Goal: Task Accomplishment & Management: Manage account settings

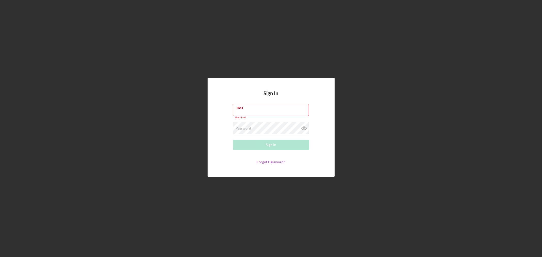
type input "[EMAIL_ADDRESS][DOMAIN_NAME]"
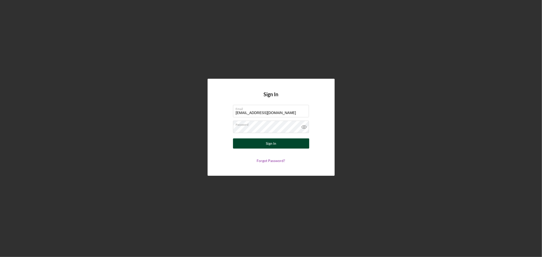
click at [276, 143] on button "Sign In" at bounding box center [271, 143] width 76 height 10
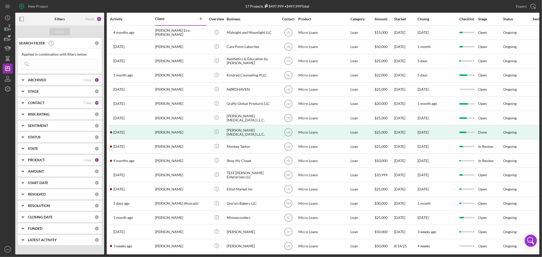
click at [68, 160] on div "PRODUCT" at bounding box center [55, 160] width 55 height 4
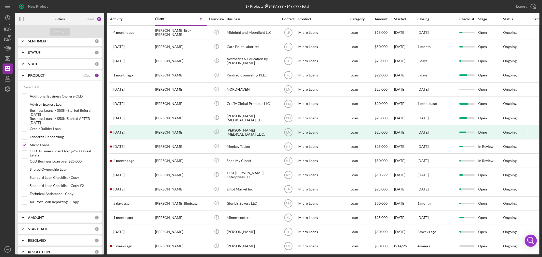
scroll to position [113, 0]
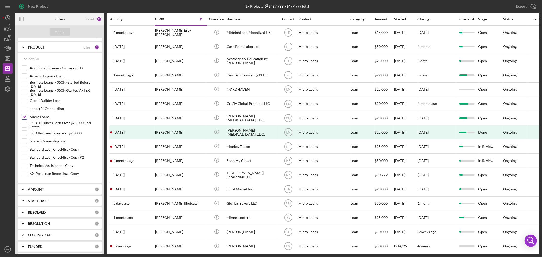
click at [24, 116] on input "Micro Loans" at bounding box center [24, 116] width 5 height 5
checkbox input "false"
click at [24, 84] on input "Business Loans > $50K -Started Before [DATE]" at bounding box center [24, 84] width 5 height 5
checkbox input "true"
click at [64, 30] on div "Apply" at bounding box center [59, 32] width 9 height 8
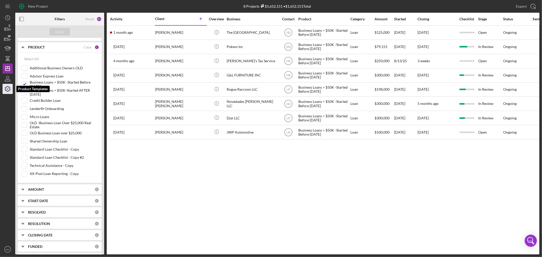
click at [8, 89] on polyline "button" at bounding box center [7, 89] width 1 height 1
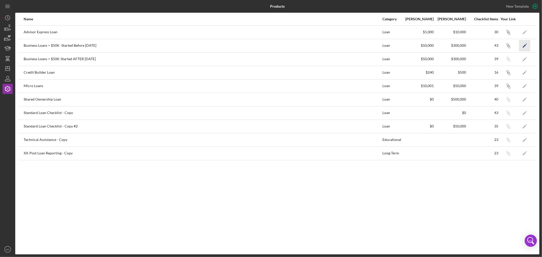
click at [525, 45] on polygon "button" at bounding box center [525, 46] width 4 height 4
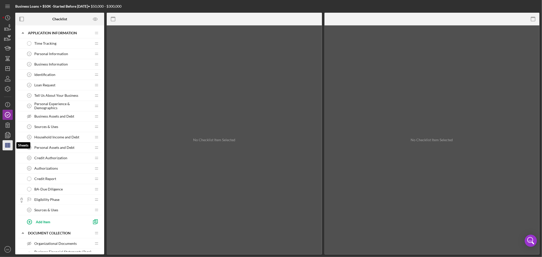
click at [6, 146] on line "button" at bounding box center [7, 146] width 5 height 0
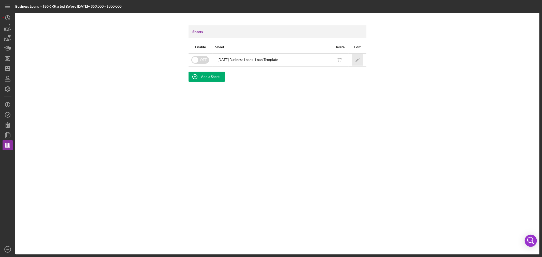
click at [358, 59] on polygon "button" at bounding box center [357, 60] width 4 height 4
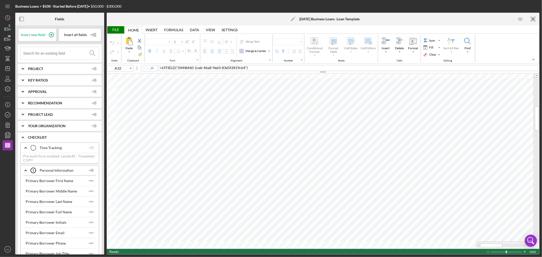
type input "Calibri"
type input "11"
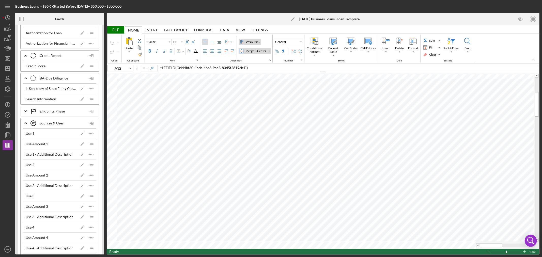
scroll to position [1242, 0]
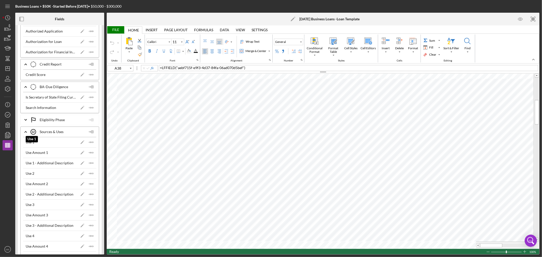
click at [32, 144] on div "Use 1" at bounding box center [30, 142] width 9 height 4
click at [90, 146] on icon "Icon/Insert Field" at bounding box center [91, 142] width 10 height 10
click at [90, 156] on icon "Icon/Insert Field" at bounding box center [91, 153] width 10 height 10
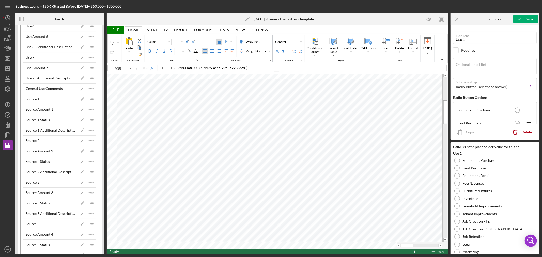
scroll to position [1524, 0]
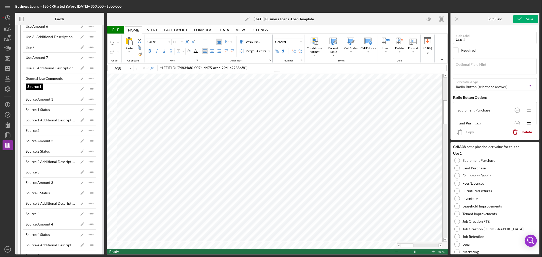
click at [36, 91] on div "Source 1" at bounding box center [33, 89] width 14 height 4
click at [90, 93] on icon "Icon/Insert Field" at bounding box center [91, 89] width 10 height 10
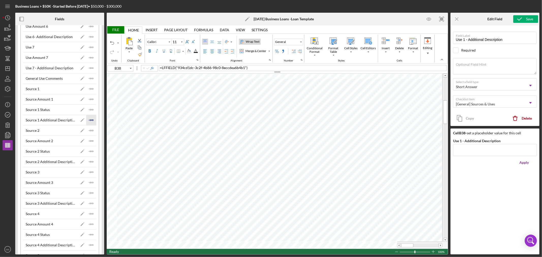
click at [92, 123] on icon "Icon/Insert Field" at bounding box center [91, 120] width 10 height 10
type input "C38"
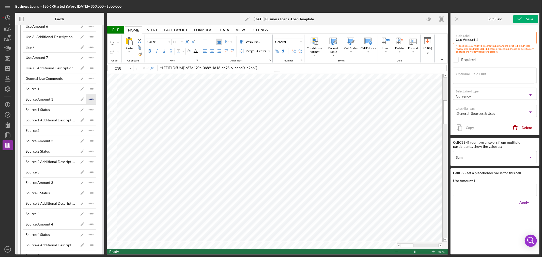
click at [90, 103] on icon "Icon/Insert Field" at bounding box center [91, 99] width 10 height 10
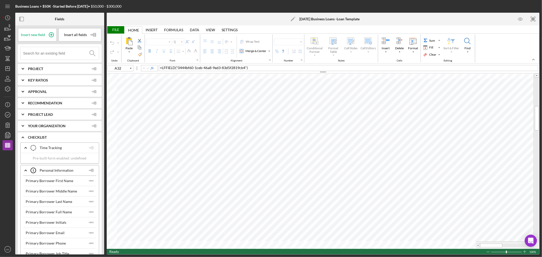
type input "Calibri"
type input "11"
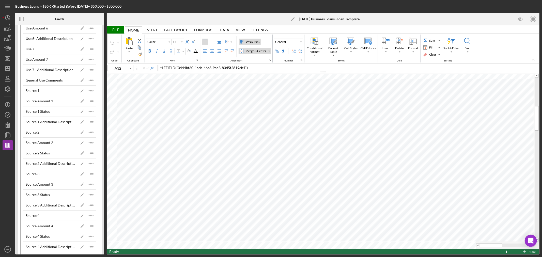
scroll to position [1496, 0]
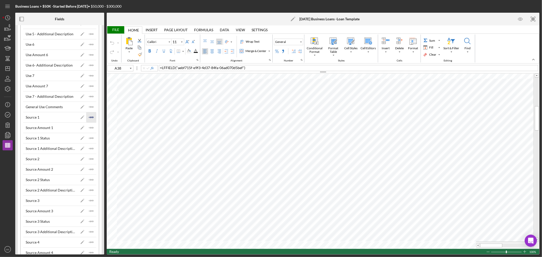
click at [91, 121] on icon "Icon/Insert Field" at bounding box center [91, 117] width 10 height 10
click at [90, 153] on icon "Icon/Insert Field" at bounding box center [91, 149] width 10 height 10
click at [116, 30] on div "File" at bounding box center [116, 29] width 18 height 7
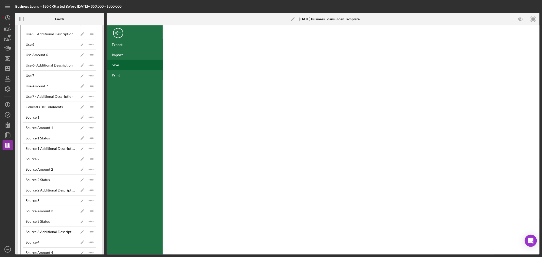
click at [120, 65] on div "Save" at bounding box center [135, 65] width 56 height 10
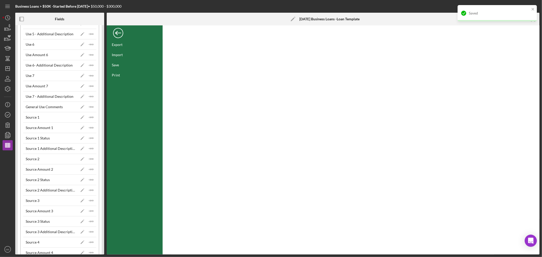
click at [117, 33] on div "Back" at bounding box center [118, 32] width 10 height 10
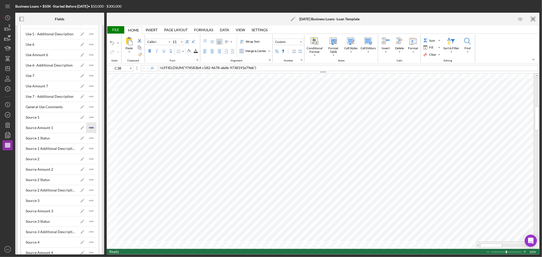
click at [89, 162] on icon "Icon/Insert Field" at bounding box center [91, 159] width 10 height 10
click at [90, 194] on icon "Icon/Insert Field" at bounding box center [91, 190] width 10 height 10
click at [92, 174] on icon "Icon/Insert Field" at bounding box center [91, 169] width 10 height 10
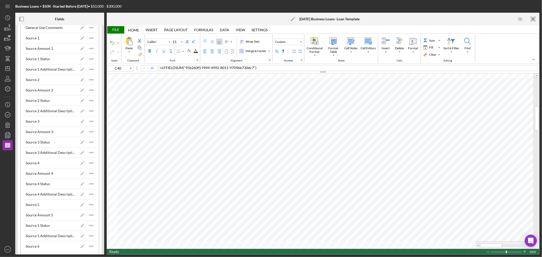
scroll to position [1581, 0]
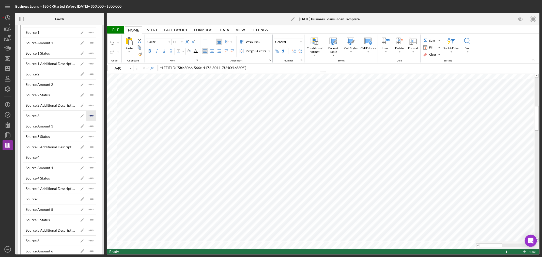
click at [89, 120] on icon "Icon/Insert Field" at bounding box center [91, 116] width 10 height 10
click at [90, 151] on icon "Icon/Insert Field" at bounding box center [91, 147] width 10 height 10
click at [91, 161] on icon "Icon/Insert Field" at bounding box center [91, 157] width 10 height 10
click at [90, 194] on icon "Icon/Insert Field" at bounding box center [91, 189] width 10 height 10
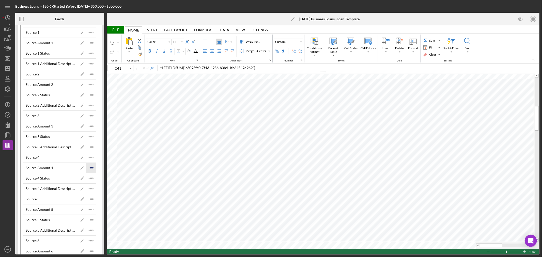
click at [93, 172] on icon "Icon/Insert Field" at bounding box center [91, 168] width 10 height 10
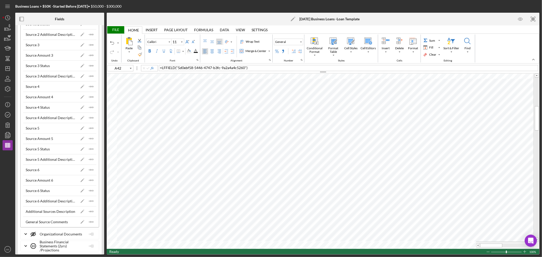
scroll to position [1665, 0]
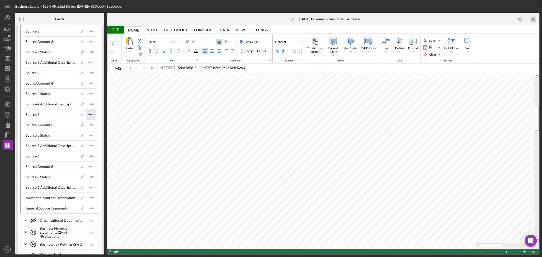
click at [91, 149] on icon "Icon/Insert Field" at bounding box center [91, 146] width 10 height 10
click at [91, 130] on icon "Icon/Insert Field" at bounding box center [91, 125] width 10 height 10
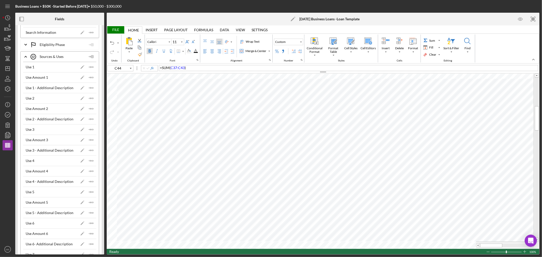
scroll to position [1298, 0]
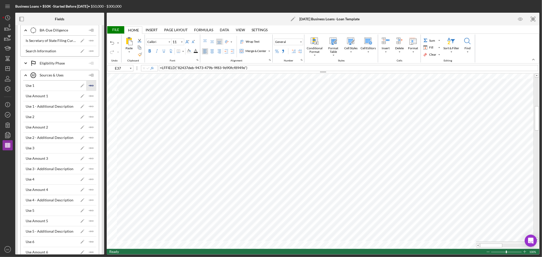
click at [91, 88] on icon "Icon/Insert Field" at bounding box center [91, 86] width 10 height 10
click at [90, 121] on icon "Icon/Insert Field" at bounding box center [91, 117] width 10 height 10
click at [91, 131] on icon "Icon/Insert Field" at bounding box center [91, 127] width 10 height 10
click at [90, 151] on icon "Icon/Insert Field" at bounding box center [91, 148] width 10 height 10
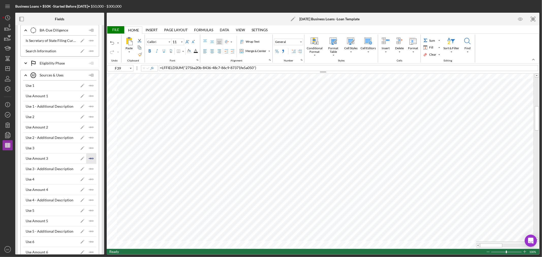
click at [91, 163] on icon "Icon/Insert Field" at bounding box center [91, 158] width 10 height 10
click at [90, 183] on icon "Icon/Insert Field" at bounding box center [91, 179] width 10 height 10
click at [91, 194] on icon "Icon/Insert Field" at bounding box center [91, 190] width 10 height 10
type input "F41"
type input "9"
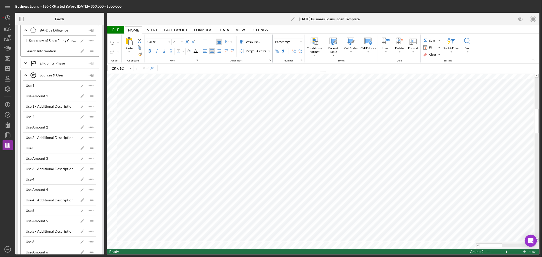
type input "D42"
type input "11"
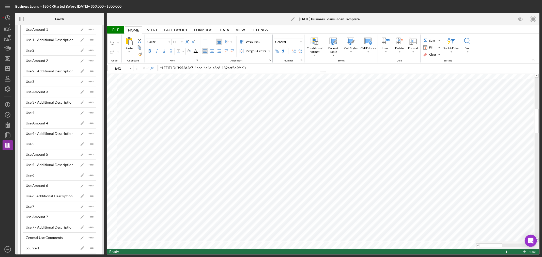
scroll to position [1383, 0]
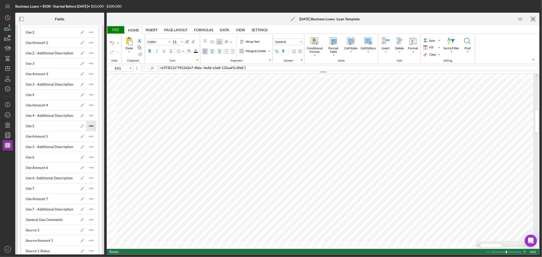
click at [91, 140] on icon "Icon/Insert Field" at bounding box center [91, 136] width 10 height 10
click at [90, 160] on icon "Icon/Insert Field" at bounding box center [91, 157] width 10 height 10
click at [89, 172] on icon "Icon/Insert Field" at bounding box center [91, 168] width 10 height 10
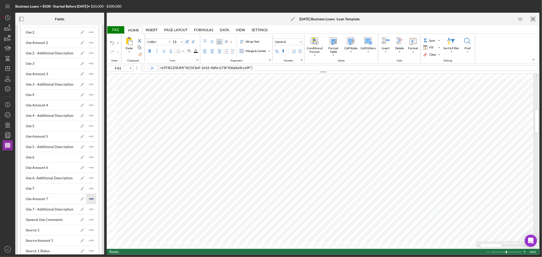
click at [90, 203] on icon "Icon/Insert Field" at bounding box center [91, 199] width 10 height 10
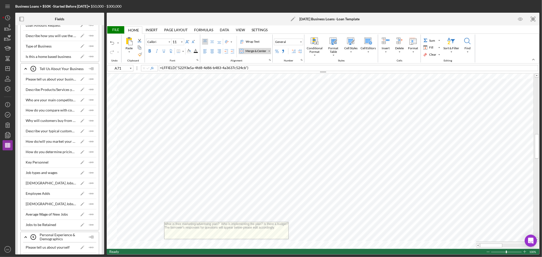
scroll to position [734, 0]
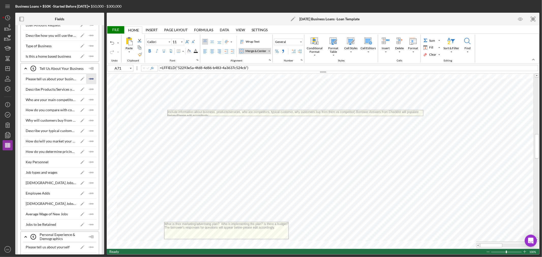
click at [92, 80] on icon "Icon/Insert Field" at bounding box center [91, 79] width 10 height 10
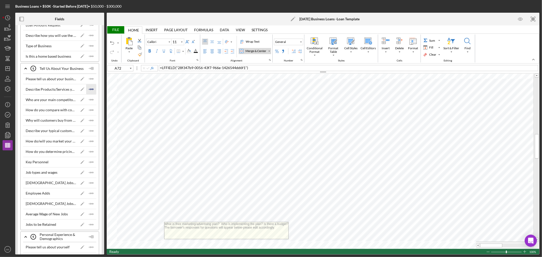
click at [92, 100] on icon "Icon/Insert Field" at bounding box center [91, 100] width 10 height 10
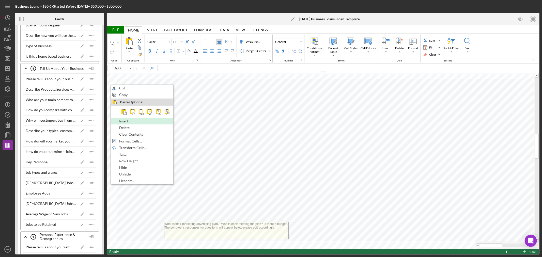
click at [153, 121] on div "Insert" at bounding box center [141, 121] width 61 height 6
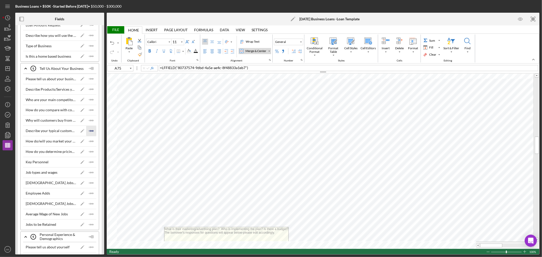
click at [91, 132] on icon "Icon/Insert Field" at bounding box center [91, 131] width 10 height 10
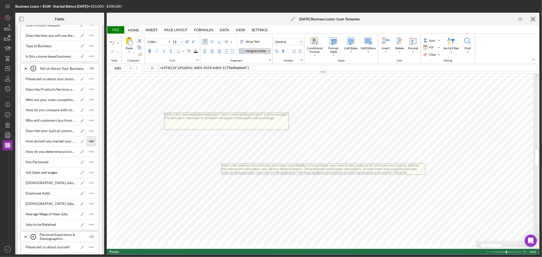
click at [90, 142] on icon "Icon/Insert Field" at bounding box center [91, 141] width 10 height 10
click at [92, 163] on icon "Icon/Insert Field" at bounding box center [91, 162] width 10 height 10
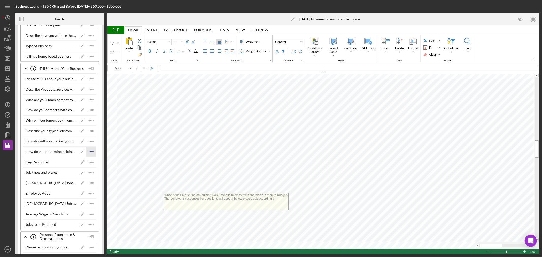
click at [91, 153] on icon "Icon/Insert Field" at bounding box center [91, 152] width 10 height 10
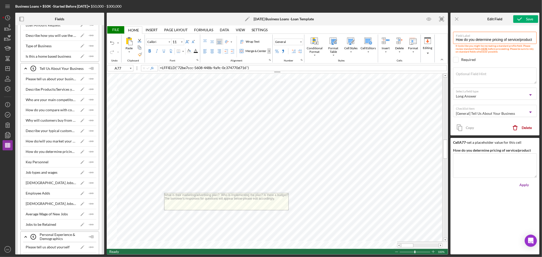
click at [270, 51] on div "Merge & Center" at bounding box center [269, 51] width 3 height 3
click at [261, 66] on div "Merge Across" at bounding box center [258, 67] width 20 height 5
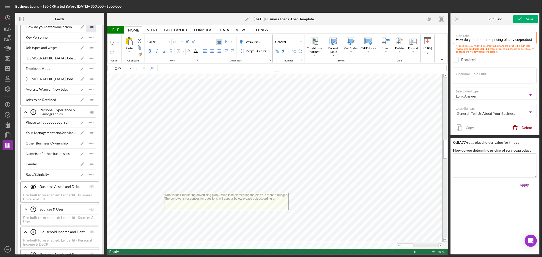
scroll to position [875, 0]
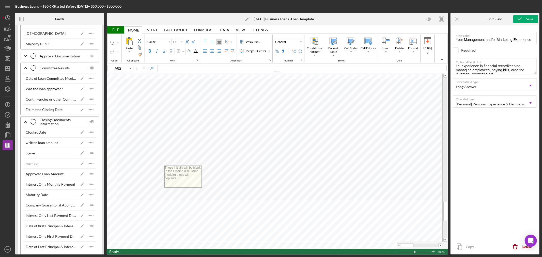
scroll to position [2156, 0]
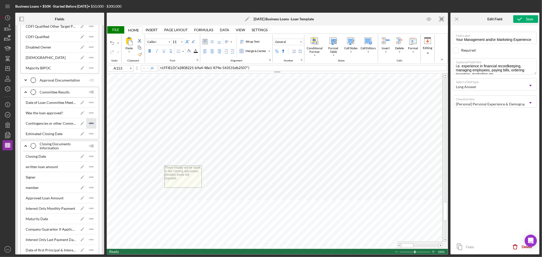
click at [90, 129] on icon "Icon/Insert Field" at bounding box center [91, 123] width 10 height 10
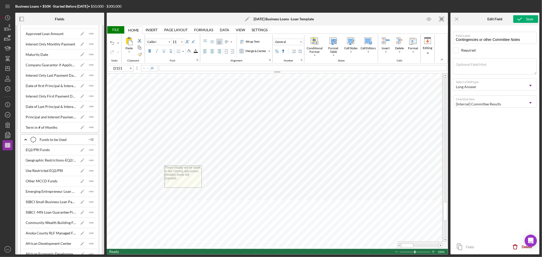
scroll to position [2371, 0]
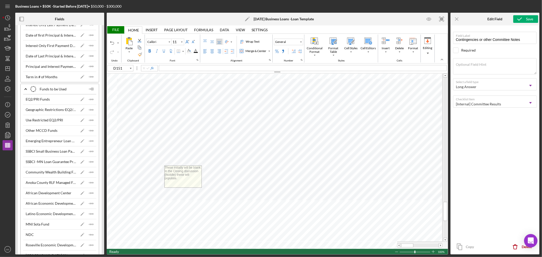
click at [531, 239] on icon "Open Intercom Messenger" at bounding box center [531, 241] width 6 height 7
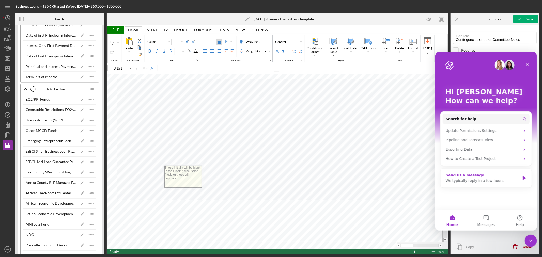
scroll to position [0, 0]
click at [488, 219] on button "Messages" at bounding box center [486, 220] width 34 height 20
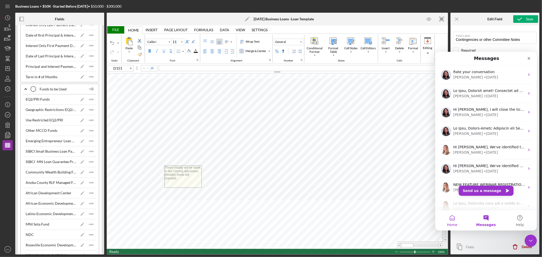
click at [452, 218] on button "Home" at bounding box center [452, 220] width 34 height 20
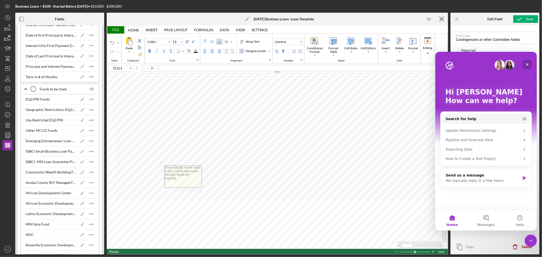
click at [528, 64] on icon "Close" at bounding box center [527, 64] width 4 height 4
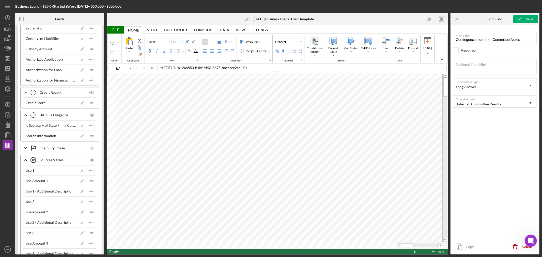
scroll to position [12, 24]
click at [90, 128] on icon "Icon/Insert Field" at bounding box center [91, 125] width 10 height 10
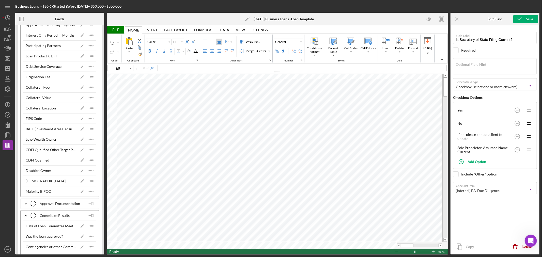
scroll to position [2032, 0]
type input "F44"
type input "9"
type input "G4"
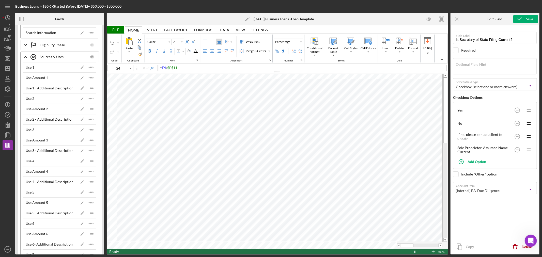
scroll to position [1327, 0]
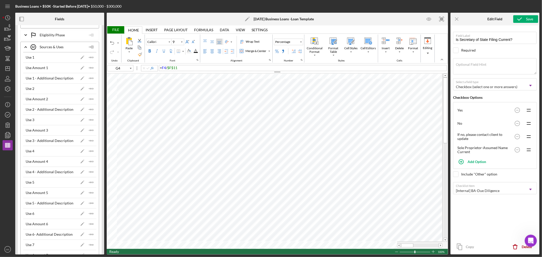
type input "11"
click at [91, 61] on icon "Icon/Insert Field" at bounding box center [91, 57] width 10 height 10
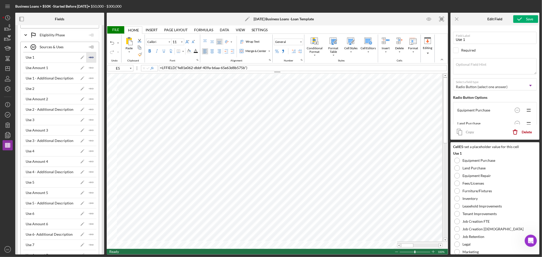
type input "F4"
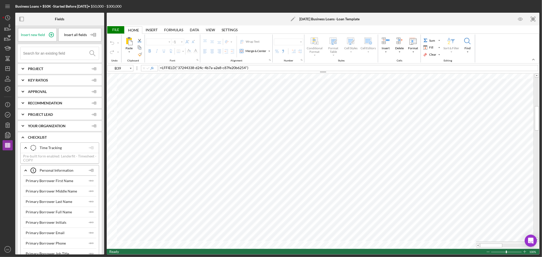
type input "Calibri"
type input "11"
click at [114, 29] on div "File" at bounding box center [116, 29] width 18 height 7
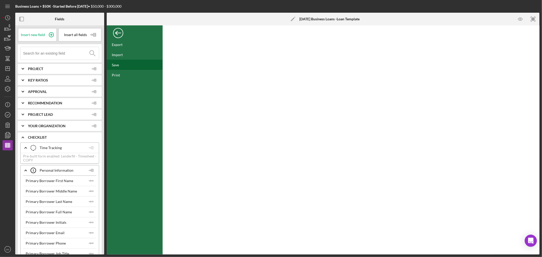
click at [116, 65] on div "Save" at bounding box center [115, 65] width 7 height 4
click at [117, 34] on div "Back" at bounding box center [118, 32] width 10 height 10
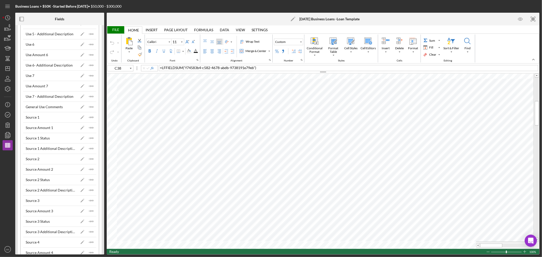
scroll to position [1524, 0]
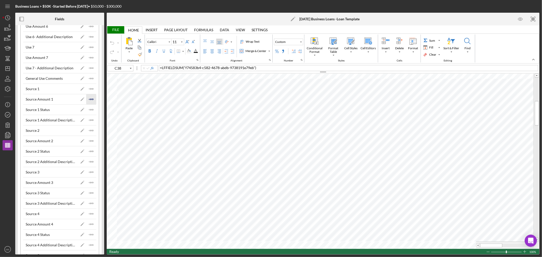
click at [89, 103] on icon "Icon/Insert Field" at bounding box center [91, 99] width 10 height 10
click at [90, 134] on icon "Icon/Insert Field" at bounding box center [91, 130] width 10 height 10
click at [92, 219] on icon "Icon/Insert Field" at bounding box center [91, 214] width 10 height 10
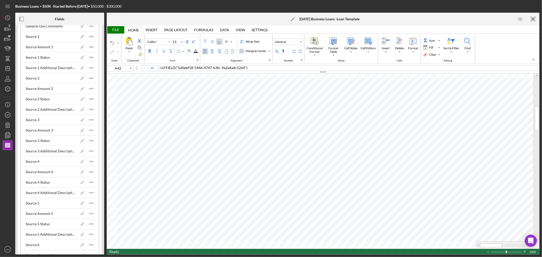
scroll to position [1609, 0]
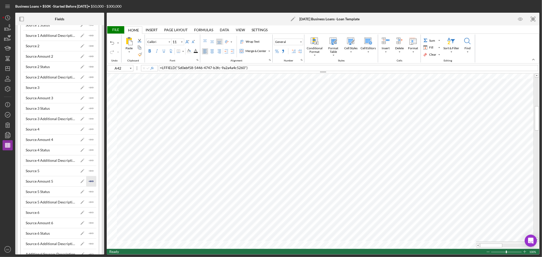
click at [90, 186] on icon "Icon/Insert Field" at bounding box center [91, 181] width 10 height 10
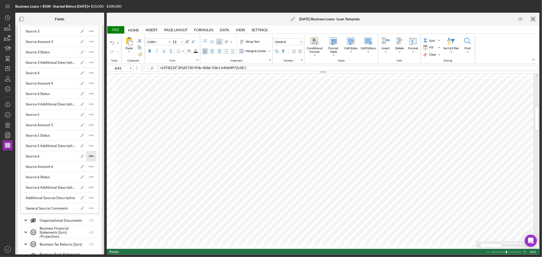
click at [90, 160] on icon "Icon/Insert Field" at bounding box center [91, 156] width 10 height 10
click at [118, 30] on div "File" at bounding box center [116, 29] width 18 height 7
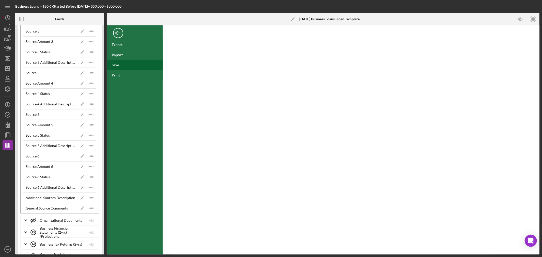
click at [118, 65] on div "Save" at bounding box center [115, 65] width 7 height 4
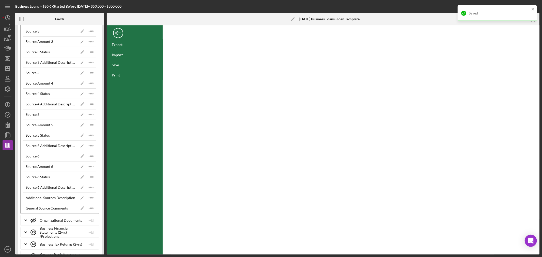
click at [118, 32] on div "Back" at bounding box center [118, 32] width 10 height 10
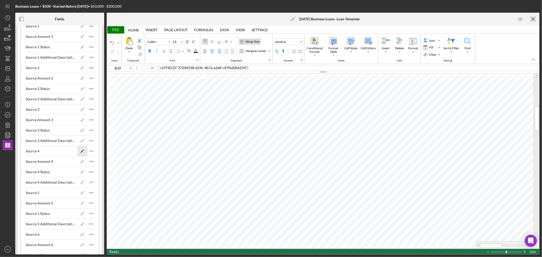
scroll to position [1581, 0]
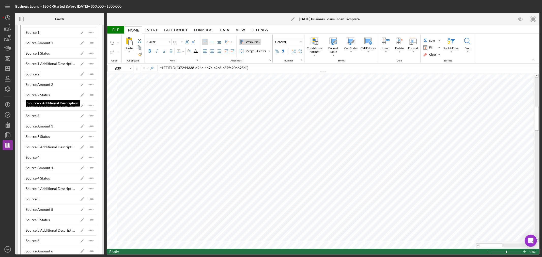
click at [64, 107] on div "Source 2 Additional Description" at bounding box center [51, 105] width 50 height 4
click at [90, 109] on icon "Icon/Insert Field" at bounding box center [91, 105] width 10 height 10
click at [90, 150] on icon "Icon/Insert Field" at bounding box center [91, 147] width 10 height 10
click at [92, 194] on icon "Icon/Insert Field" at bounding box center [91, 189] width 10 height 10
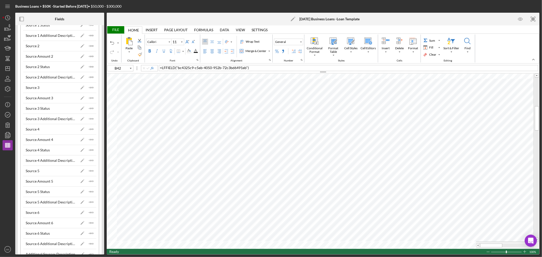
scroll to position [1637, 0]
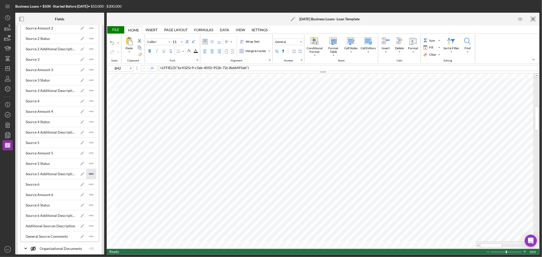
click at [90, 179] on icon "Icon/Insert Field" at bounding box center [91, 174] width 10 height 10
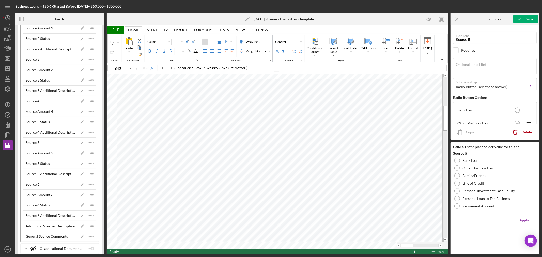
scroll to position [1665, 0]
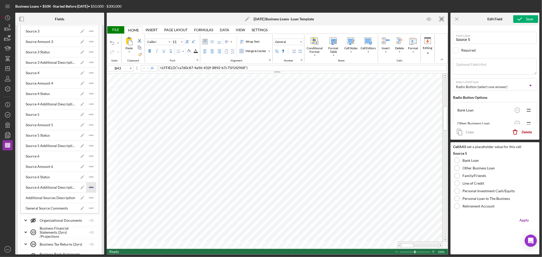
click at [88, 192] on icon "Icon/Insert Field" at bounding box center [91, 187] width 10 height 10
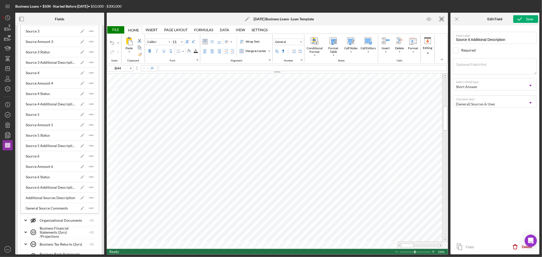
click at [116, 29] on div "File" at bounding box center [116, 29] width 18 height 7
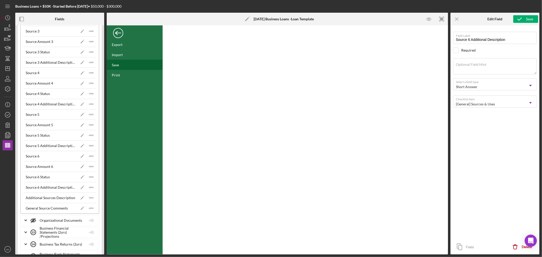
click at [116, 65] on div "Save" at bounding box center [115, 65] width 7 height 4
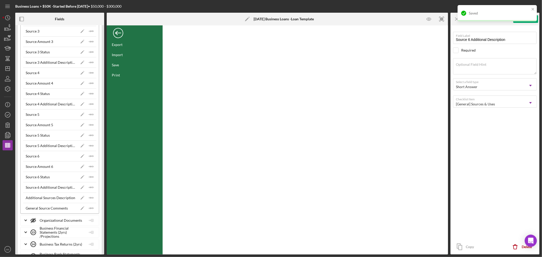
click at [119, 33] on div "Back" at bounding box center [118, 32] width 10 height 10
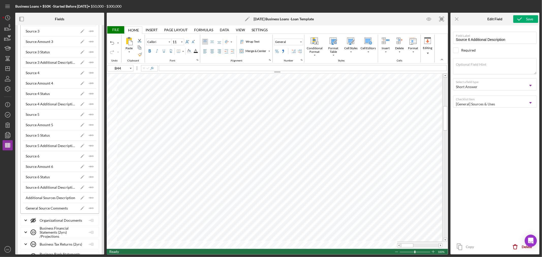
type input "C39"
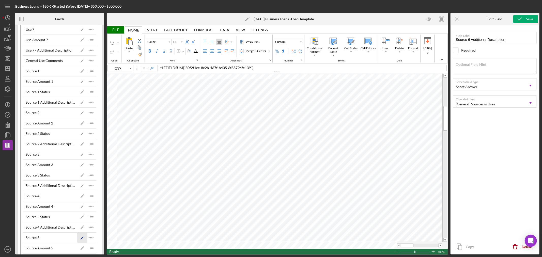
scroll to position [1524, 0]
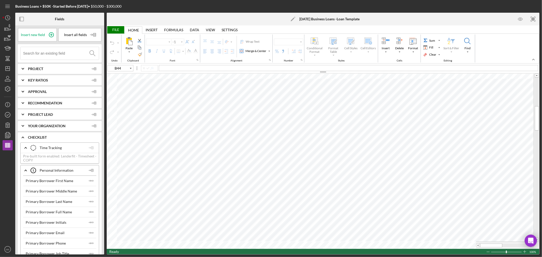
type input "Calibri"
type input "11"
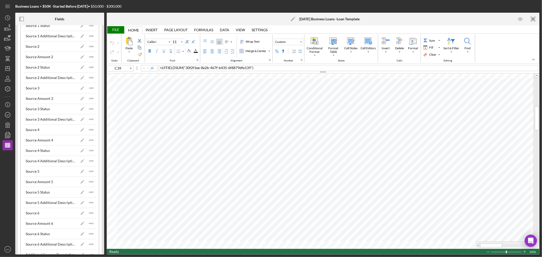
scroll to position [1609, 0]
click at [90, 60] on icon "Icon/Insert Field" at bounding box center [91, 56] width 10 height 10
click at [115, 29] on div "File" at bounding box center [116, 29] width 18 height 7
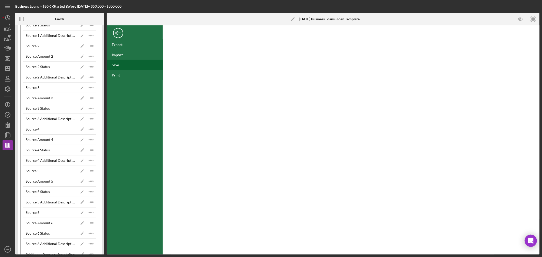
click at [118, 64] on div "Save" at bounding box center [115, 65] width 7 height 4
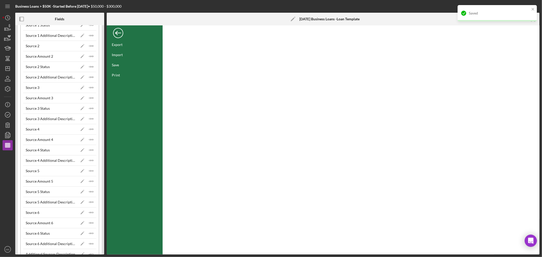
click at [115, 32] on div "Back" at bounding box center [118, 32] width 10 height 10
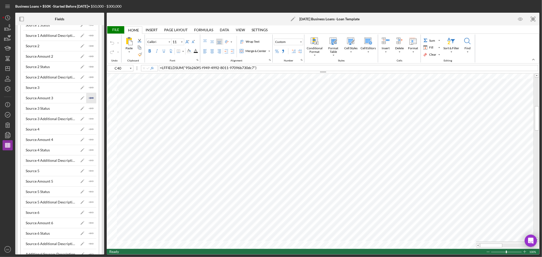
click at [90, 144] on icon "Icon/Insert Field" at bounding box center [91, 140] width 10 height 10
click at [92, 185] on icon "Icon/Insert Field" at bounding box center [91, 181] width 10 height 10
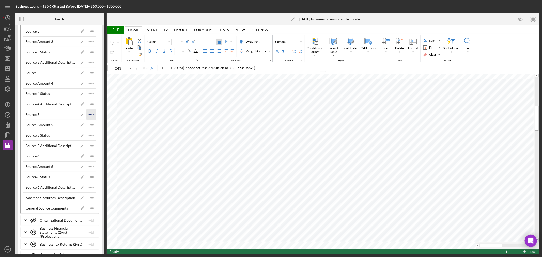
scroll to position [1693, 0]
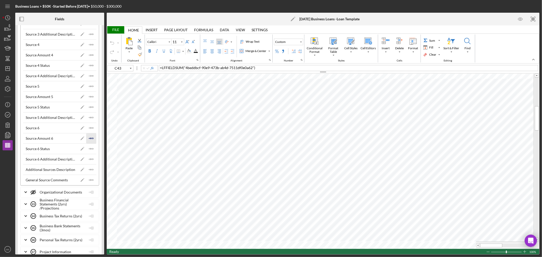
click at [89, 142] on icon "Icon/Insert Field" at bounding box center [91, 138] width 10 height 10
click at [113, 30] on div "File" at bounding box center [116, 29] width 18 height 7
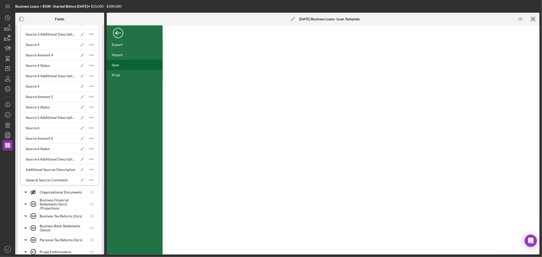
click at [116, 65] on div "Save" at bounding box center [115, 65] width 7 height 4
click at [119, 31] on div "Back" at bounding box center [118, 32] width 10 height 10
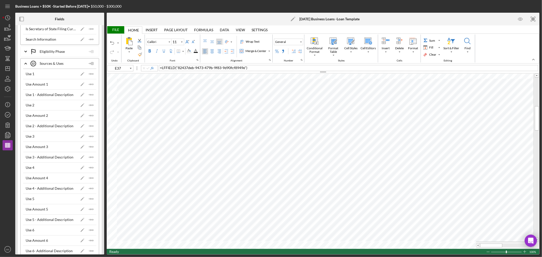
scroll to position [1298, 0]
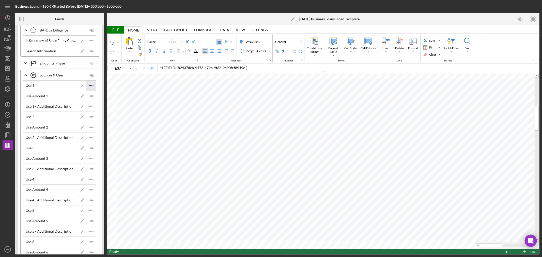
click at [90, 88] on icon "Icon/Insert Field" at bounding box center [91, 86] width 10 height 10
click at [90, 121] on icon "Icon/Insert Field" at bounding box center [91, 117] width 10 height 10
click at [91, 153] on icon "Icon/Insert Field" at bounding box center [91, 148] width 10 height 10
click at [115, 29] on div "File" at bounding box center [116, 29] width 18 height 7
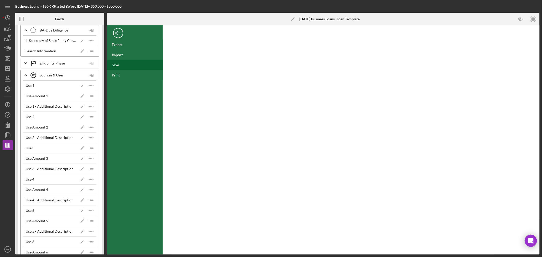
click at [118, 65] on div "Save" at bounding box center [115, 65] width 7 height 4
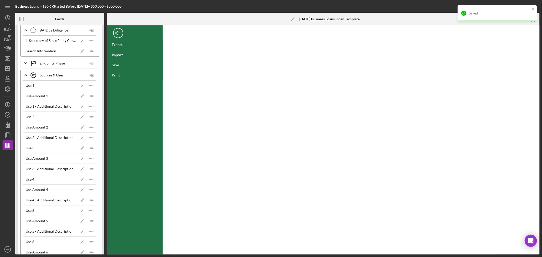
click at [120, 33] on div "Back" at bounding box center [118, 32] width 10 height 10
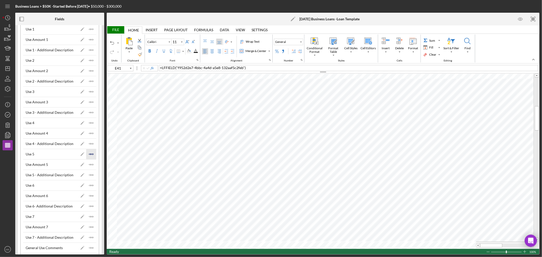
click at [91, 157] on icon "Icon/Insert Field" at bounding box center [91, 154] width 10 height 10
click at [90, 190] on icon "Icon/Insert Field" at bounding box center [91, 185] width 10 height 10
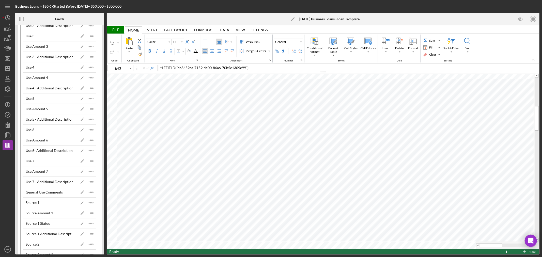
scroll to position [1411, 0]
type input "E44"
type input "9"
click at [112, 41] on div "Undo" at bounding box center [112, 43] width 4 height 4
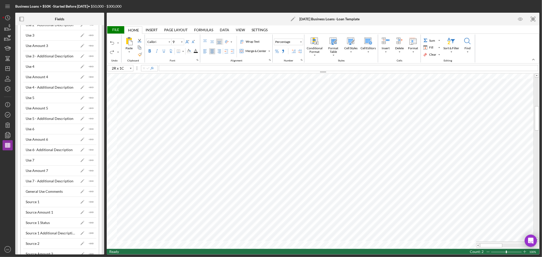
type input "D42"
type input "11"
click at [115, 29] on div "File" at bounding box center [116, 29] width 18 height 7
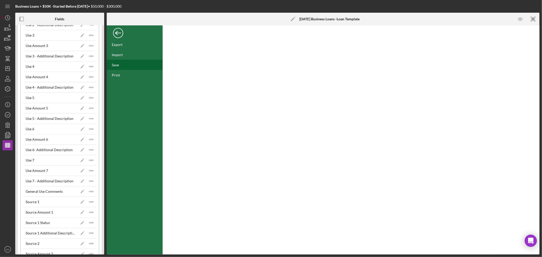
click at [116, 64] on div "Save" at bounding box center [115, 65] width 7 height 4
click at [119, 33] on div "Back" at bounding box center [118, 32] width 10 height 10
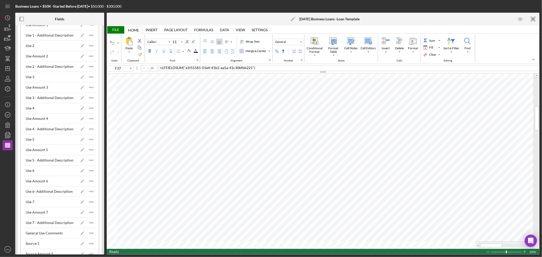
scroll to position [1355, 0]
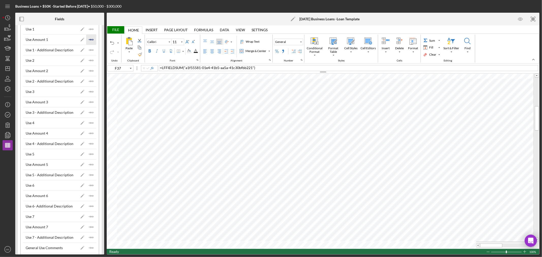
click at [90, 43] on icon "Icon/Insert Field" at bounding box center [91, 40] width 10 height 10
click at [90, 74] on icon "Icon/Insert Field" at bounding box center [91, 71] width 10 height 10
click at [89, 105] on icon "Icon/Insert Field" at bounding box center [91, 102] width 10 height 10
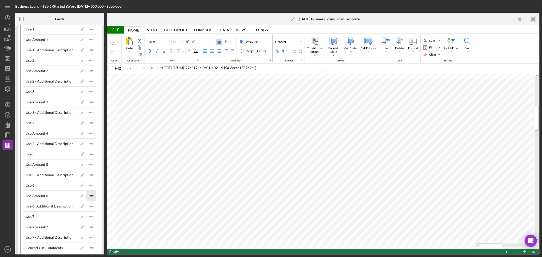
click at [91, 200] on icon "Icon/Insert Field" at bounding box center [91, 196] width 10 height 10
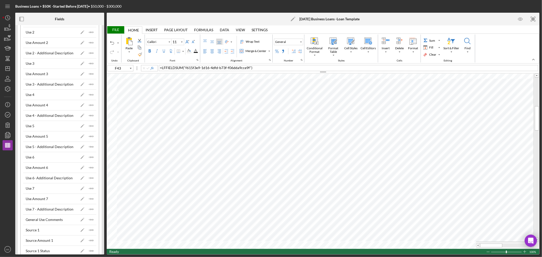
scroll to position [1411, 0]
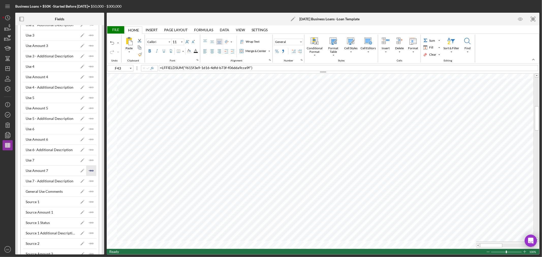
click at [90, 175] on icon "Icon/Insert Field" at bounding box center [91, 171] width 10 height 10
click at [114, 29] on div "File" at bounding box center [116, 29] width 18 height 7
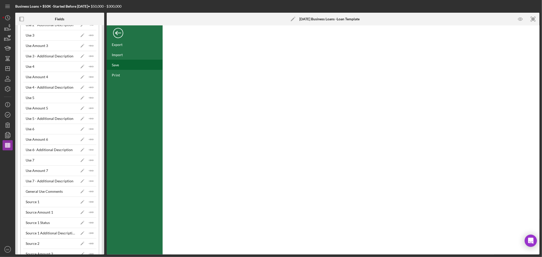
click at [116, 65] on div "Save" at bounding box center [115, 65] width 7 height 4
click at [119, 34] on div "Back" at bounding box center [118, 32] width 10 height 10
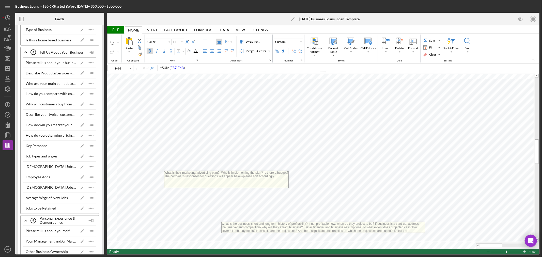
scroll to position [705, 0]
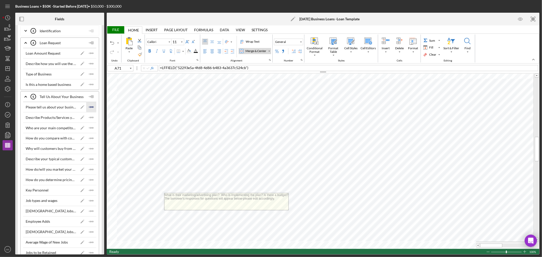
click at [90, 108] on icon "Icon/Insert Field" at bounding box center [91, 107] width 10 height 10
click at [90, 149] on icon "Icon/Insert Field" at bounding box center [91, 149] width 10 height 10
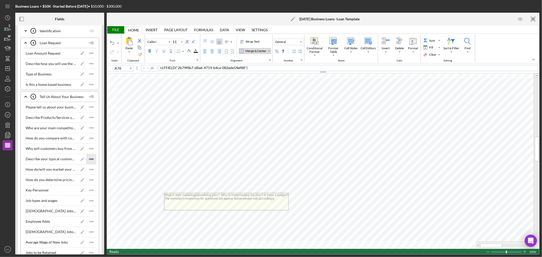
click at [90, 160] on icon "Icon/Insert Field" at bounding box center [91, 159] width 10 height 10
type input "A77"
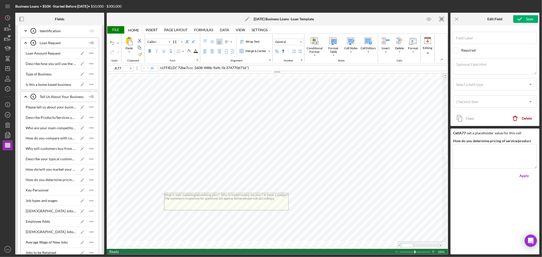
type input "How do you determine pricing of service/product"
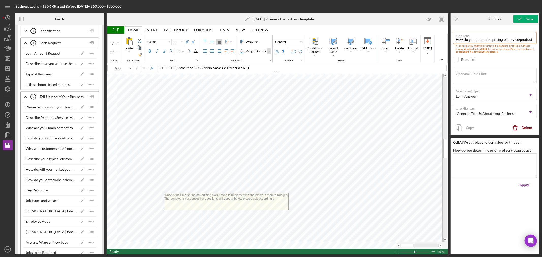
click at [270, 50] on div "Merge & Center" at bounding box center [269, 51] width 3 height 3
click at [264, 68] on div "Merge Across" at bounding box center [258, 67] width 20 height 5
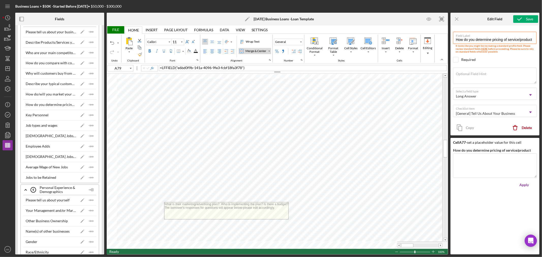
scroll to position [790, 0]
click at [91, 203] on icon "Icon/Insert Field" at bounding box center [91, 201] width 10 height 10
type input "A80"
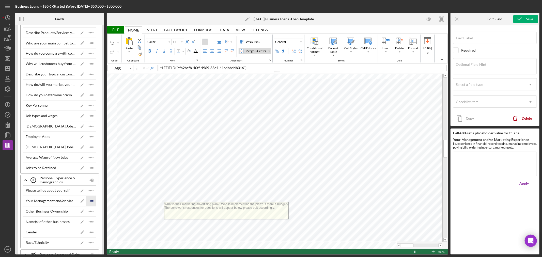
type input "Your Management and/or Marketing Experience"
type textarea "i.e. experience in financial recordkeeping, managing employees, paying bills, o…"
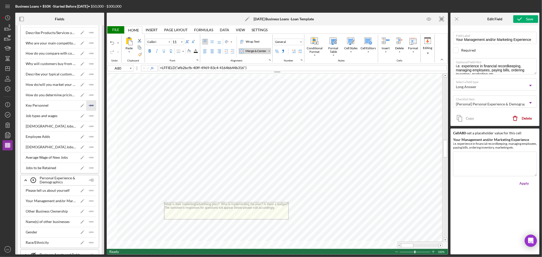
click at [91, 107] on icon "Icon/Insert Field" at bounding box center [91, 106] width 10 height 10
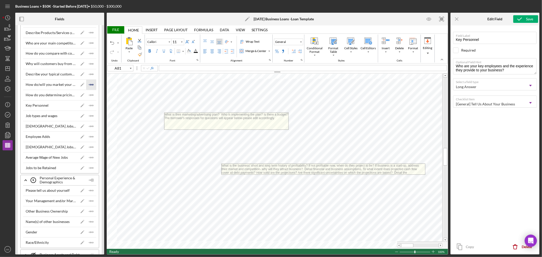
click at [111, 42] on div "Undo" at bounding box center [112, 43] width 4 height 4
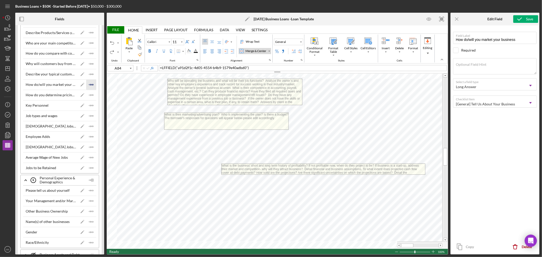
click at [90, 86] on icon "Icon/Insert Field" at bounding box center [91, 85] width 10 height 10
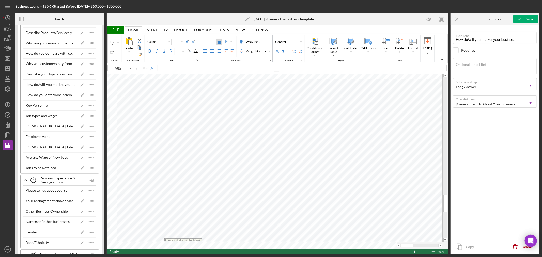
click at [116, 29] on div "File" at bounding box center [116, 29] width 18 height 7
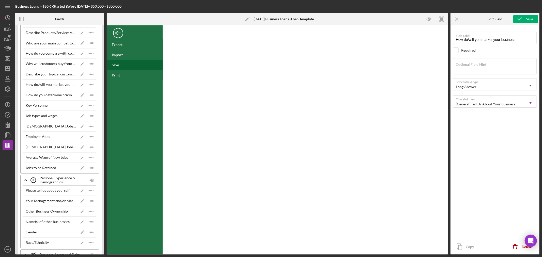
click at [114, 64] on div "Save" at bounding box center [115, 65] width 7 height 4
click at [117, 32] on div "Back" at bounding box center [118, 32] width 10 height 10
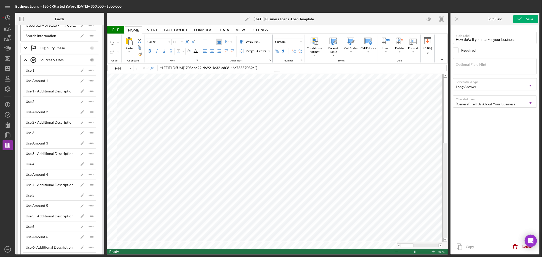
scroll to position [1298, 0]
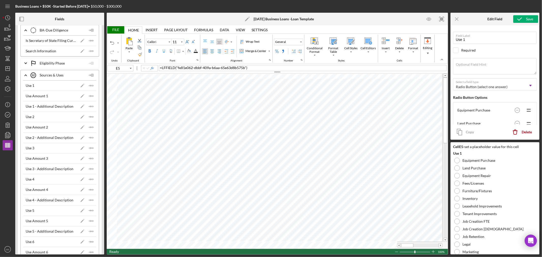
type input "F4"
click at [91, 100] on icon "Icon/Insert Field" at bounding box center [91, 96] width 10 height 10
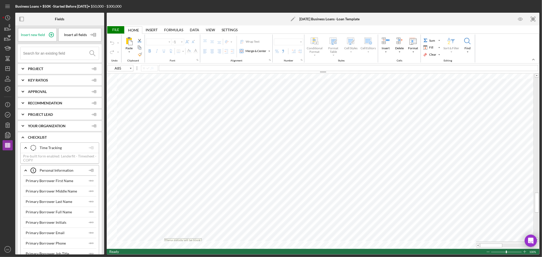
type input "Calibri"
type input "11"
click at [115, 29] on div "File" at bounding box center [116, 29] width 18 height 7
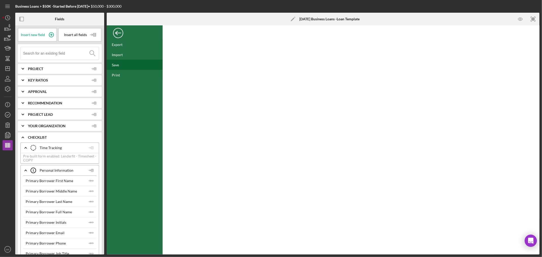
click at [116, 64] on div "Save" at bounding box center [115, 65] width 7 height 4
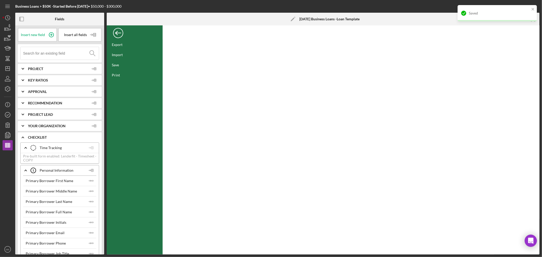
click at [116, 34] on div "Back" at bounding box center [118, 32] width 10 height 10
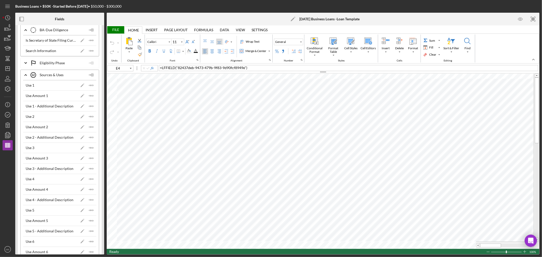
scroll to position [1298, 0]
click at [90, 88] on icon "Icon/Insert Field" at bounding box center [91, 86] width 10 height 10
click at [91, 120] on icon "Icon/Insert Field" at bounding box center [91, 117] width 10 height 10
click at [89, 182] on icon "Icon/Insert Field" at bounding box center [91, 179] width 10 height 10
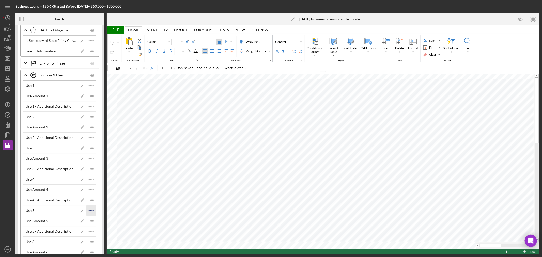
click at [91, 214] on icon "Icon/Insert Field" at bounding box center [91, 211] width 10 height 10
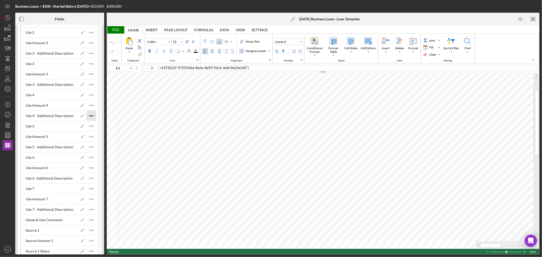
scroll to position [1383, 0]
click at [90, 161] on icon "Icon/Insert Field" at bounding box center [91, 157] width 10 height 10
click at [114, 27] on div "File" at bounding box center [116, 29] width 18 height 7
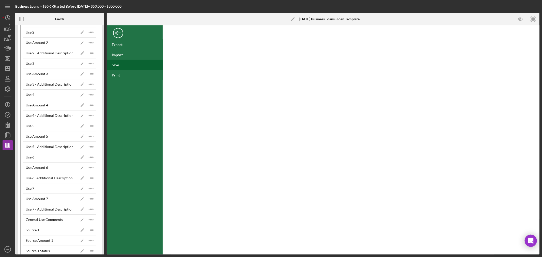
click at [116, 65] on div "Save" at bounding box center [115, 65] width 7 height 4
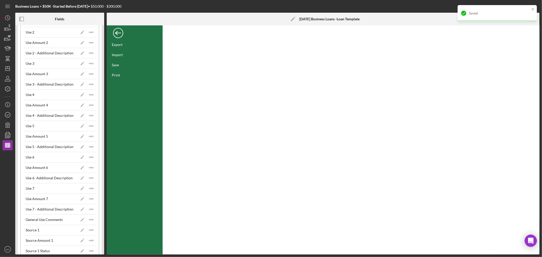
click at [118, 33] on div "Back" at bounding box center [118, 32] width 10 height 10
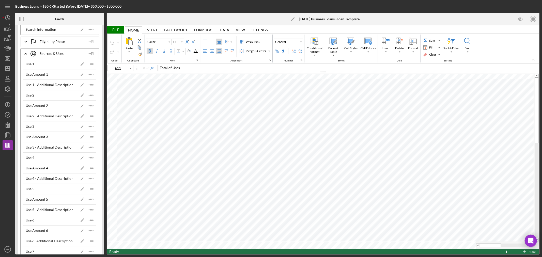
scroll to position [1298, 0]
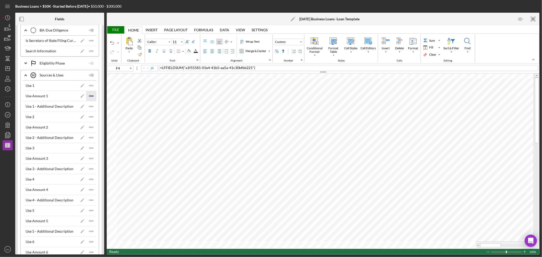
click at [91, 100] on icon "Icon/Insert Field" at bounding box center [91, 96] width 10 height 10
click at [91, 131] on icon "Icon/Insert Field" at bounding box center [91, 127] width 10 height 10
click at [90, 163] on icon "Icon/Insert Field" at bounding box center [91, 158] width 10 height 10
click at [91, 192] on icon "Icon/Insert Field" at bounding box center [91, 190] width 10 height 10
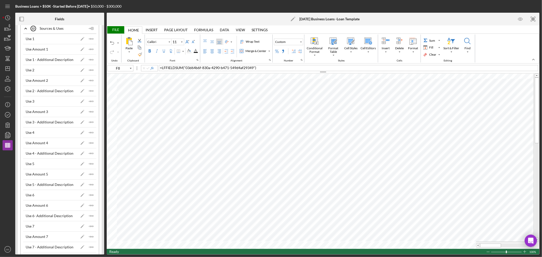
scroll to position [1355, 0]
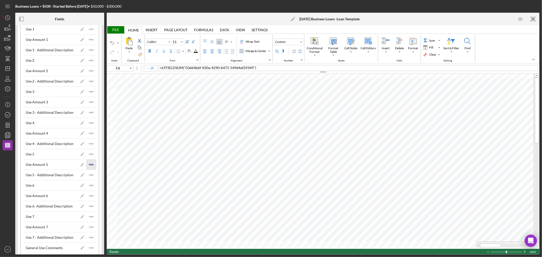
click at [90, 168] on icon "Icon/Insert Field" at bounding box center [91, 165] width 10 height 10
click at [90, 200] on icon "Icon/Insert Field" at bounding box center [91, 196] width 10 height 10
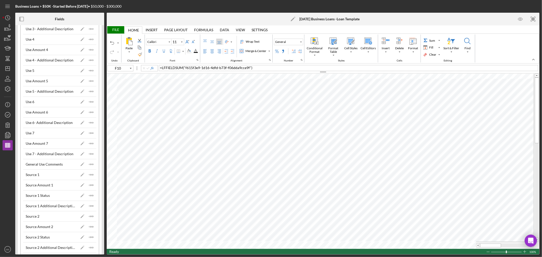
scroll to position [1439, 0]
click at [92, 147] on icon "Icon/Insert Field" at bounding box center [91, 142] width 10 height 10
click at [114, 29] on div "File" at bounding box center [116, 29] width 18 height 7
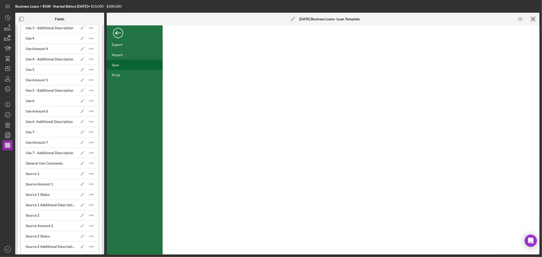
click at [118, 64] on div "Save" at bounding box center [115, 65] width 7 height 4
click at [116, 32] on div "Back" at bounding box center [118, 32] width 10 height 10
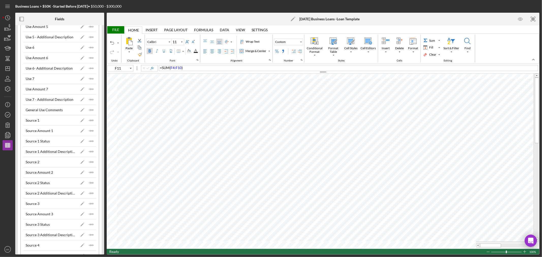
scroll to position [1496, 0]
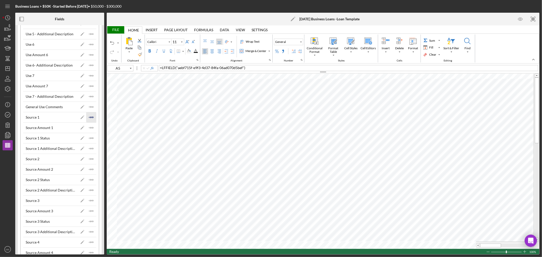
click at [90, 120] on icon "Icon/Insert Field" at bounding box center [91, 117] width 10 height 10
click at [92, 206] on icon "Icon/Insert Field" at bounding box center [91, 201] width 10 height 10
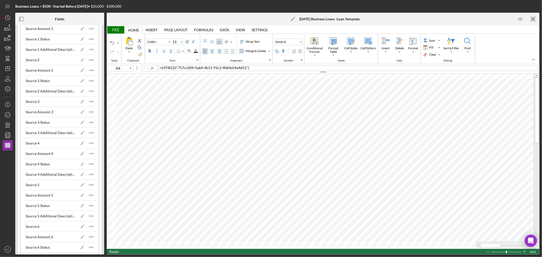
scroll to position [1609, 0]
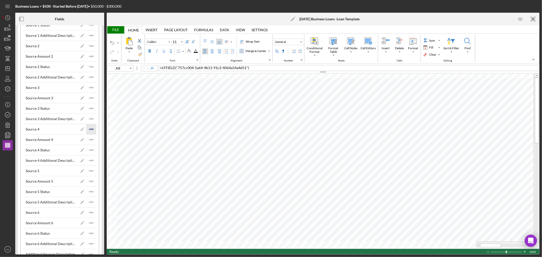
click at [90, 133] on icon "Icon/Insert Field" at bounding box center [91, 129] width 10 height 10
click at [90, 218] on icon "Icon/Insert Field" at bounding box center [91, 213] width 10 height 10
click at [120, 29] on div "File" at bounding box center [116, 29] width 18 height 7
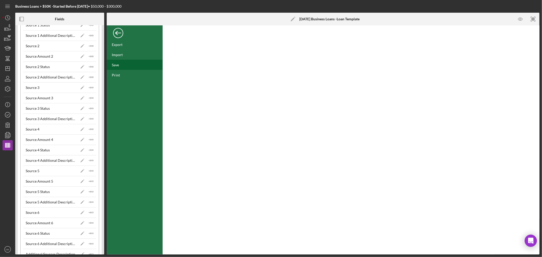
click at [116, 64] on div "Save" at bounding box center [115, 65] width 7 height 4
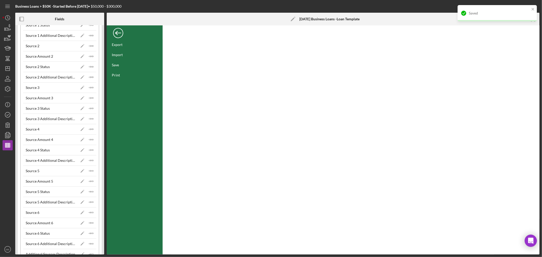
click at [118, 34] on div "Back" at bounding box center [118, 32] width 10 height 10
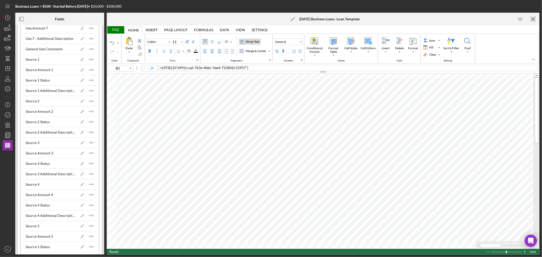
scroll to position [1552, 0]
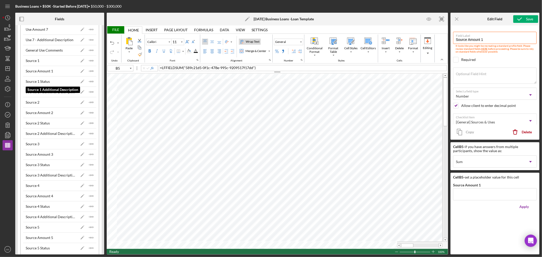
click at [63, 94] on div "Source 1 Additional Description" at bounding box center [51, 92] width 50 height 4
click at [92, 94] on icon "Icon/Insert Field" at bounding box center [91, 92] width 10 height 10
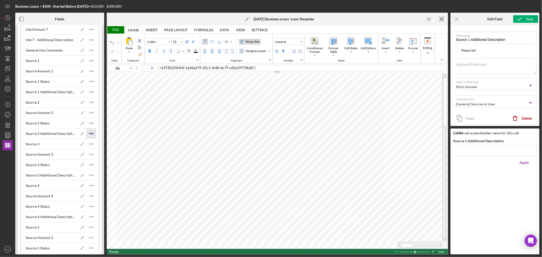
click at [91, 138] on icon "Icon/Insert Field" at bounding box center [91, 134] width 10 height 10
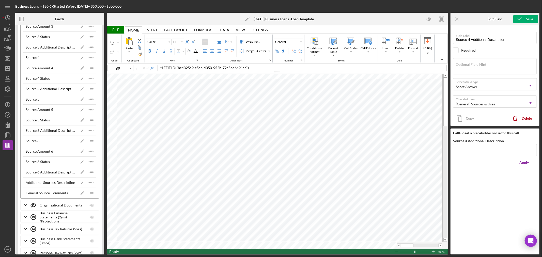
scroll to position [1693, 0]
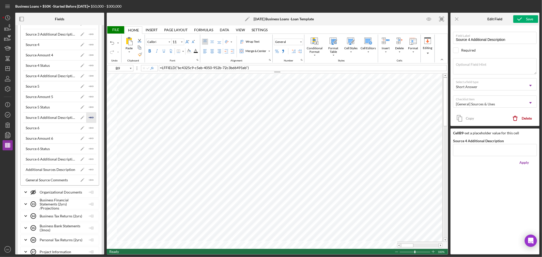
click at [90, 122] on icon "Icon/Insert Field" at bounding box center [91, 118] width 10 height 10
click at [90, 163] on icon "Icon/Insert Field" at bounding box center [91, 159] width 10 height 10
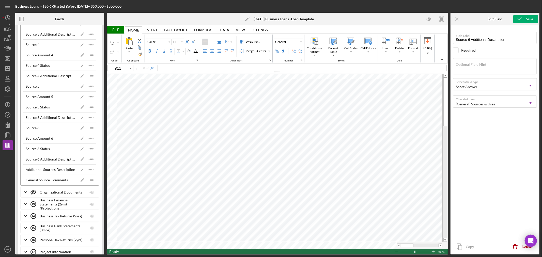
click at [117, 29] on div "File" at bounding box center [116, 29] width 18 height 7
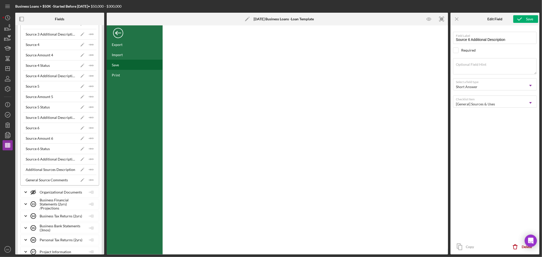
click at [118, 64] on div "Save" at bounding box center [115, 65] width 7 height 4
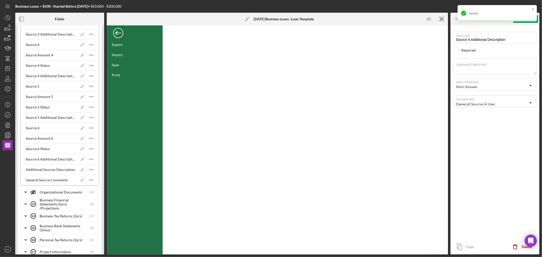
click at [120, 34] on div "Back" at bounding box center [118, 32] width 10 height 10
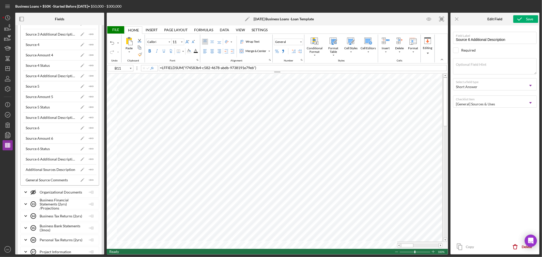
type input "C5"
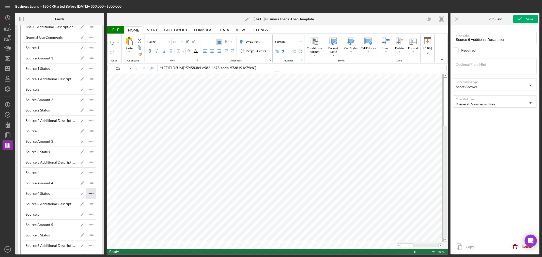
scroll to position [1552, 0]
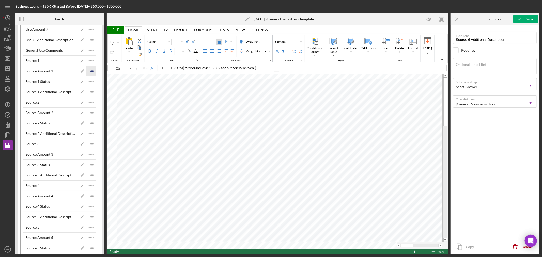
click at [92, 75] on icon "Icon/Insert Field" at bounding box center [91, 71] width 10 height 10
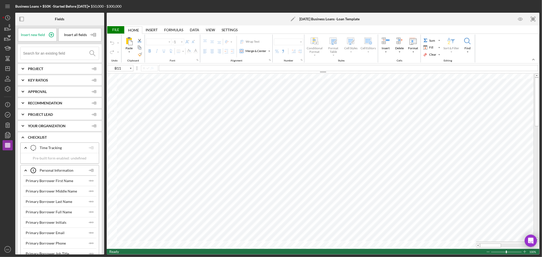
type input "Calibri"
type input "11"
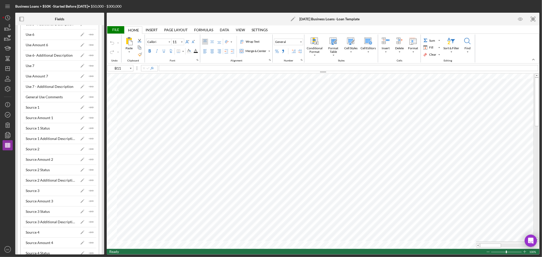
scroll to position [1552, 0]
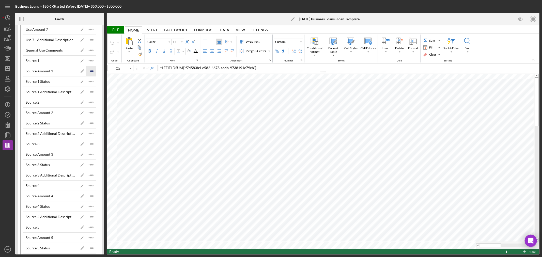
click at [89, 74] on icon "Icon/Insert Field" at bounding box center [91, 71] width 10 height 10
click at [90, 116] on icon "Icon/Insert Field" at bounding box center [91, 113] width 10 height 10
click at [92, 159] on icon "Icon/Insert Field" at bounding box center [91, 154] width 10 height 10
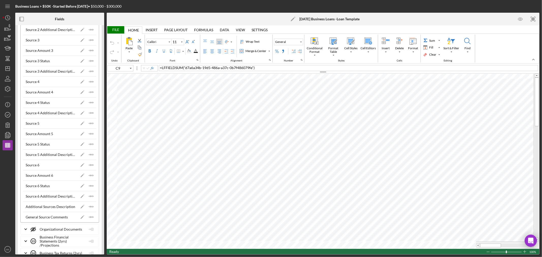
scroll to position [1665, 0]
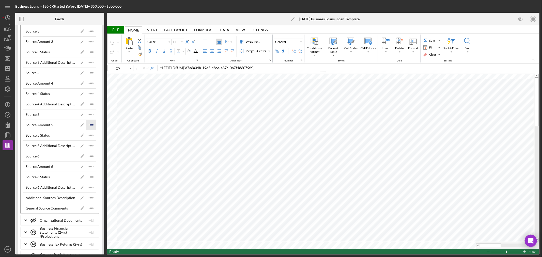
click at [90, 129] on icon "Icon/Insert Field" at bounding box center [91, 125] width 10 height 10
click at [90, 172] on icon "Icon/Insert Field" at bounding box center [91, 167] width 10 height 10
click at [117, 28] on div "File" at bounding box center [116, 29] width 18 height 7
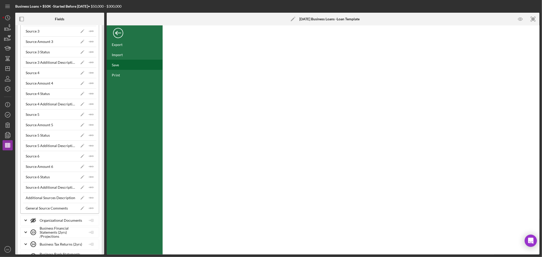
click at [120, 65] on div "Save" at bounding box center [135, 65] width 56 height 10
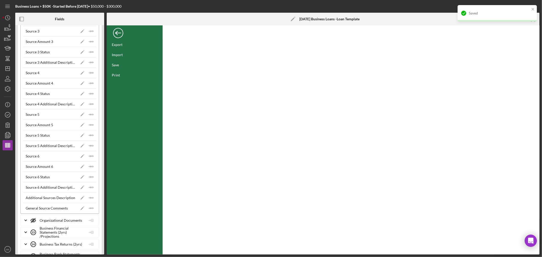
click at [117, 31] on div "Back" at bounding box center [118, 32] width 10 height 10
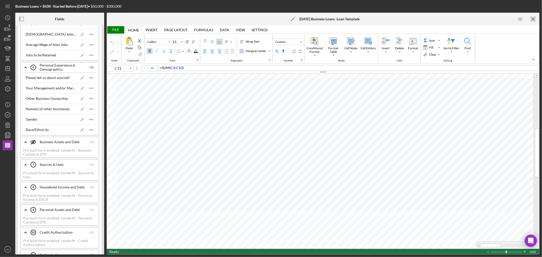
scroll to position [903, 0]
type input "F13"
type input "Arial"
type input "10"
type input "H60"
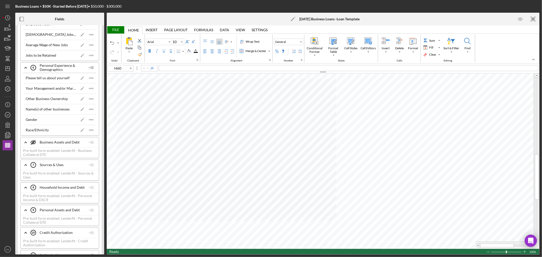
type input "Calibri"
type input "11"
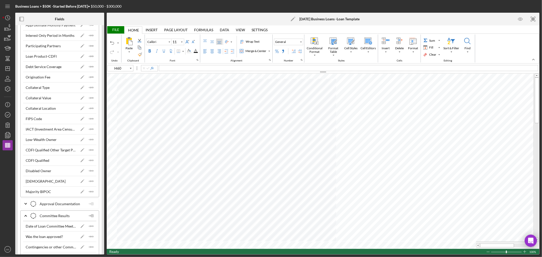
scroll to position [2060, 0]
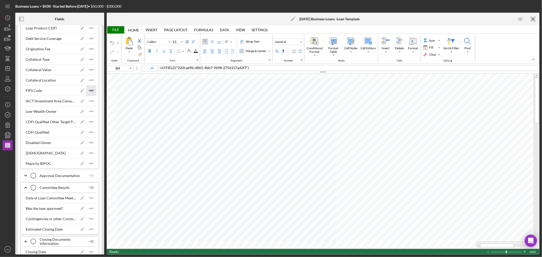
click at [90, 106] on icon "Icon/Insert Field" at bounding box center [91, 101] width 10 height 10
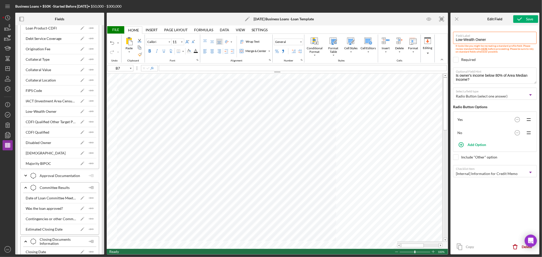
click at [115, 29] on div "File" at bounding box center [116, 29] width 18 height 7
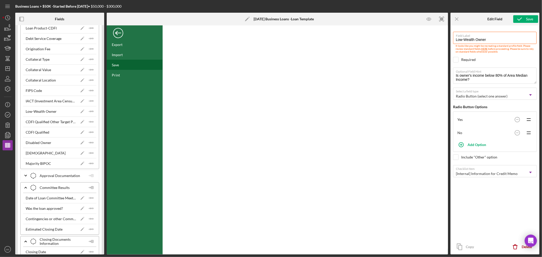
click at [116, 64] on div "Save" at bounding box center [115, 65] width 7 height 4
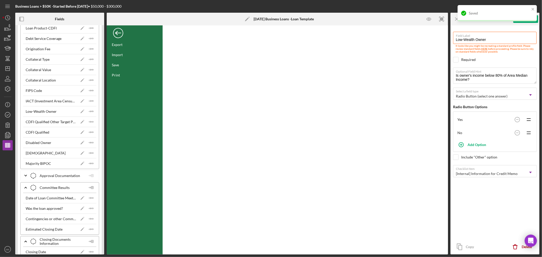
click at [117, 34] on div "Back" at bounding box center [118, 32] width 10 height 10
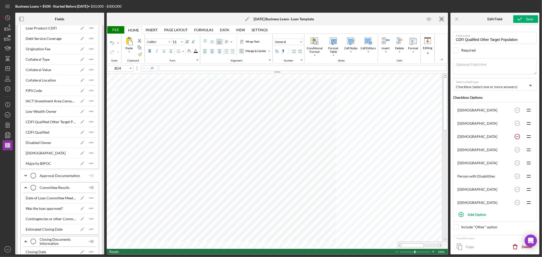
click at [516, 113] on circle at bounding box center [517, 110] width 5 height 5
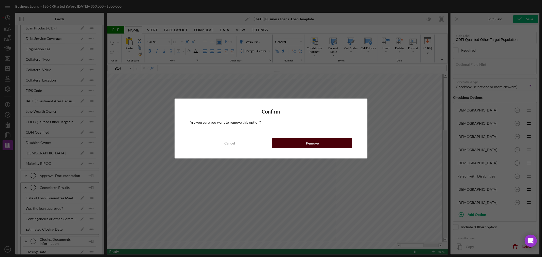
click at [307, 143] on div "Remove" at bounding box center [312, 143] width 13 height 10
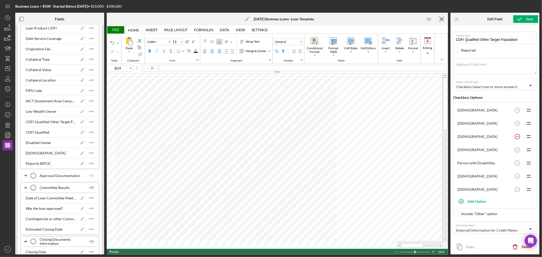
click at [516, 136] on circle at bounding box center [517, 136] width 5 height 5
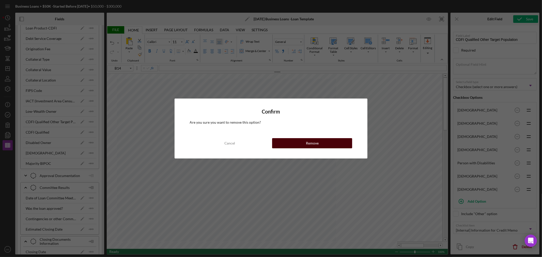
click at [310, 144] on div "Remove" at bounding box center [312, 143] width 13 height 10
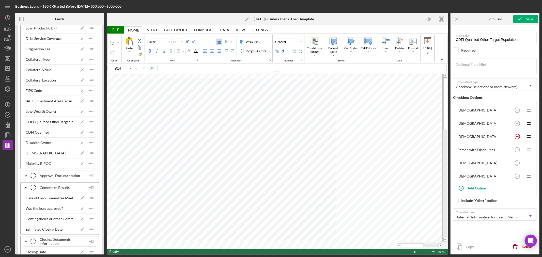
click at [518, 113] on circle at bounding box center [517, 110] width 5 height 5
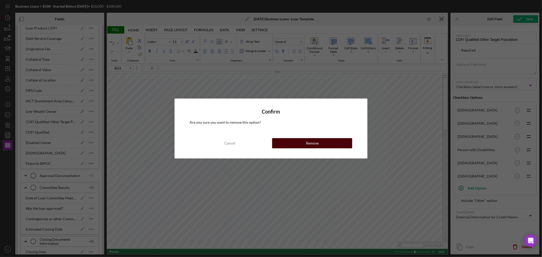
click at [315, 144] on div "Remove" at bounding box center [312, 143] width 13 height 10
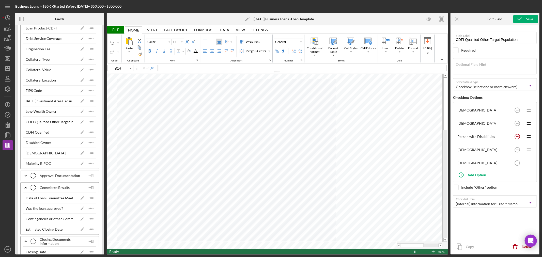
click at [518, 136] on circle at bounding box center [517, 136] width 5 height 5
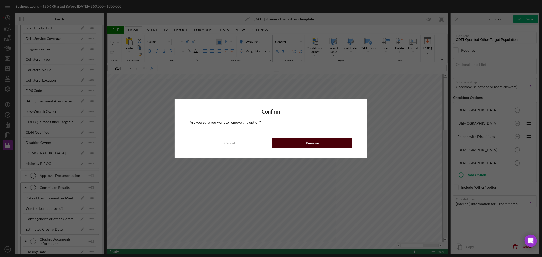
click at [307, 142] on div "Remove" at bounding box center [312, 143] width 13 height 10
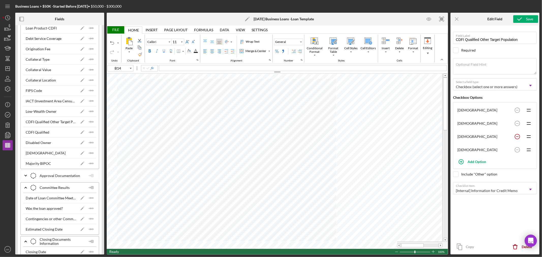
click at [518, 136] on circle at bounding box center [517, 136] width 5 height 5
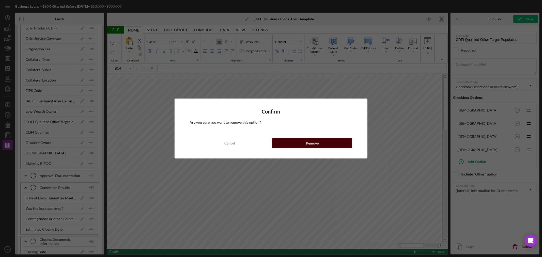
click at [322, 144] on button "Remove" at bounding box center [312, 143] width 80 height 10
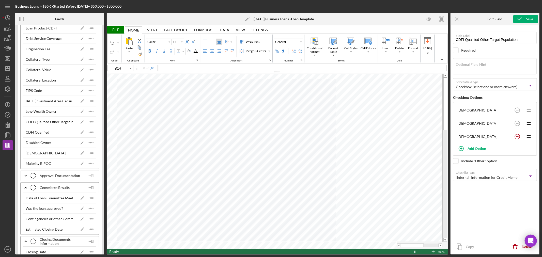
click at [517, 136] on circle at bounding box center [517, 136] width 5 height 5
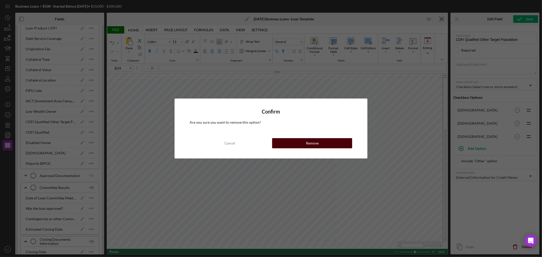
click at [305, 146] on button "Remove" at bounding box center [312, 143] width 80 height 10
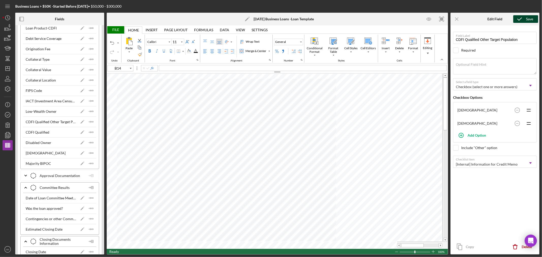
click at [530, 17] on div "Save" at bounding box center [529, 19] width 7 height 8
click at [90, 148] on icon "Icon/Insert Field" at bounding box center [91, 143] width 10 height 10
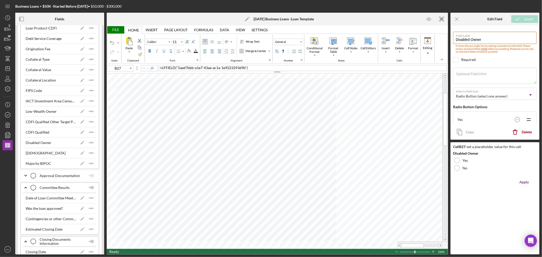
click at [116, 28] on div "File" at bounding box center [116, 29] width 18 height 7
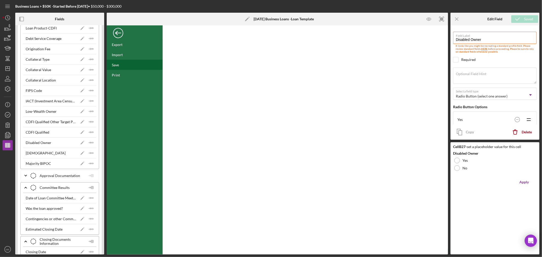
click at [118, 65] on div "Save" at bounding box center [115, 65] width 7 height 4
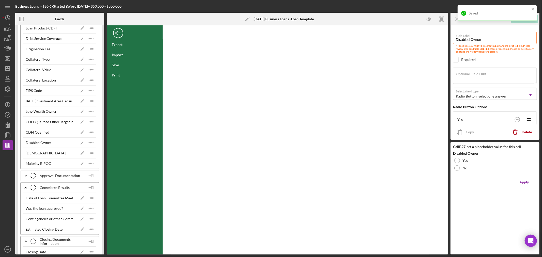
click at [117, 32] on div "Back" at bounding box center [118, 32] width 10 height 10
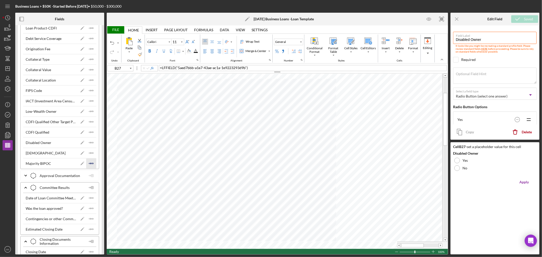
type input "B28"
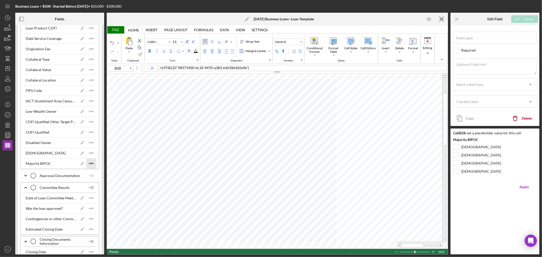
type input "Majority BIPOC"
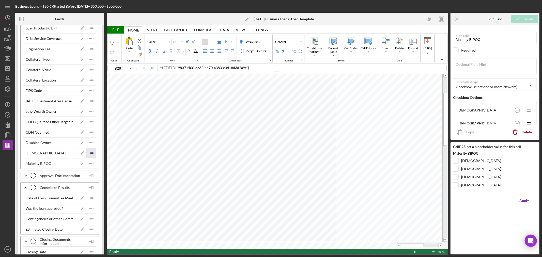
click at [90, 158] on icon "Icon/Insert Field" at bounding box center [91, 153] width 10 height 10
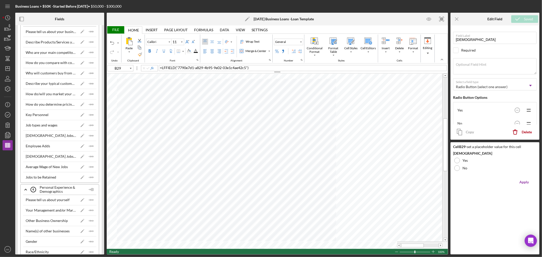
scroll to position [790, 0]
type input "B38"
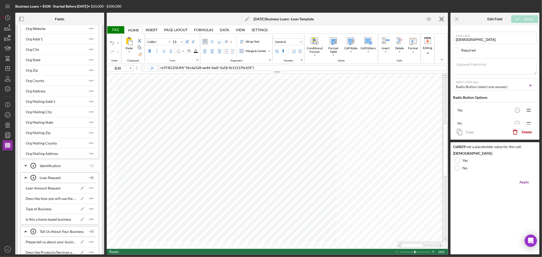
scroll to position [519, 0]
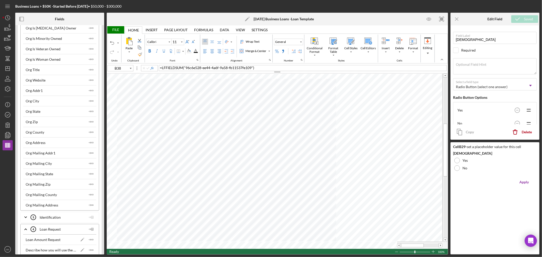
click at [115, 28] on div "File" at bounding box center [116, 29] width 18 height 7
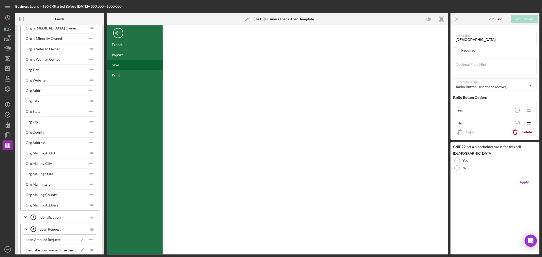
click at [119, 64] on div "Save" at bounding box center [115, 65] width 7 height 4
click at [7, 90] on icon "button" at bounding box center [7, 89] width 13 height 13
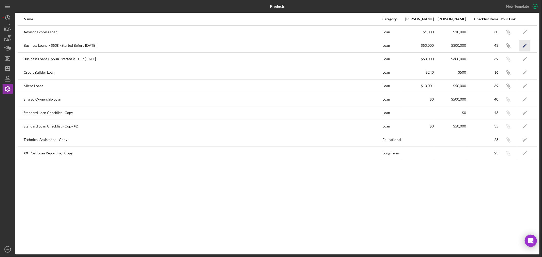
click at [525, 44] on icon "Icon/Edit" at bounding box center [524, 45] width 11 height 11
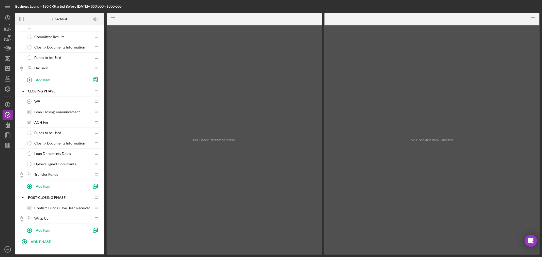
scroll to position [364, 0]
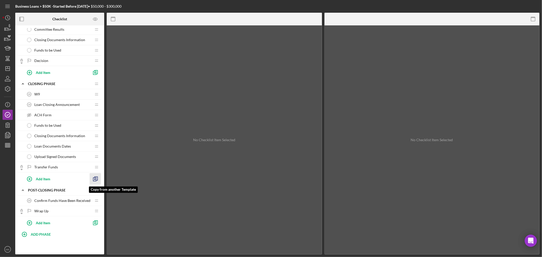
click at [94, 178] on icon "button" at bounding box center [95, 178] width 11 height 11
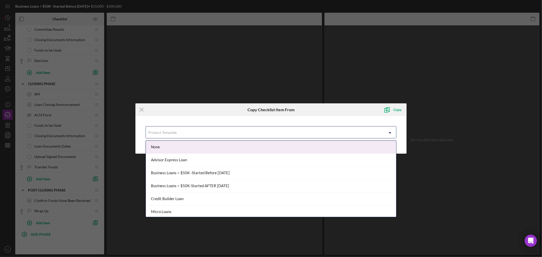
click at [389, 132] on icon "Icon/Dropdown Arrow" at bounding box center [390, 133] width 12 height 12
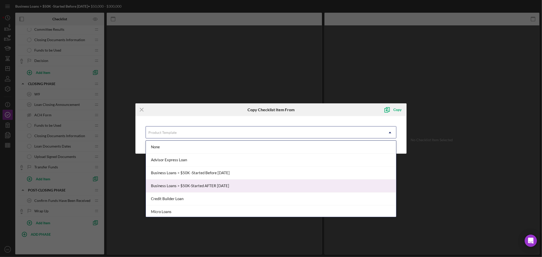
scroll to position [28, 0]
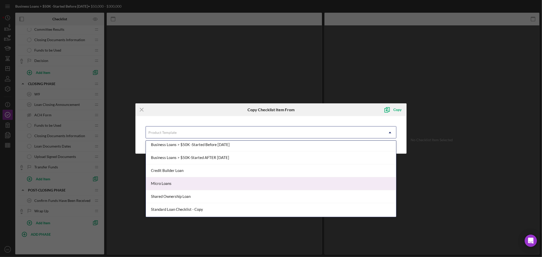
click at [314, 185] on div "Micro Loans" at bounding box center [271, 183] width 250 height 13
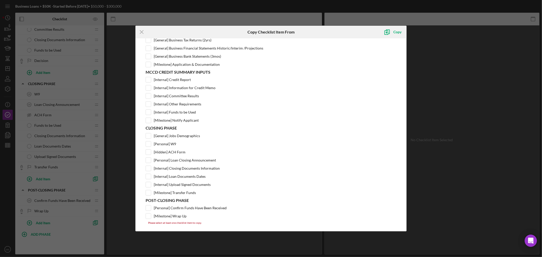
scroll to position [202, 0]
click at [149, 131] on input "[General] Jobs Demographics" at bounding box center [148, 132] width 5 height 5
checkbox input "true"
click at [394, 31] on div "Copy" at bounding box center [397, 32] width 8 height 10
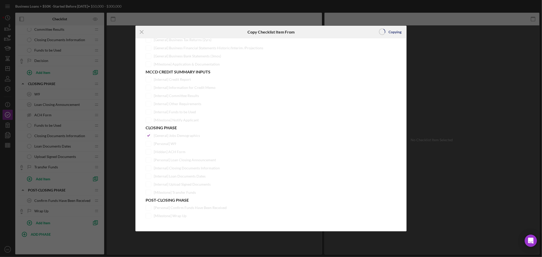
scroll to position [0, 0]
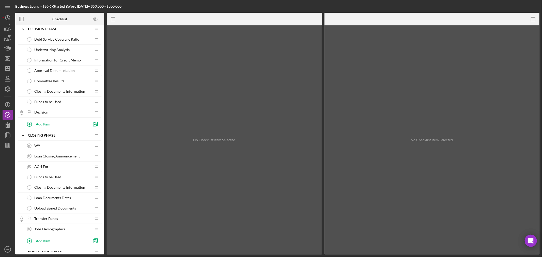
scroll to position [364, 0]
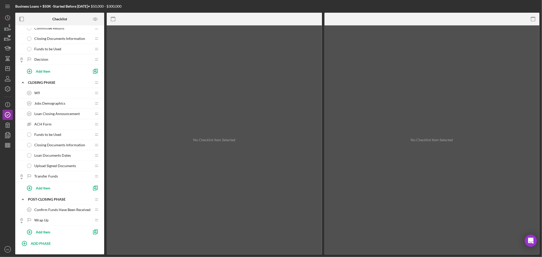
click at [55, 135] on span "Funds to be Used" at bounding box center [47, 135] width 27 height 4
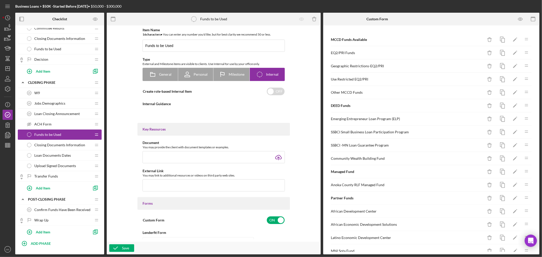
type textarea "<div>Please indicate what fund(s) will be used for loan.&nbsp;</div>"
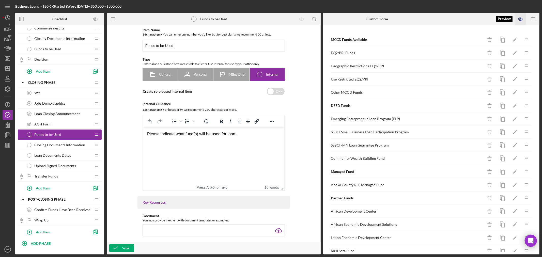
click at [520, 18] on icon "button" at bounding box center [520, 18] width 11 height 11
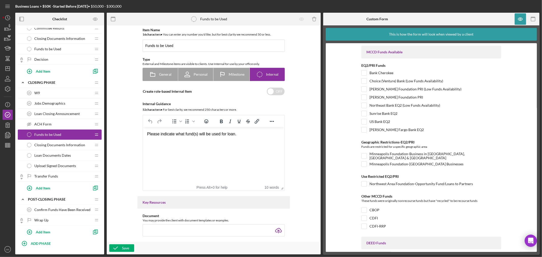
click at [61, 50] on div "Funds to be Used Funds to be Used" at bounding box center [57, 49] width 67 height 10
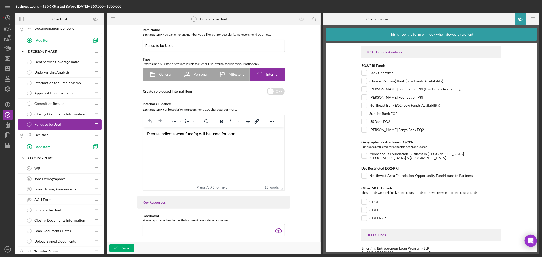
scroll to position [279, 0]
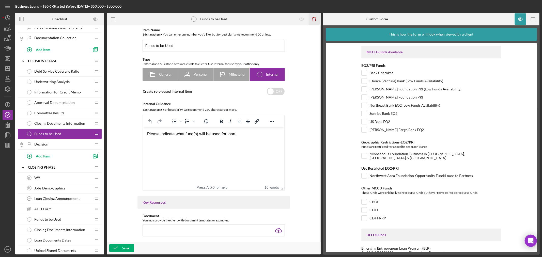
click at [314, 19] on icon "Icon/Delete" at bounding box center [313, 18] width 11 height 11
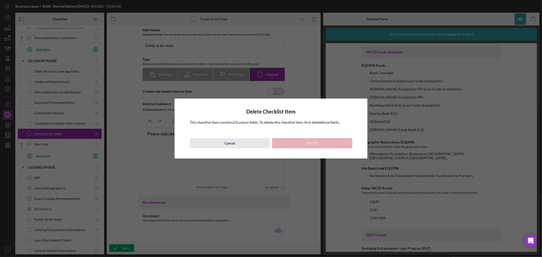
click at [229, 141] on div "Cancel" at bounding box center [229, 143] width 11 height 10
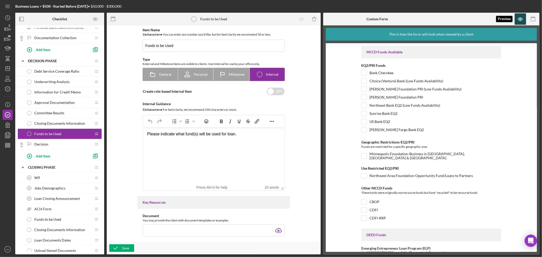
click at [519, 17] on icon "button" at bounding box center [520, 18] width 11 height 11
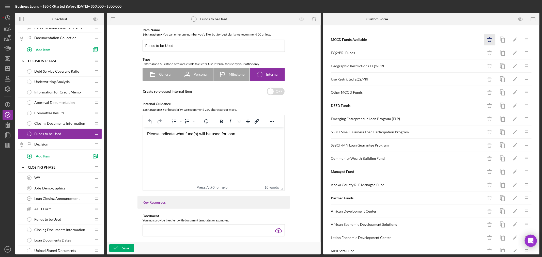
click at [486, 40] on icon "Icon/Delete" at bounding box center [489, 39] width 11 height 11
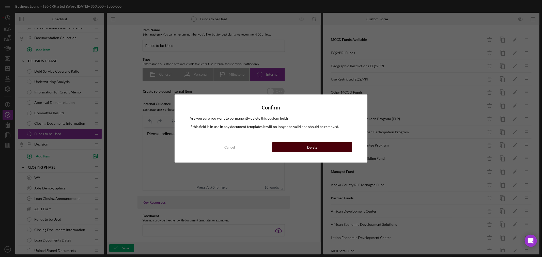
click at [314, 149] on div "Delete" at bounding box center [312, 147] width 10 height 10
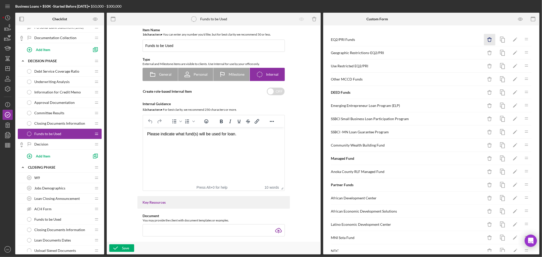
click at [486, 40] on icon "Icon/Delete" at bounding box center [489, 39] width 11 height 11
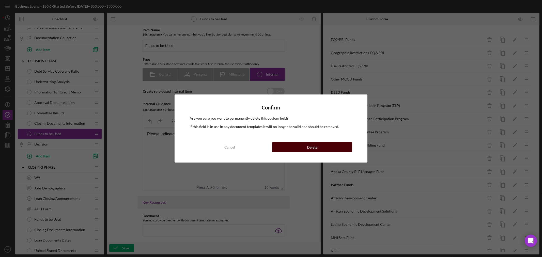
click at [314, 146] on div "Delete" at bounding box center [312, 147] width 10 height 10
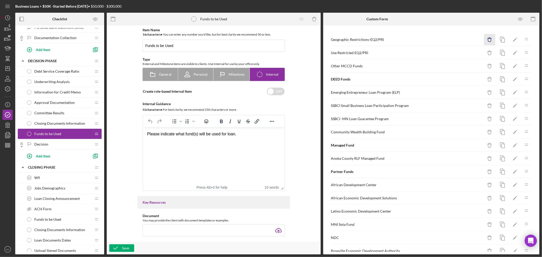
click at [487, 38] on line "button" at bounding box center [489, 38] width 4 height 0
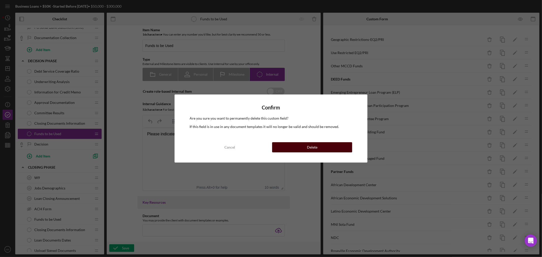
click at [320, 148] on button "Delete" at bounding box center [312, 147] width 80 height 10
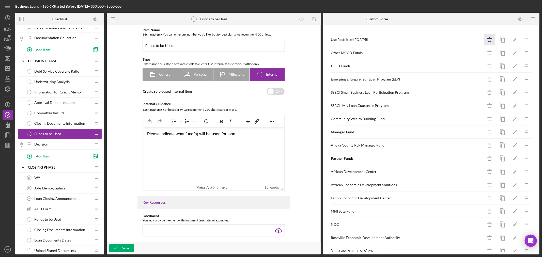
click at [484, 40] on icon "Icon/Delete" at bounding box center [489, 39] width 11 height 11
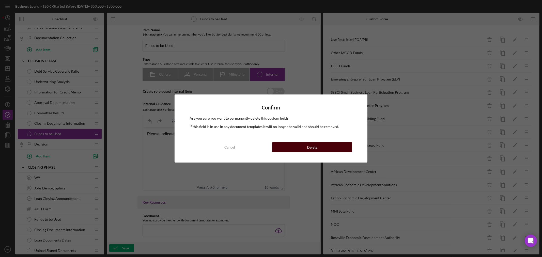
click at [314, 147] on div "Delete" at bounding box center [312, 147] width 10 height 10
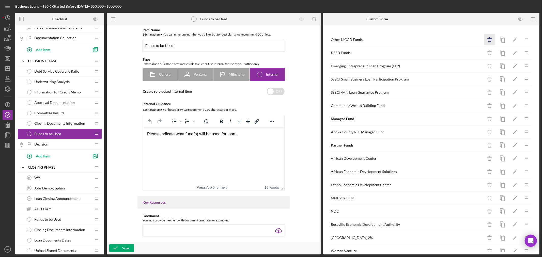
click at [487, 38] on line "button" at bounding box center [489, 38] width 4 height 0
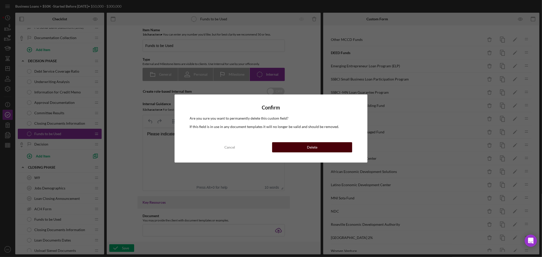
click at [324, 148] on button "Delete" at bounding box center [312, 147] width 80 height 10
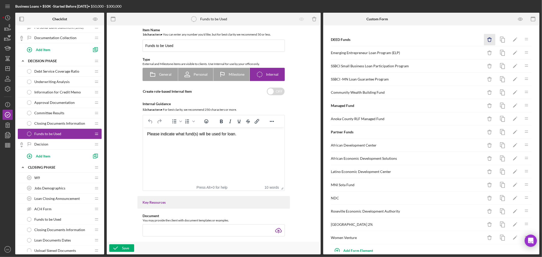
click at [485, 38] on icon "Icon/Delete" at bounding box center [489, 39] width 11 height 11
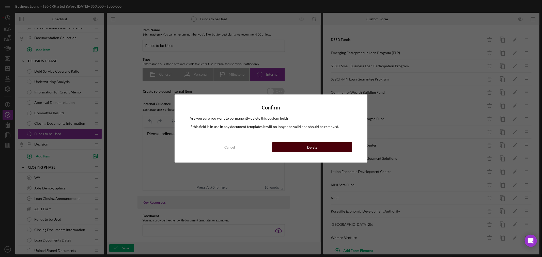
click at [321, 147] on button "Delete" at bounding box center [312, 147] width 80 height 10
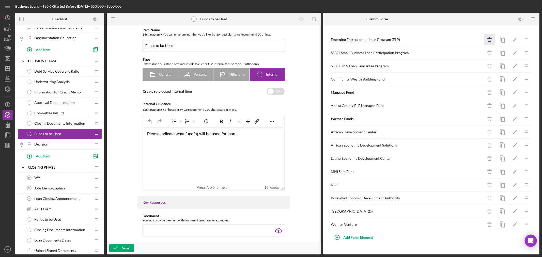
click at [490, 40] on icon "Icon/Delete" at bounding box center [489, 39] width 11 height 11
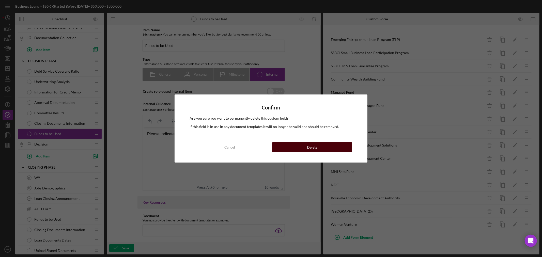
click at [322, 148] on button "Delete" at bounding box center [312, 147] width 80 height 10
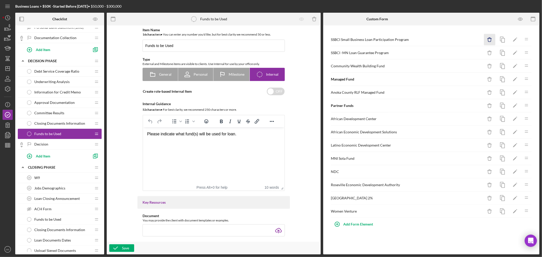
click at [489, 38] on icon "Icon/Delete" at bounding box center [489, 39] width 11 height 11
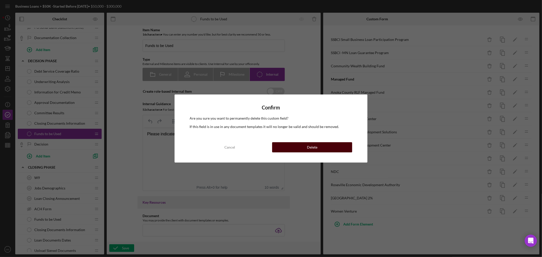
click at [324, 147] on button "Delete" at bounding box center [312, 147] width 80 height 10
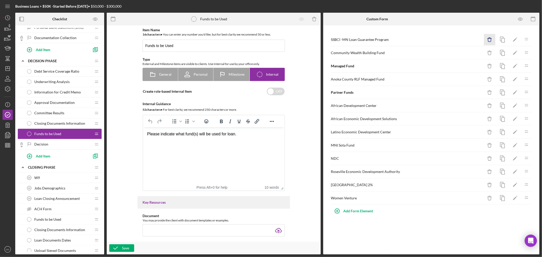
click at [490, 38] on icon "button" at bounding box center [490, 38] width 2 height 1
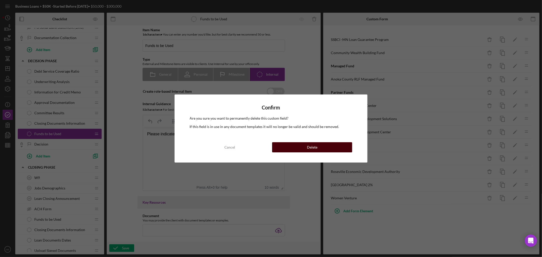
click at [319, 147] on button "Delete" at bounding box center [312, 147] width 80 height 10
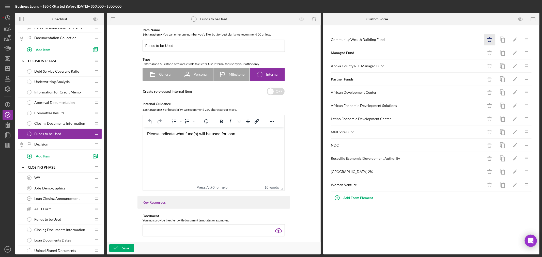
click at [489, 38] on icon "button" at bounding box center [490, 38] width 2 height 1
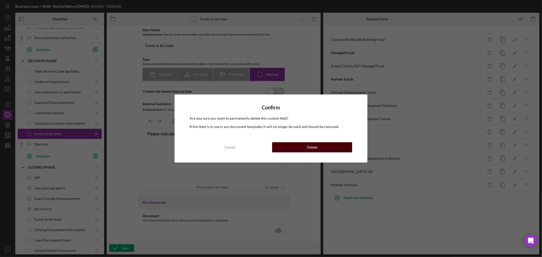
click at [321, 148] on button "Delete" at bounding box center [312, 147] width 80 height 10
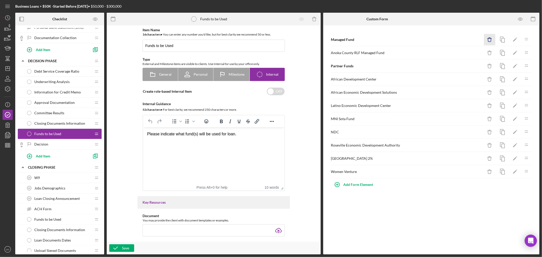
click at [490, 39] on icon "Icon/Delete" at bounding box center [489, 39] width 11 height 11
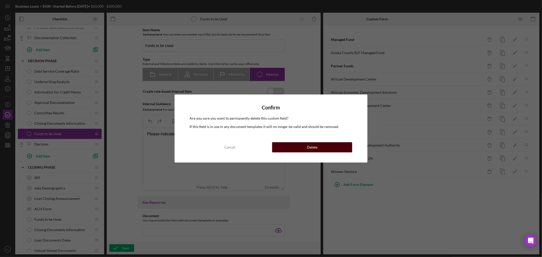
click at [326, 148] on button "Delete" at bounding box center [312, 147] width 80 height 10
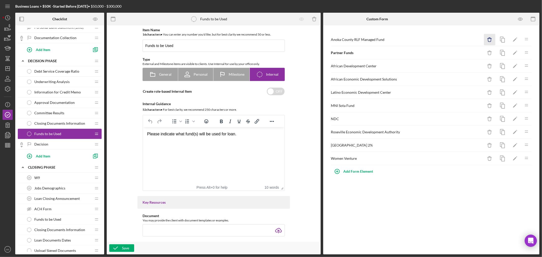
click at [489, 39] on icon "Icon/Delete" at bounding box center [489, 39] width 11 height 11
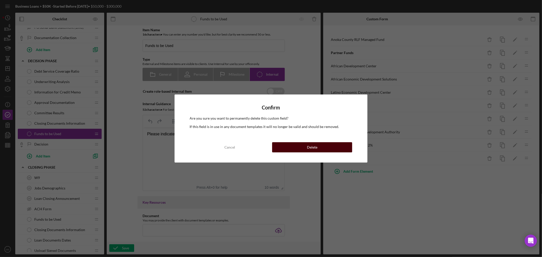
click at [333, 146] on button "Delete" at bounding box center [312, 147] width 80 height 10
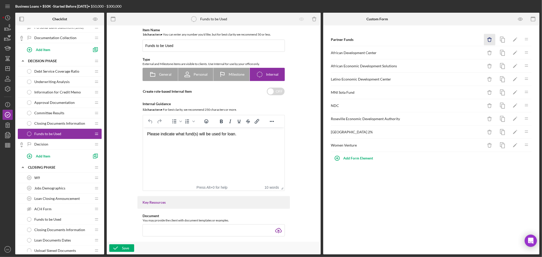
click at [491, 39] on icon "Icon/Delete" at bounding box center [489, 39] width 11 height 11
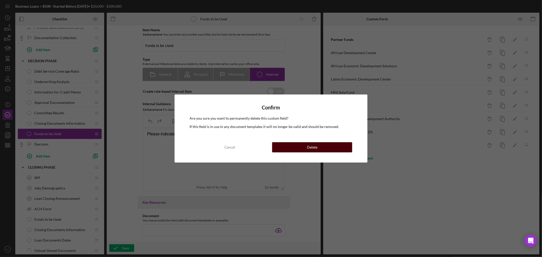
click at [324, 145] on button "Delete" at bounding box center [312, 147] width 80 height 10
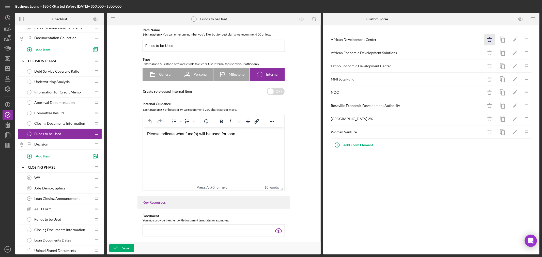
click at [490, 39] on icon "Icon/Delete" at bounding box center [489, 39] width 11 height 11
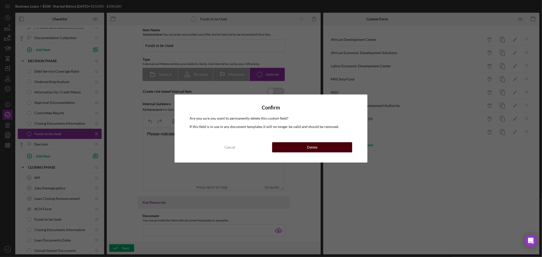
click at [337, 146] on button "Delete" at bounding box center [312, 147] width 80 height 10
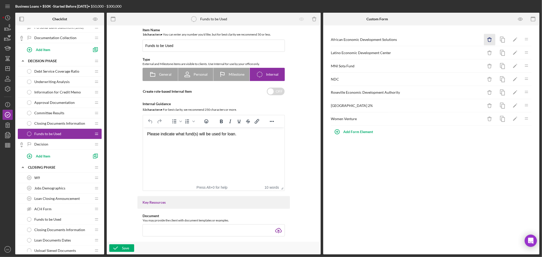
click at [488, 39] on icon "Icon/Delete" at bounding box center [489, 39] width 11 height 11
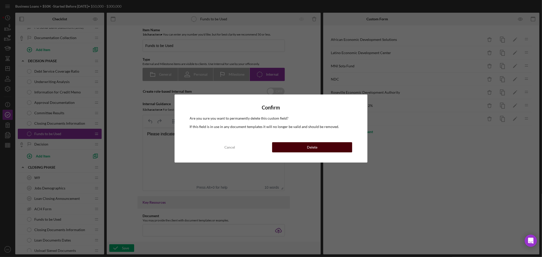
click at [321, 148] on button "Delete" at bounding box center [312, 147] width 80 height 10
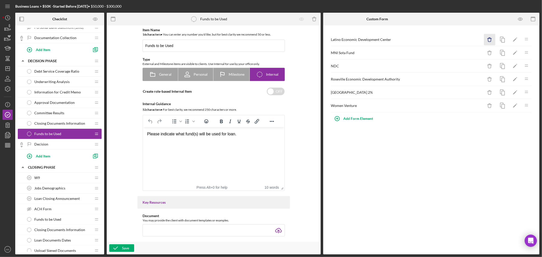
click at [491, 39] on icon "Icon/Delete" at bounding box center [489, 39] width 11 height 11
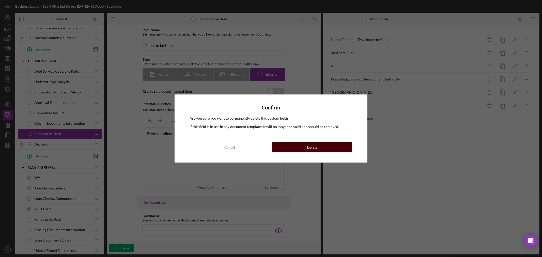
click at [334, 147] on button "Delete" at bounding box center [312, 147] width 80 height 10
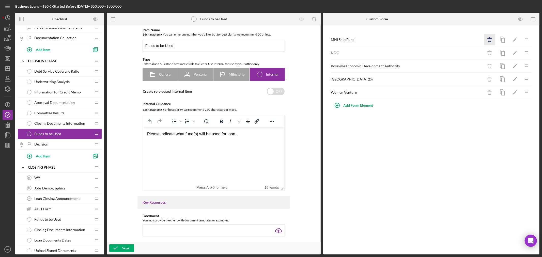
click at [489, 39] on icon "Icon/Delete" at bounding box center [489, 39] width 11 height 11
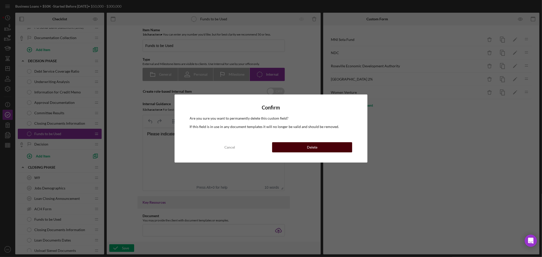
click at [331, 147] on button "Delete" at bounding box center [312, 147] width 80 height 10
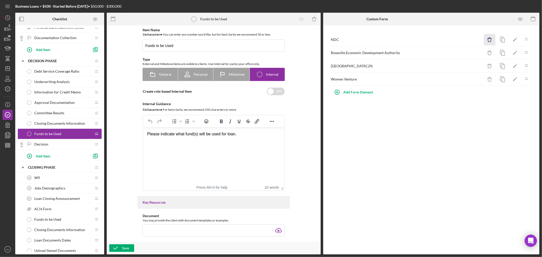
click at [489, 39] on icon "Icon/Delete" at bounding box center [489, 39] width 11 height 11
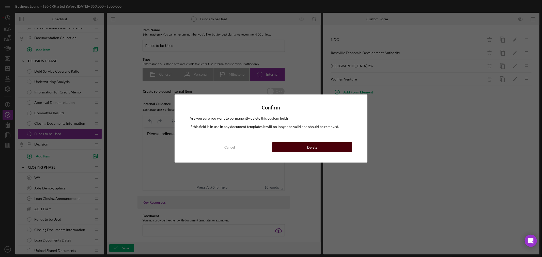
click at [339, 147] on button "Delete" at bounding box center [312, 147] width 80 height 10
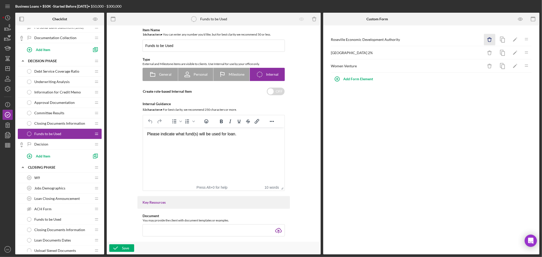
click at [489, 39] on icon "Icon/Delete" at bounding box center [489, 39] width 11 height 11
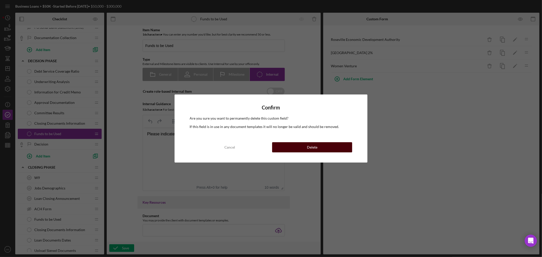
click at [340, 150] on button "Delete" at bounding box center [312, 147] width 80 height 10
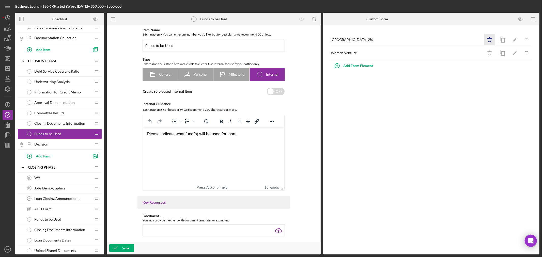
click at [489, 39] on icon "Icon/Delete" at bounding box center [489, 39] width 11 height 11
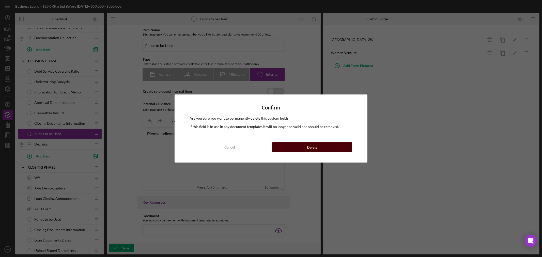
click at [334, 147] on button "Delete" at bounding box center [312, 147] width 80 height 10
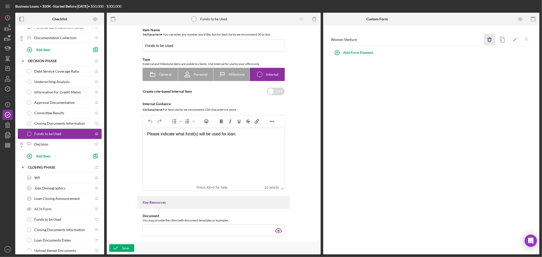
click at [488, 38] on line "button" at bounding box center [489, 38] width 4 height 0
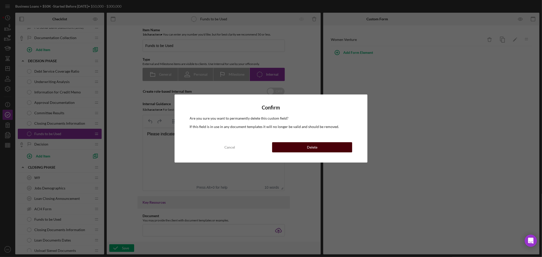
click at [326, 148] on button "Delete" at bounding box center [312, 147] width 80 height 10
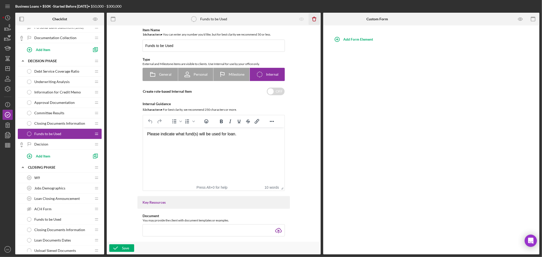
click at [314, 19] on icon "Icon/Delete" at bounding box center [313, 18] width 11 height 11
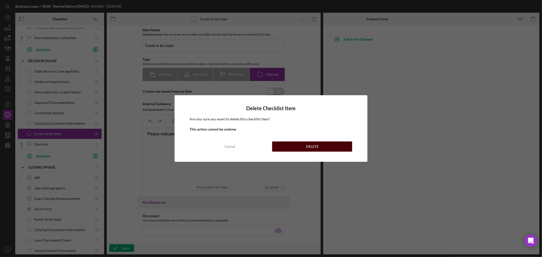
click at [319, 146] on button "DELETE" at bounding box center [312, 146] width 80 height 10
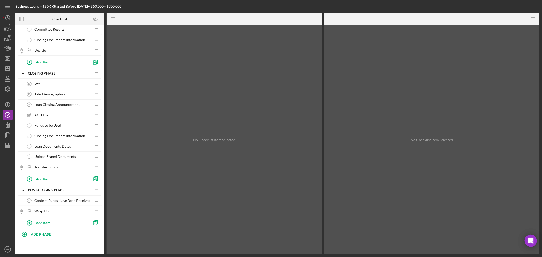
scroll to position [364, 0]
click at [64, 124] on div "Funds to be Used Funds to be Used" at bounding box center [57, 125] width 67 height 10
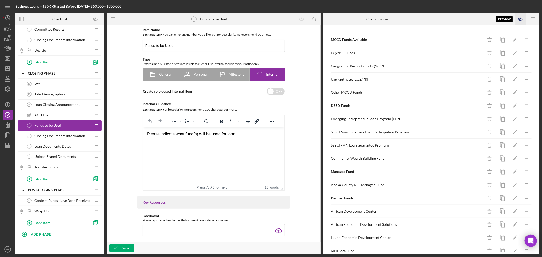
click at [521, 19] on icon "button" at bounding box center [520, 18] width 11 height 11
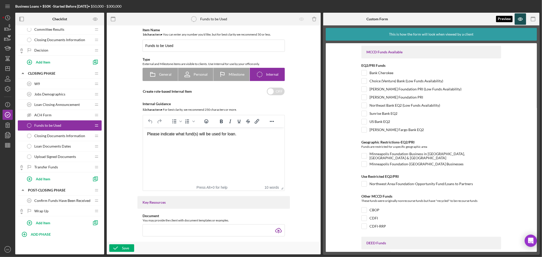
click at [521, 17] on icon "button" at bounding box center [520, 18] width 11 height 11
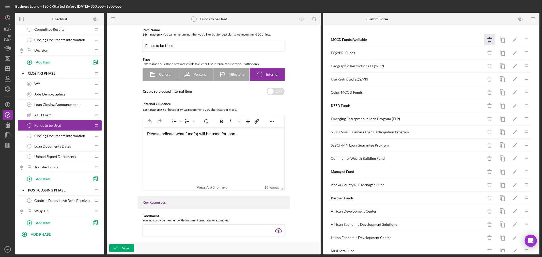
click at [487, 38] on line "button" at bounding box center [489, 38] width 4 height 0
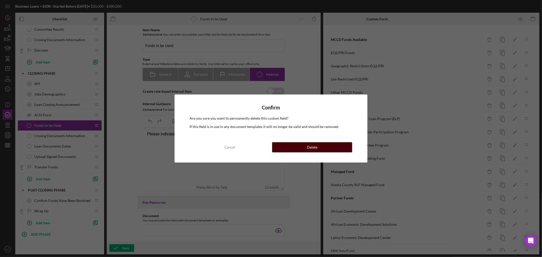
click at [322, 149] on button "Delete" at bounding box center [312, 147] width 80 height 10
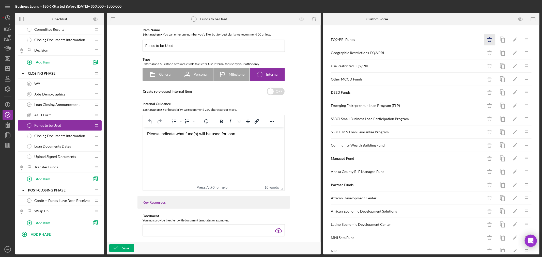
click at [487, 38] on line "button" at bounding box center [489, 38] width 4 height 0
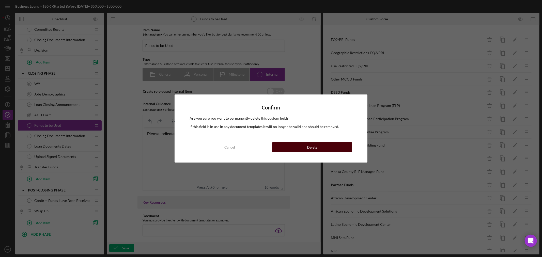
click at [323, 147] on button "Delete" at bounding box center [312, 147] width 80 height 10
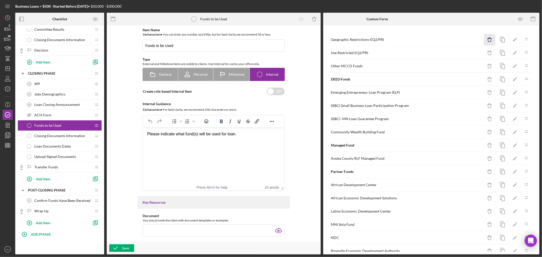
click at [485, 40] on icon "Icon/Delete" at bounding box center [489, 39] width 11 height 11
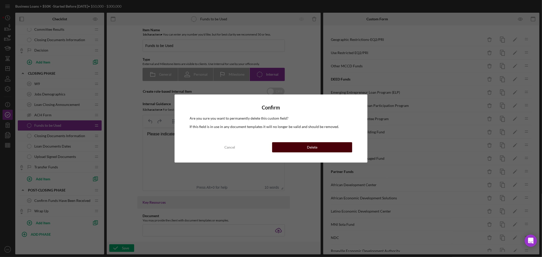
click at [327, 147] on button "Delete" at bounding box center [312, 147] width 80 height 10
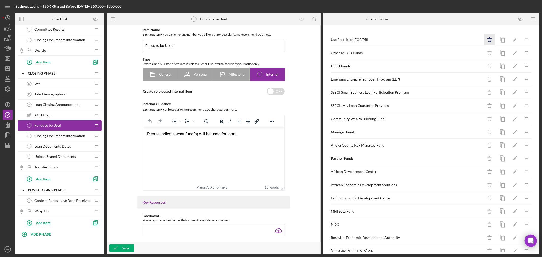
click at [486, 39] on icon "Icon/Delete" at bounding box center [489, 39] width 11 height 11
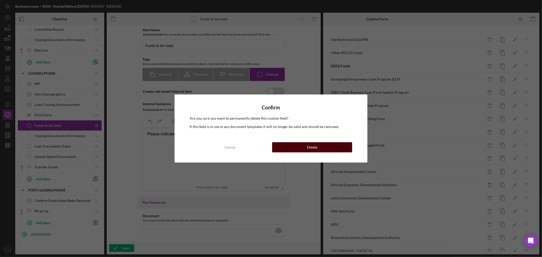
click at [326, 148] on button "Delete" at bounding box center [312, 147] width 80 height 10
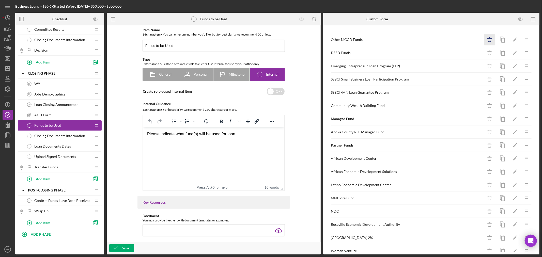
click at [485, 39] on icon "Icon/Delete" at bounding box center [489, 39] width 11 height 11
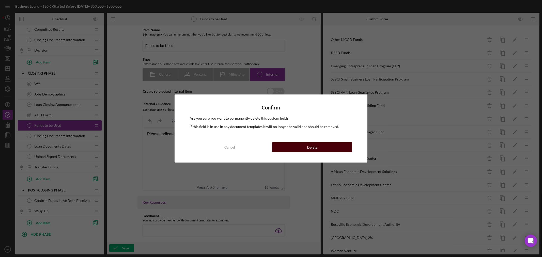
click at [336, 147] on button "Delete" at bounding box center [312, 147] width 80 height 10
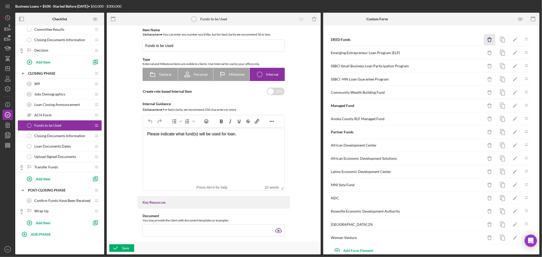
click at [485, 39] on icon "Icon/Delete" at bounding box center [489, 39] width 11 height 11
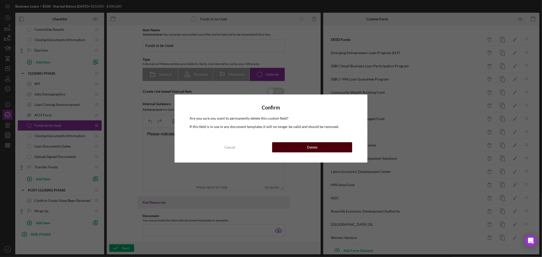
click at [327, 146] on button "Delete" at bounding box center [312, 147] width 80 height 10
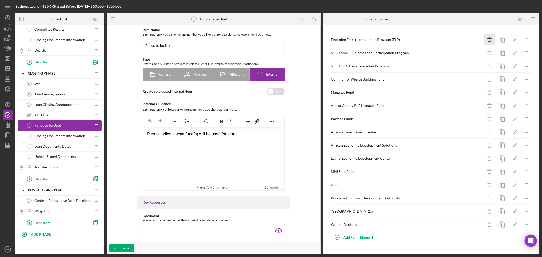
click at [491, 40] on icon "Icon/Delete" at bounding box center [489, 39] width 11 height 11
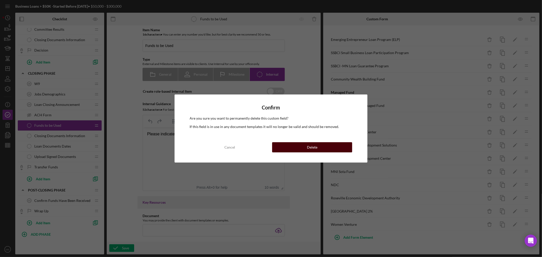
click at [334, 148] on button "Delete" at bounding box center [312, 147] width 80 height 10
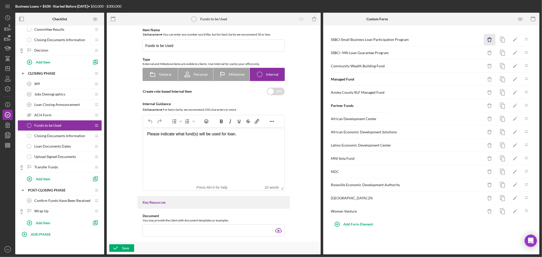
click at [490, 40] on icon "Icon/Delete" at bounding box center [489, 39] width 11 height 11
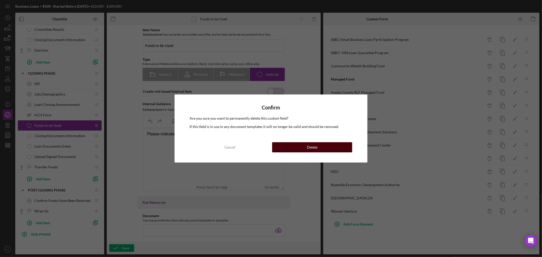
click at [336, 148] on button "Delete" at bounding box center [312, 147] width 80 height 10
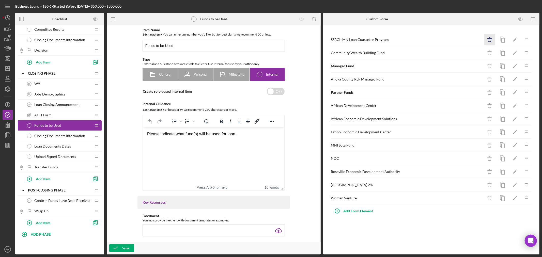
click at [490, 38] on icon "Icon/Delete" at bounding box center [489, 39] width 11 height 11
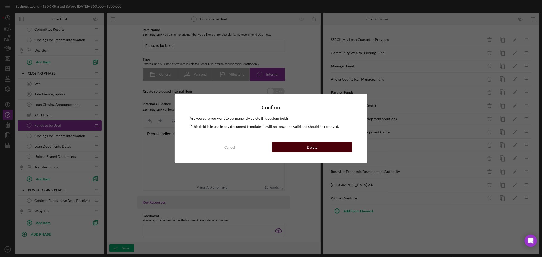
click at [329, 147] on button "Delete" at bounding box center [312, 147] width 80 height 10
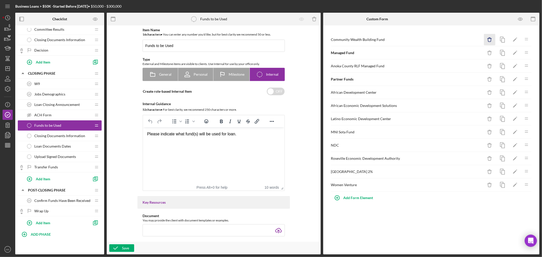
click at [489, 39] on icon "Icon/Delete" at bounding box center [489, 39] width 11 height 11
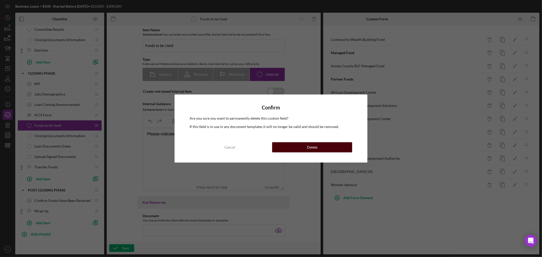
click at [345, 147] on button "Delete" at bounding box center [312, 147] width 80 height 10
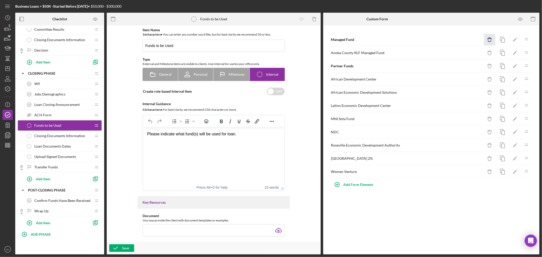
click at [489, 40] on icon "Icon/Delete" at bounding box center [489, 39] width 11 height 11
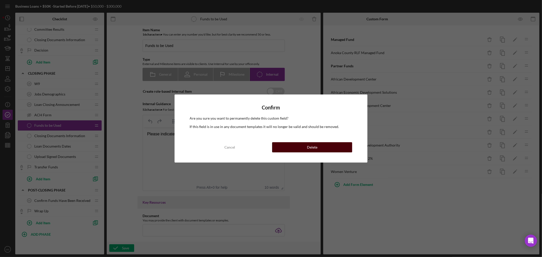
click at [332, 148] on button "Delete" at bounding box center [312, 147] width 80 height 10
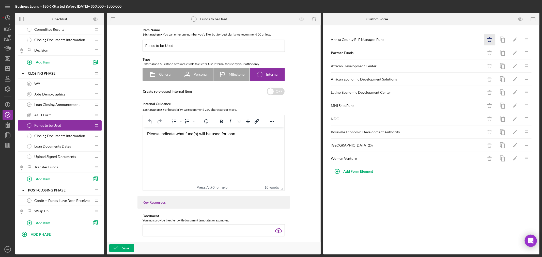
click at [491, 40] on icon "Icon/Delete" at bounding box center [489, 39] width 11 height 11
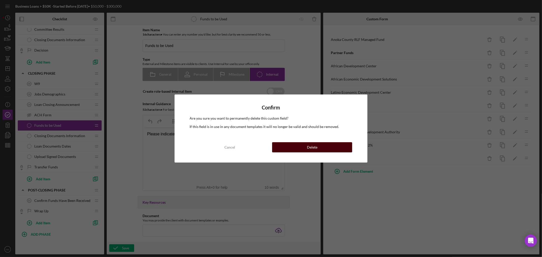
click at [339, 150] on button "Delete" at bounding box center [312, 147] width 80 height 10
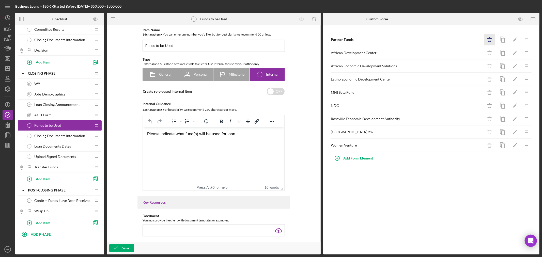
click at [491, 38] on line "button" at bounding box center [489, 38] width 4 height 0
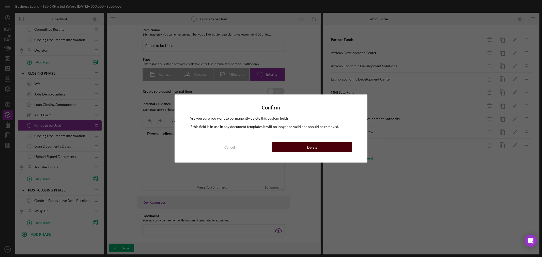
click at [333, 145] on button "Delete" at bounding box center [312, 147] width 80 height 10
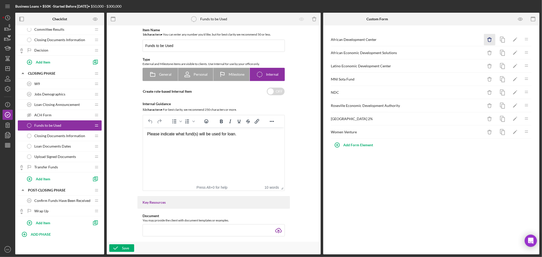
click at [489, 39] on icon "Icon/Delete" at bounding box center [489, 39] width 11 height 11
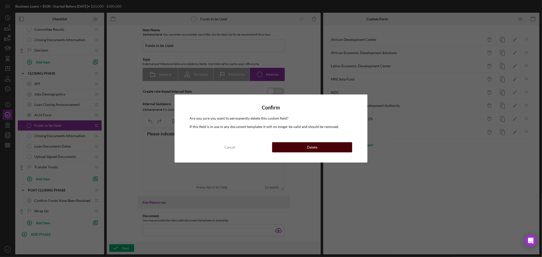
click at [332, 145] on button "Delete" at bounding box center [312, 147] width 80 height 10
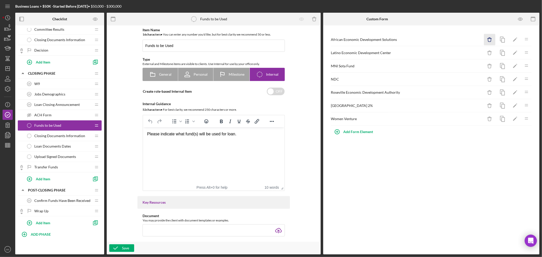
click at [490, 39] on g "button" at bounding box center [489, 40] width 4 height 4
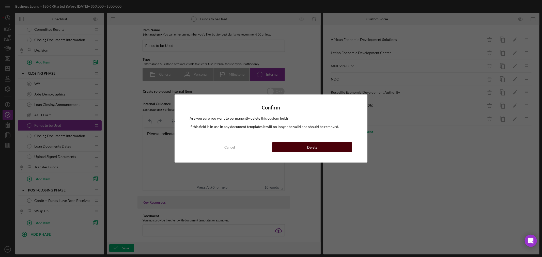
click at [329, 147] on button "Delete" at bounding box center [312, 147] width 80 height 10
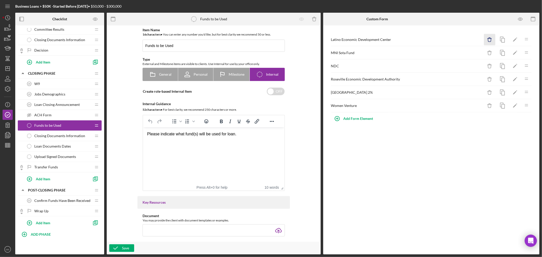
click at [490, 39] on g "button" at bounding box center [489, 40] width 4 height 4
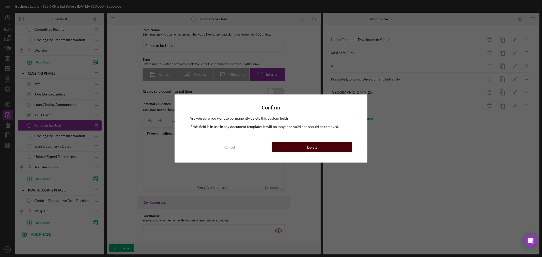
click at [330, 148] on button "Delete" at bounding box center [312, 147] width 80 height 10
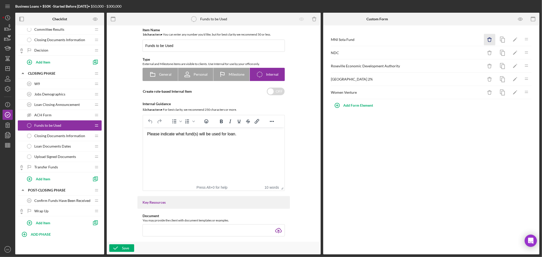
click at [489, 38] on icon "button" at bounding box center [490, 38] width 2 height 1
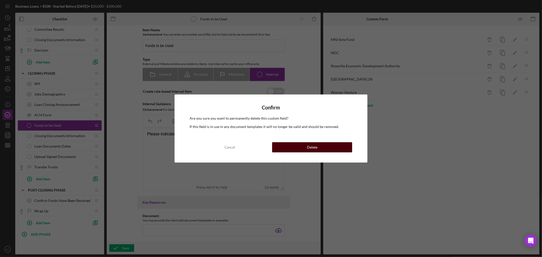
click at [330, 147] on button "Delete" at bounding box center [312, 147] width 80 height 10
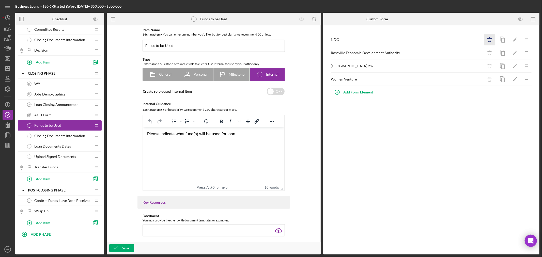
click at [490, 39] on icon "Icon/Delete" at bounding box center [489, 39] width 11 height 11
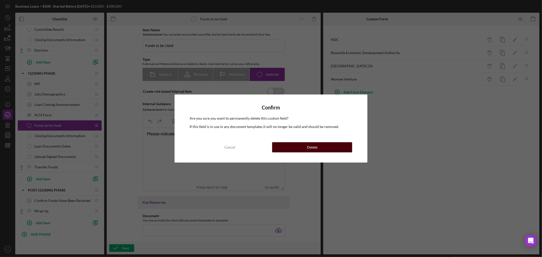
click at [341, 148] on button "Delete" at bounding box center [312, 147] width 80 height 10
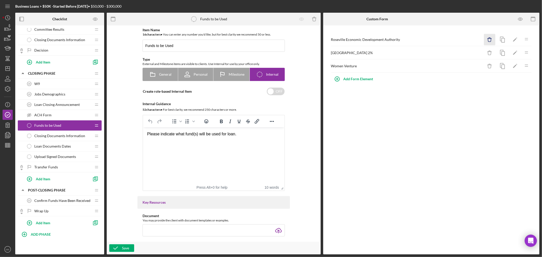
click at [490, 40] on icon "Icon/Delete" at bounding box center [489, 39] width 11 height 11
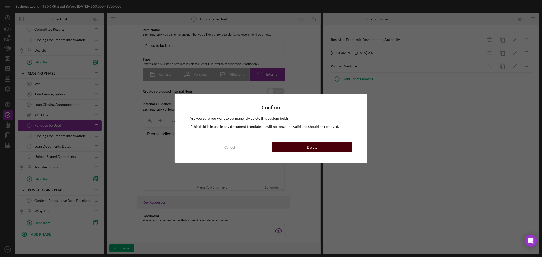
click at [320, 148] on button "Delete" at bounding box center [312, 147] width 80 height 10
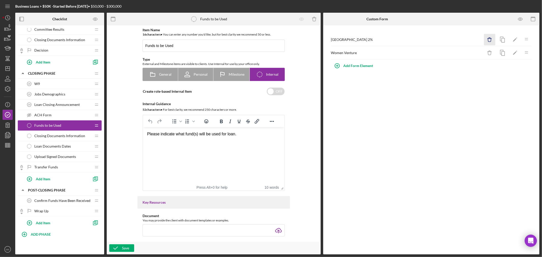
click at [489, 40] on icon "Icon/Delete" at bounding box center [489, 39] width 11 height 11
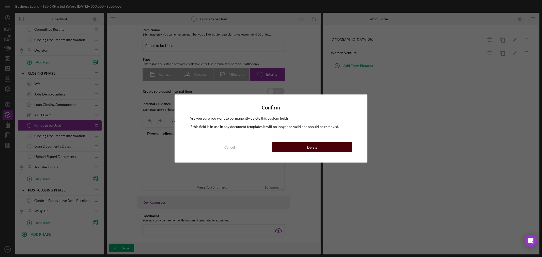
click at [333, 147] on button "Delete" at bounding box center [312, 147] width 80 height 10
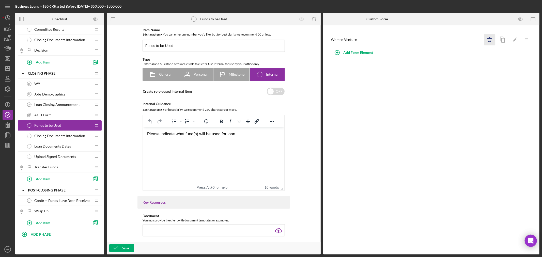
click at [491, 38] on line "button" at bounding box center [489, 38] width 4 height 0
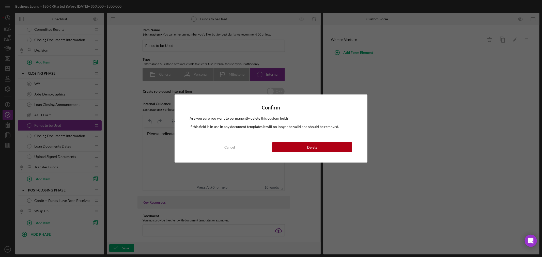
drag, startPoint x: 332, startPoint y: 149, endPoint x: 398, endPoint y: 140, distance: 66.1
click at [333, 149] on button "Delete" at bounding box center [312, 147] width 80 height 10
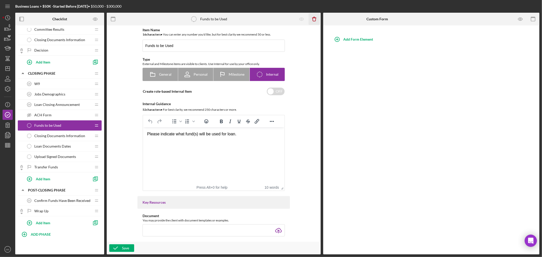
click at [315, 18] on line "button" at bounding box center [314, 18] width 4 height 0
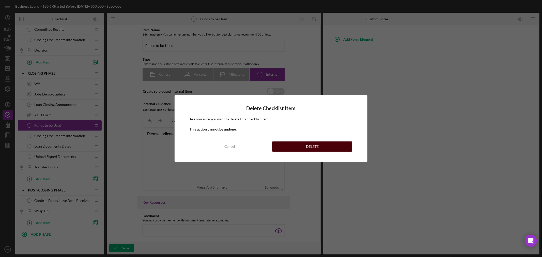
click at [323, 147] on button "DELETE" at bounding box center [312, 146] width 80 height 10
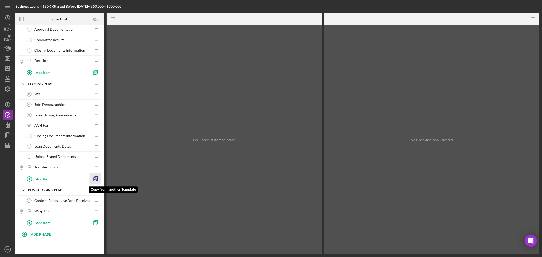
click at [97, 178] on icon "button" at bounding box center [95, 178] width 11 height 11
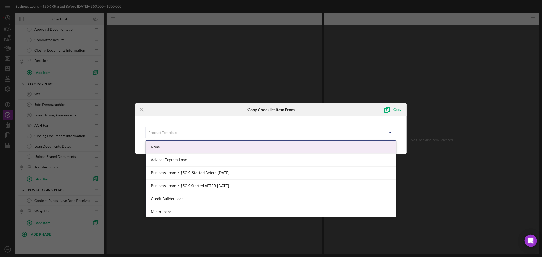
click at [390, 133] on use at bounding box center [390, 133] width 3 height 2
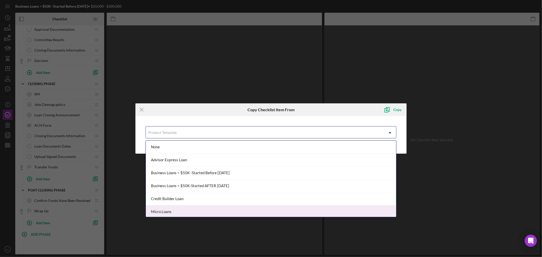
click at [187, 210] on div "Micro Loans" at bounding box center [271, 212] width 250 height 13
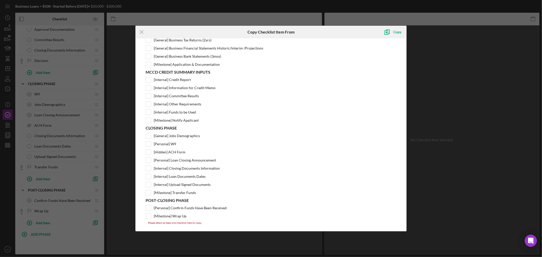
scroll to position [202, 0]
click at [148, 107] on input "[Internal] Funds to be Used" at bounding box center [148, 109] width 5 height 5
checkbox input "true"
click at [395, 33] on div "Copy" at bounding box center [397, 32] width 8 height 10
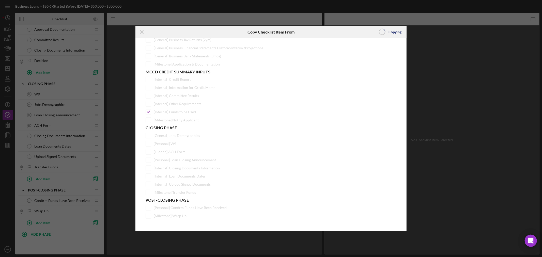
scroll to position [0, 0]
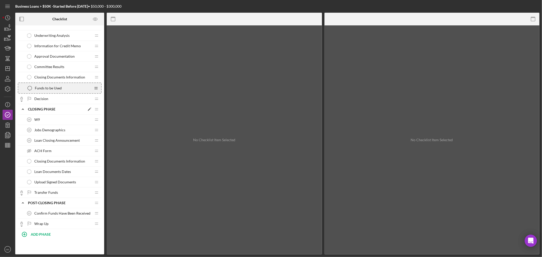
scroll to position [353, 0]
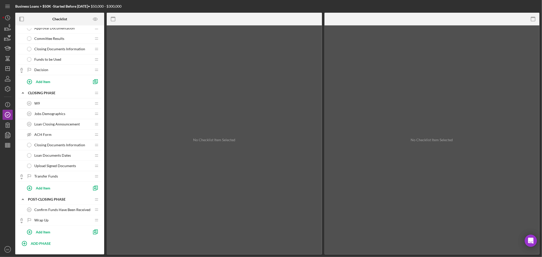
click at [60, 59] on span "Funds to be Used" at bounding box center [47, 59] width 27 height 4
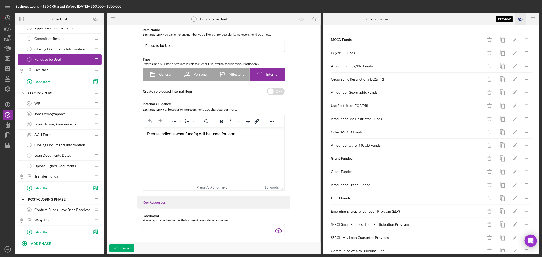
click at [519, 18] on icon "button" at bounding box center [520, 19] width 5 height 3
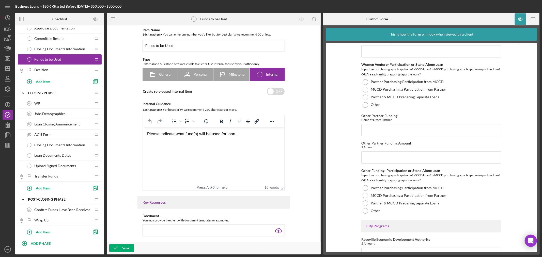
scroll to position [1229, 0]
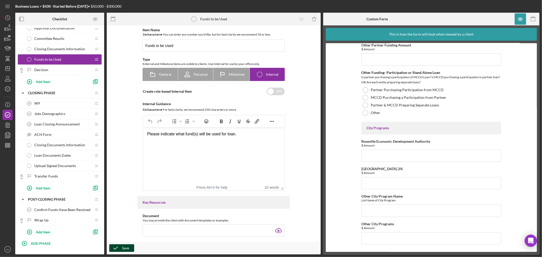
click at [118, 247] on icon "button" at bounding box center [115, 248] width 13 height 13
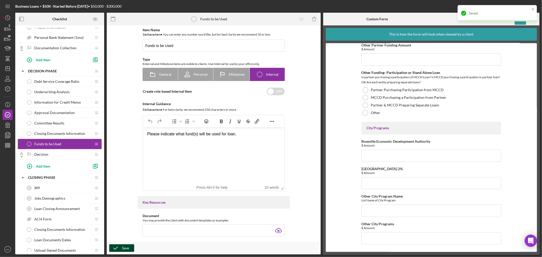
scroll to position [268, 0]
click at [128, 249] on div "Save" at bounding box center [125, 248] width 7 height 8
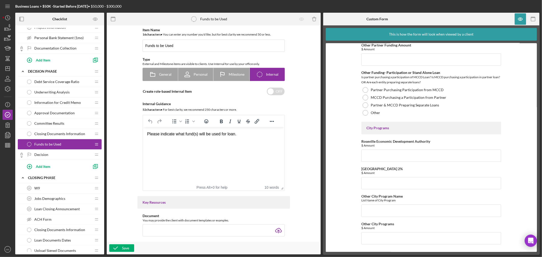
click at [66, 112] on span "Approval Documentation" at bounding box center [54, 113] width 40 height 4
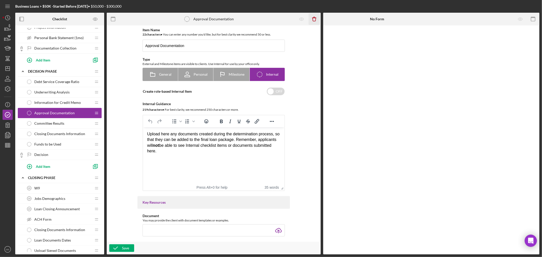
click at [316, 17] on icon "Icon/Delete" at bounding box center [313, 18] width 11 height 11
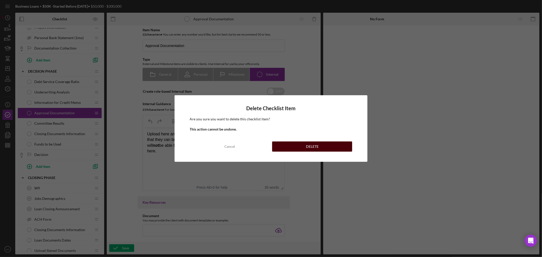
click at [312, 147] on div "DELETE" at bounding box center [312, 146] width 13 height 10
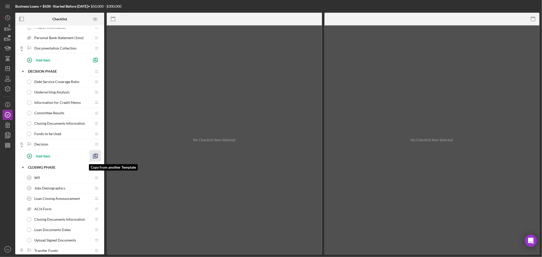
click at [95, 156] on icon "button" at bounding box center [95, 155] width 11 height 11
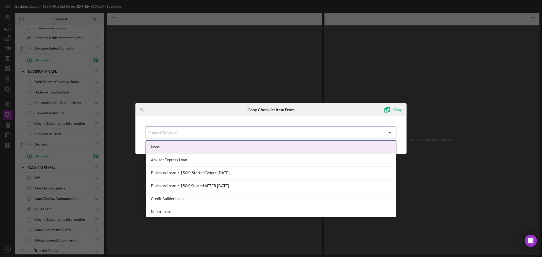
click at [392, 131] on icon "Icon/Dropdown Arrow" at bounding box center [390, 133] width 12 height 12
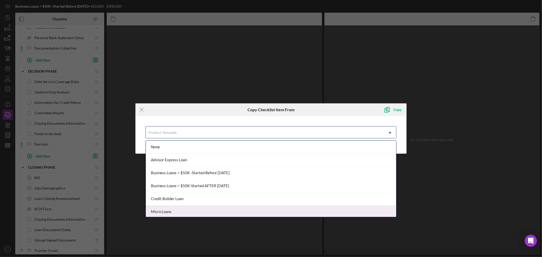
click at [227, 212] on div "Micro Loans" at bounding box center [271, 212] width 250 height 13
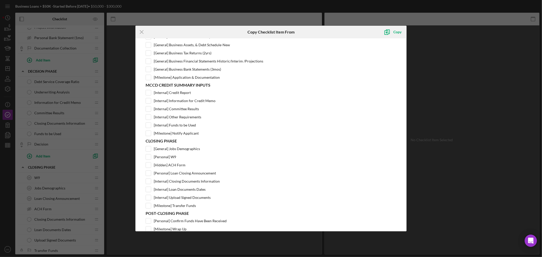
scroll to position [174, 0]
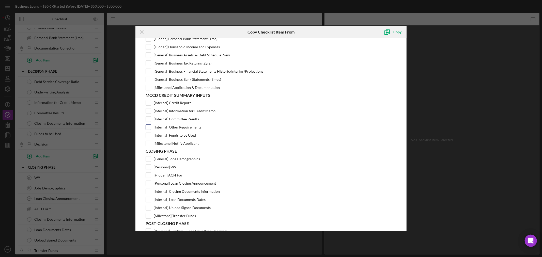
click at [148, 128] on input "[Internal] Other Requirements" at bounding box center [148, 127] width 5 height 5
checkbox input "true"
click at [396, 31] on div "Copy" at bounding box center [397, 32] width 8 height 10
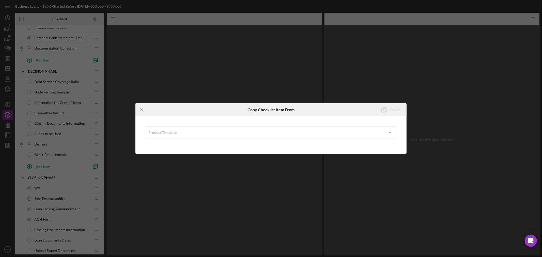
scroll to position [0, 0]
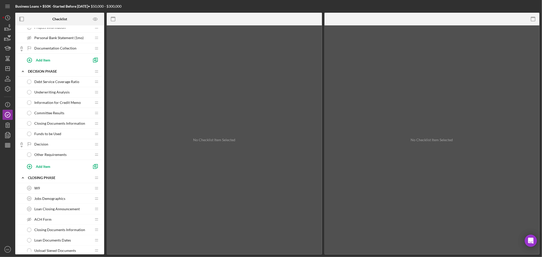
drag, startPoint x: 55, startPoint y: 156, endPoint x: 58, endPoint y: 151, distance: 5.8
click at [57, 149] on div "Debt Service Coverage Ratio Debt Service Coverage Ratio Icon/Drag Underwriting …" at bounding box center [60, 125] width 84 height 96
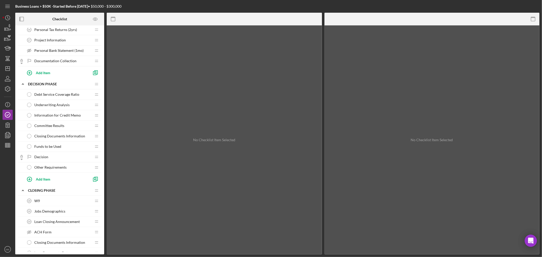
scroll to position [268, 0]
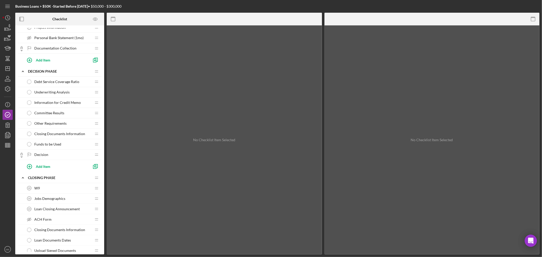
click at [75, 134] on span "Closing Documents Information" at bounding box center [59, 134] width 51 height 4
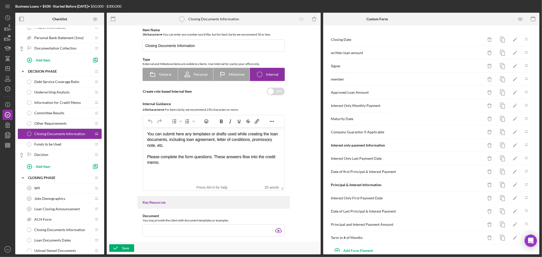
click at [76, 103] on span "Information for Credit Memo" at bounding box center [57, 103] width 46 height 4
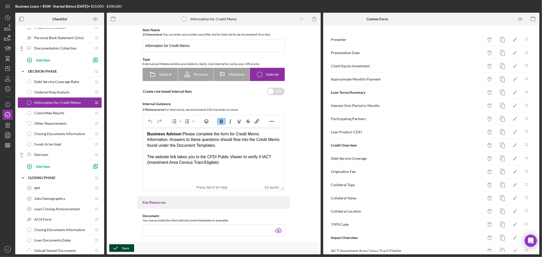
click at [121, 248] on button "Save" at bounding box center [121, 248] width 25 height 8
click at [65, 121] on div "Other Requirements Other Requirements" at bounding box center [57, 123] width 67 height 10
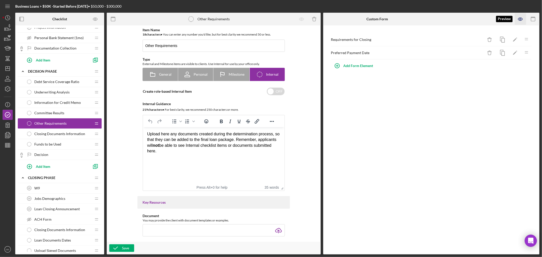
click at [519, 19] on icon "button" at bounding box center [520, 19] width 2 height 2
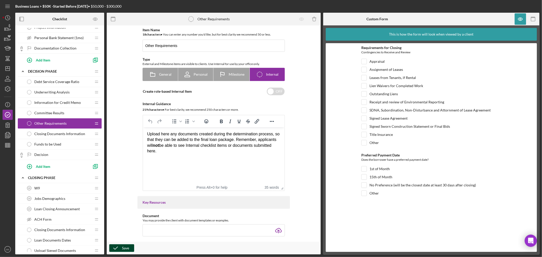
click at [120, 248] on icon "button" at bounding box center [115, 248] width 13 height 13
click at [6, 146] on icon "button" at bounding box center [7, 145] width 13 height 13
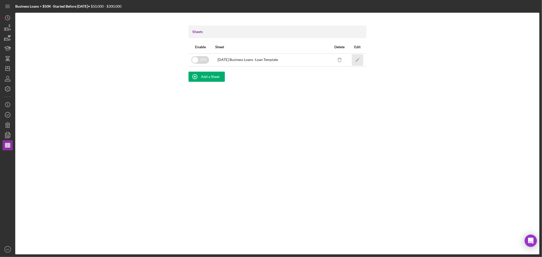
click at [357, 59] on icon "Icon/Edit" at bounding box center [357, 59] width 11 height 11
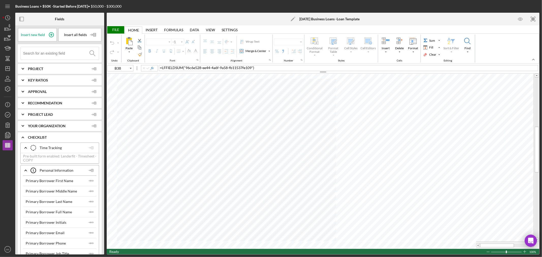
type input "Calibri"
type input "11"
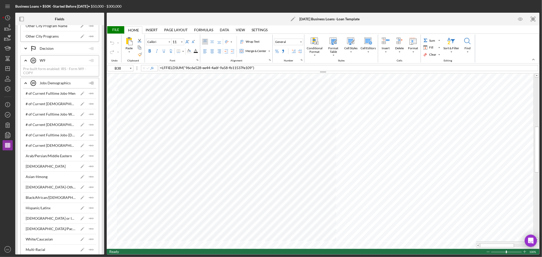
scroll to position [2879, 0]
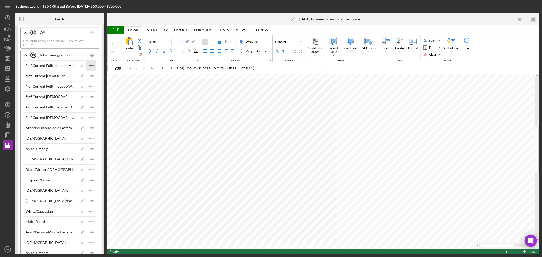
click at [90, 71] on icon "Icon/Insert Field" at bounding box center [91, 65] width 10 height 10
click at [90, 81] on icon "Icon/Insert Field" at bounding box center [91, 76] width 10 height 10
click at [91, 91] on icon "Icon/Insert Field" at bounding box center [91, 86] width 10 height 10
click at [90, 112] on icon "Icon/Insert Field" at bounding box center [91, 107] width 10 height 10
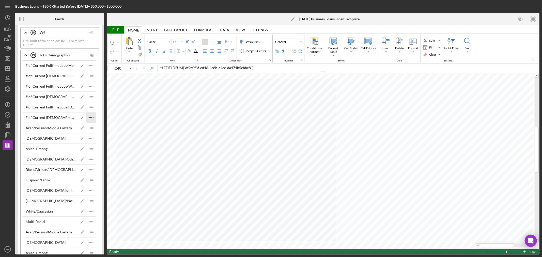
click at [116, 28] on div "File" at bounding box center [116, 29] width 18 height 7
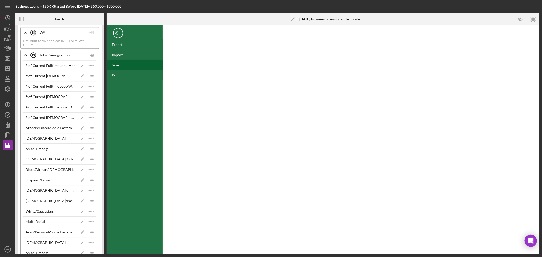
click at [116, 65] on div "Save" at bounding box center [115, 65] width 7 height 4
click at [120, 32] on div "Back" at bounding box center [118, 32] width 10 height 10
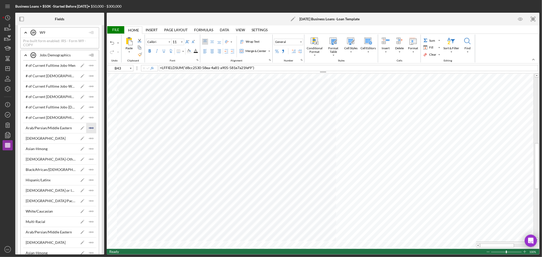
click at [88, 133] on icon "Icon/Insert Field" at bounding box center [91, 128] width 10 height 10
click at [91, 154] on icon "Icon/Insert Field" at bounding box center [91, 149] width 10 height 10
click at [90, 164] on icon "Icon/Insert Field" at bounding box center [91, 159] width 10 height 10
click at [92, 175] on icon "Icon/Insert Field" at bounding box center [91, 170] width 10 height 10
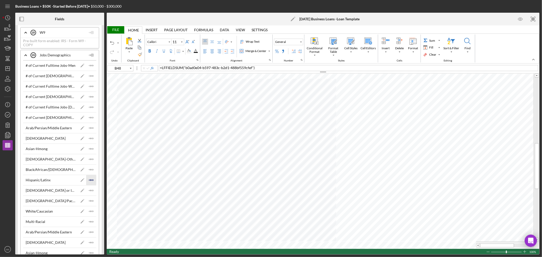
click at [90, 185] on icon "Icon/Insert Field" at bounding box center [91, 180] width 10 height 10
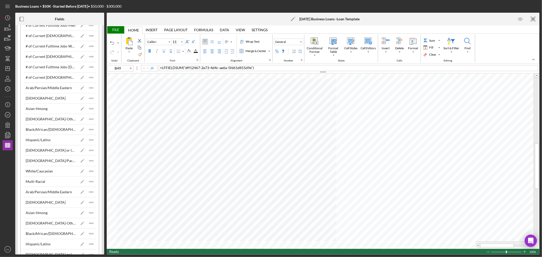
scroll to position [2935, 0]
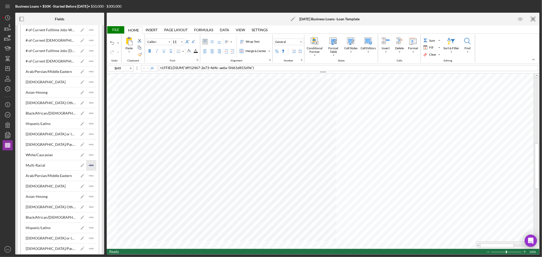
click at [91, 170] on icon "Icon/Insert Field" at bounding box center [91, 165] width 10 height 10
click at [90, 139] on icon "Icon/Insert Field" at bounding box center [91, 134] width 10 height 10
click at [90, 150] on icon "Icon/Insert Field" at bounding box center [91, 144] width 10 height 10
click at [89, 160] on icon "Icon/Insert Field" at bounding box center [91, 155] width 10 height 10
click at [91, 181] on icon "Icon/Insert Field" at bounding box center [91, 176] width 10 height 10
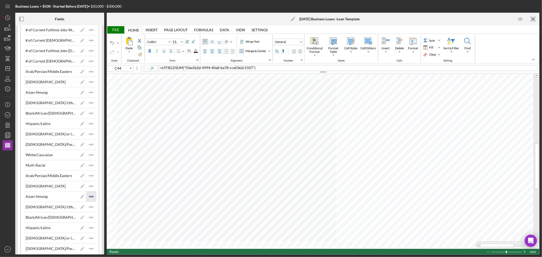
click at [90, 202] on icon "Icon/Insert Field" at bounding box center [91, 197] width 10 height 10
click at [91, 191] on icon "Icon/Insert Field" at bounding box center [91, 186] width 10 height 10
click at [90, 212] on icon "Icon/Insert Field" at bounding box center [91, 207] width 10 height 10
click at [92, 223] on icon "Icon/Insert Field" at bounding box center [91, 217] width 10 height 10
click at [90, 233] on icon "Icon/Insert Field" at bounding box center [91, 228] width 10 height 10
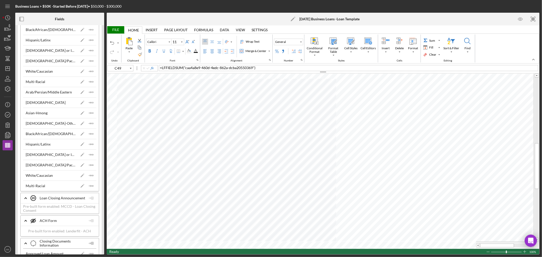
scroll to position [3020, 0]
click at [90, 159] on icon "Icon/Insert Field" at bounding box center [91, 154] width 10 height 10
click at [91, 169] on icon "Icon/Insert Field" at bounding box center [91, 164] width 10 height 10
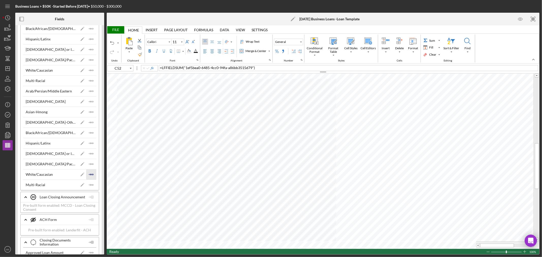
type input "C53"
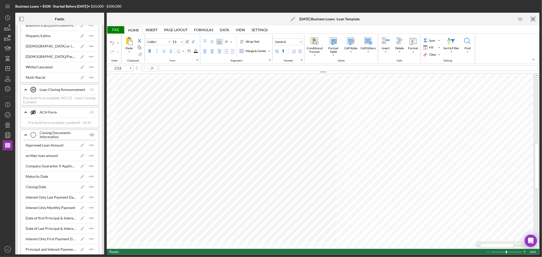
scroll to position [3133, 0]
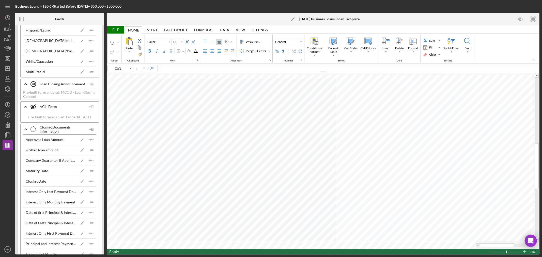
click at [111, 29] on div "File" at bounding box center [116, 29] width 18 height 7
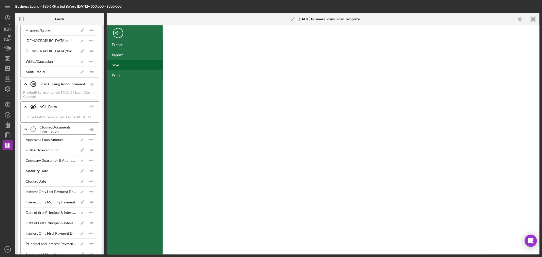
click at [119, 66] on div "Save" at bounding box center [115, 65] width 7 height 4
click at [121, 65] on div "Save" at bounding box center [135, 65] width 56 height 10
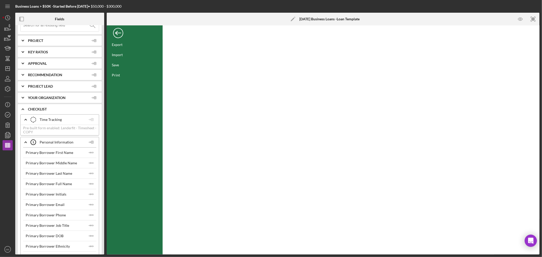
scroll to position [0, 0]
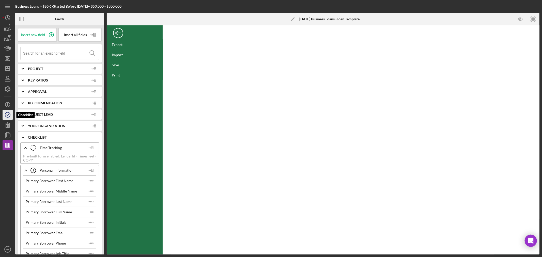
click at [8, 115] on icon "button" at bounding box center [7, 114] width 13 height 13
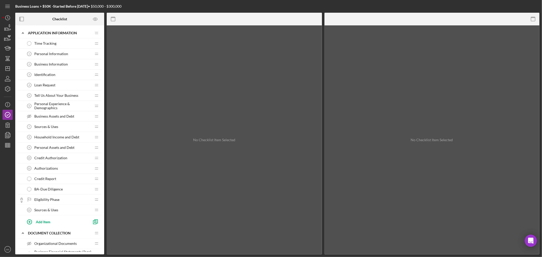
click at [51, 127] on span "Sources & Uses" at bounding box center [46, 127] width 24 height 4
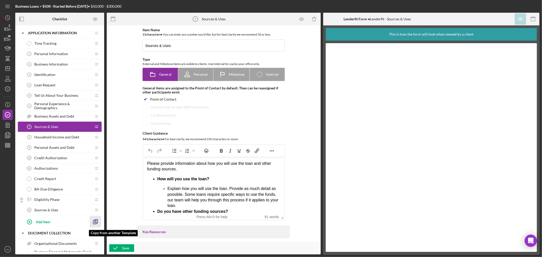
click at [96, 222] on icon "button" at bounding box center [95, 221] width 11 height 11
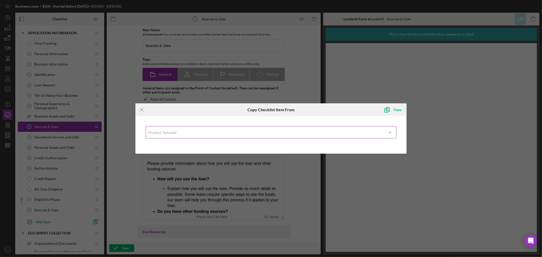
click at [390, 131] on icon "Icon/Dropdown Arrow" at bounding box center [390, 133] width 12 height 12
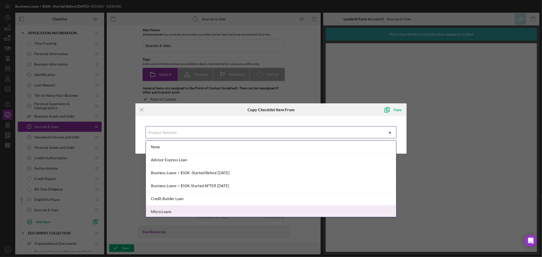
click at [197, 212] on div "Micro Loans" at bounding box center [271, 212] width 250 height 13
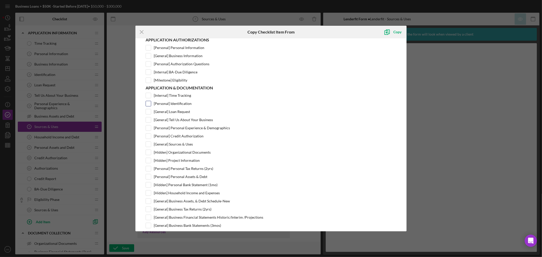
scroll to position [56, 0]
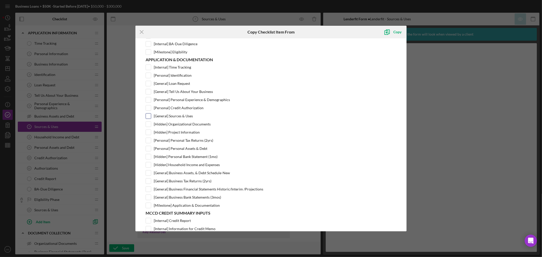
click at [148, 116] on input "[General] Sources & Uses" at bounding box center [148, 116] width 5 height 5
checkbox input "true"
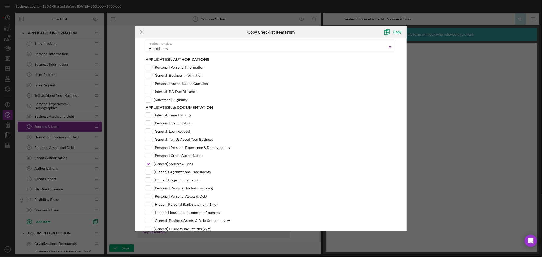
scroll to position [0, 0]
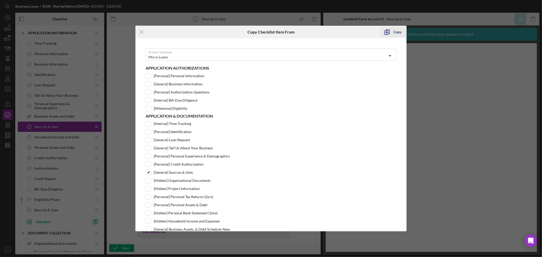
click at [396, 31] on div "Copy" at bounding box center [397, 32] width 8 height 10
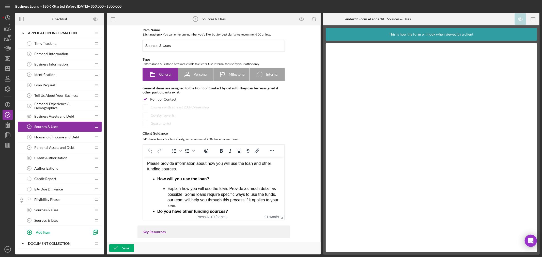
click at [50, 220] on span "Sources & Uses" at bounding box center [46, 220] width 24 height 4
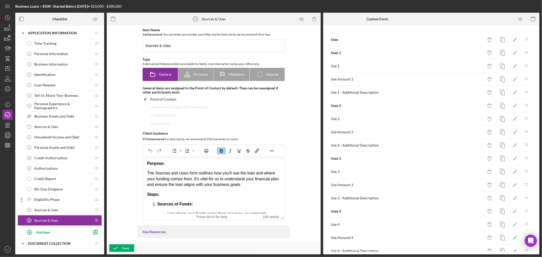
click at [54, 208] on span "Sources & Uses" at bounding box center [46, 210] width 24 height 4
click at [73, 221] on div "Sources & Uses 13 Sources & Uses" at bounding box center [57, 220] width 67 height 10
click at [314, 17] on icon "button" at bounding box center [314, 17] width 2 height 1
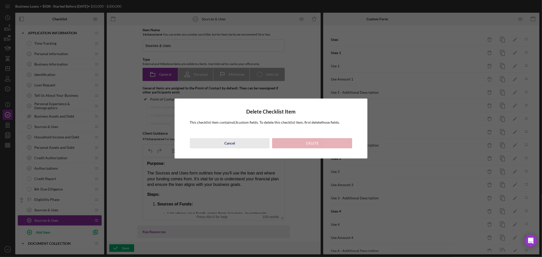
click at [233, 142] on div "Cancel" at bounding box center [229, 143] width 11 height 10
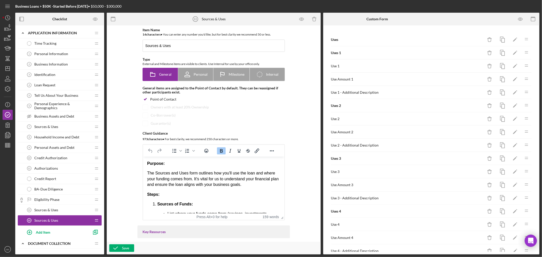
click at [48, 209] on span "Sources & Uses" at bounding box center [46, 210] width 24 height 4
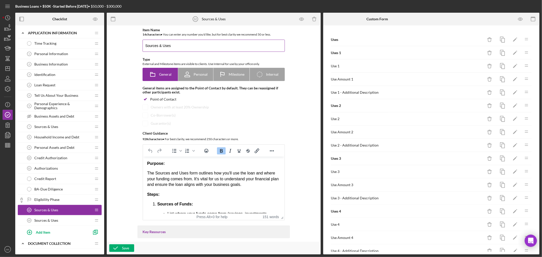
click at [177, 46] on input "Sources & Uses" at bounding box center [214, 46] width 142 height 12
type input "Sources & Uses-2"
click at [121, 246] on icon "button" at bounding box center [115, 248] width 13 height 13
click at [62, 222] on div "Sources & Uses 13 Sources & Uses" at bounding box center [57, 220] width 67 height 10
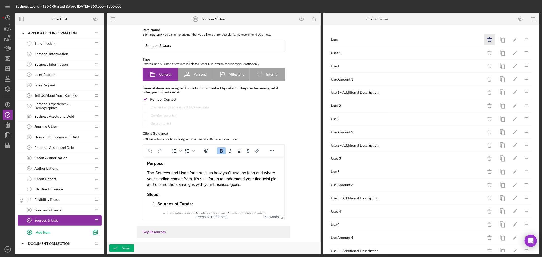
click at [486, 39] on icon "Icon/Delete" at bounding box center [489, 39] width 11 height 11
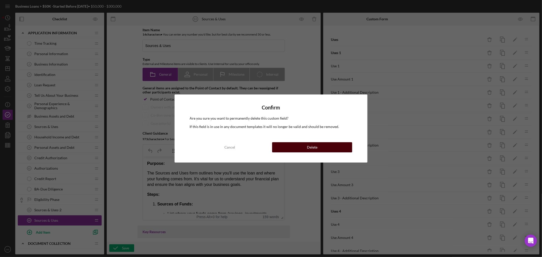
click at [307, 148] on div "Delete" at bounding box center [312, 147] width 10 height 10
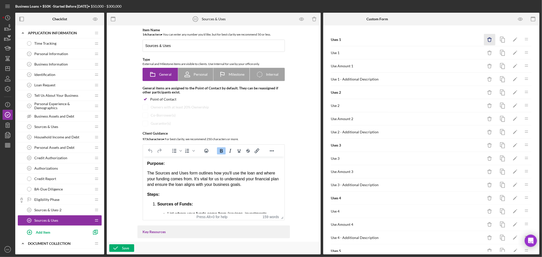
click at [485, 39] on icon "Icon/Delete" at bounding box center [489, 39] width 11 height 11
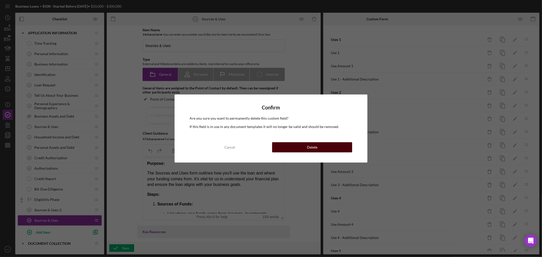
click at [314, 148] on div "Delete" at bounding box center [312, 147] width 10 height 10
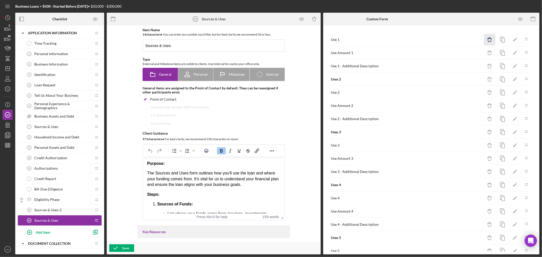
click at [485, 39] on icon "Icon/Delete" at bounding box center [489, 39] width 11 height 11
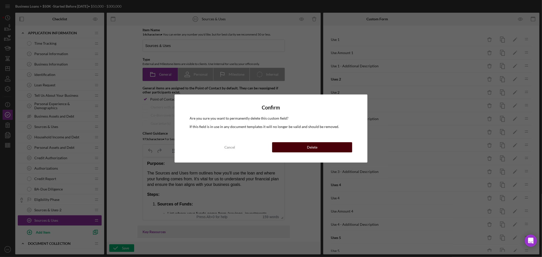
click at [317, 146] on div "Delete" at bounding box center [312, 147] width 10 height 10
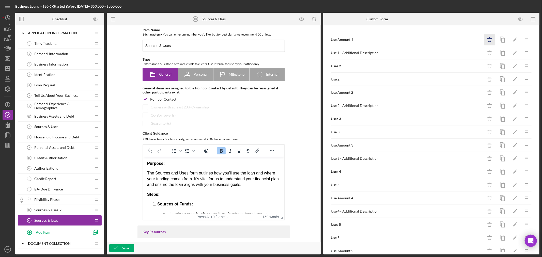
click at [484, 39] on icon "Icon/Delete" at bounding box center [489, 39] width 11 height 11
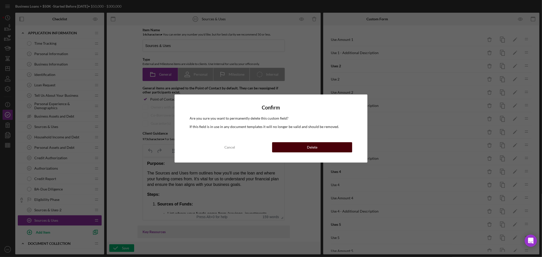
click at [310, 146] on div "Delete" at bounding box center [312, 147] width 10 height 10
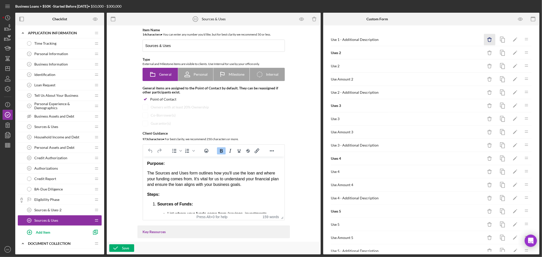
click at [487, 38] on line "button" at bounding box center [489, 38] width 4 height 0
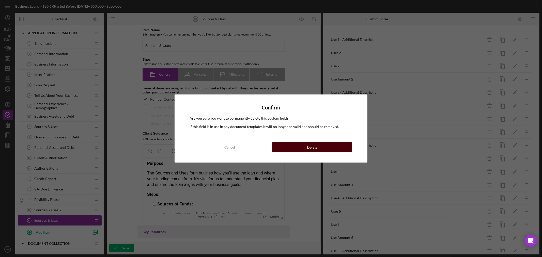
click at [319, 148] on button "Delete" at bounding box center [312, 147] width 80 height 10
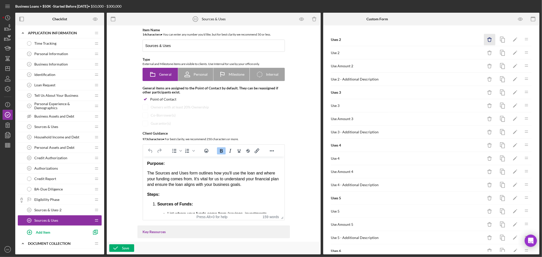
click at [485, 37] on icon "Icon/Delete" at bounding box center [489, 39] width 11 height 11
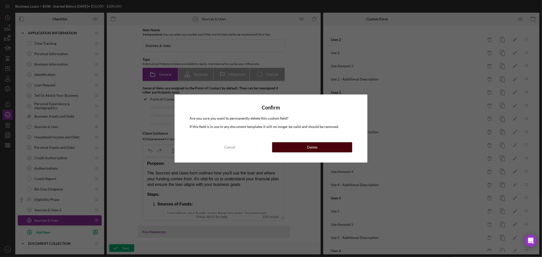
click at [318, 146] on button "Delete" at bounding box center [312, 147] width 80 height 10
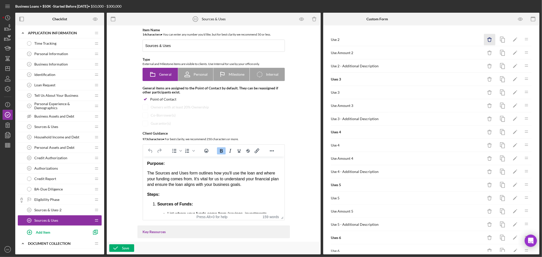
click at [484, 37] on icon "Icon/Delete" at bounding box center [489, 39] width 11 height 11
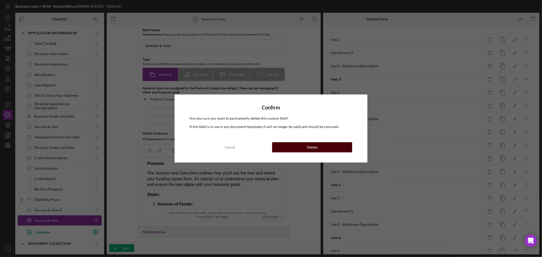
click at [331, 149] on button "Delete" at bounding box center [312, 147] width 80 height 10
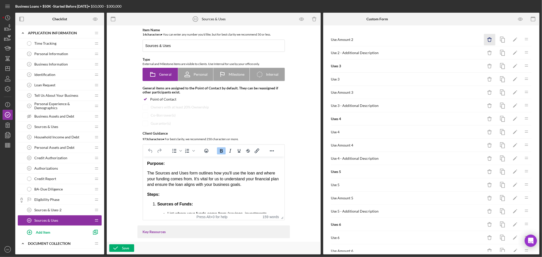
click at [489, 38] on icon "button" at bounding box center [490, 38] width 2 height 1
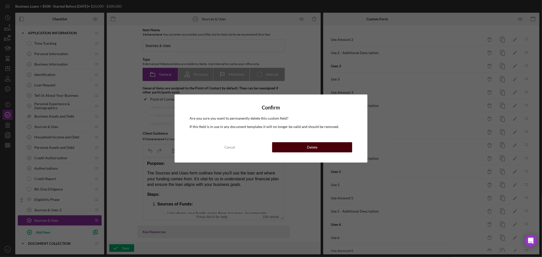
click at [310, 145] on div "Delete" at bounding box center [312, 147] width 10 height 10
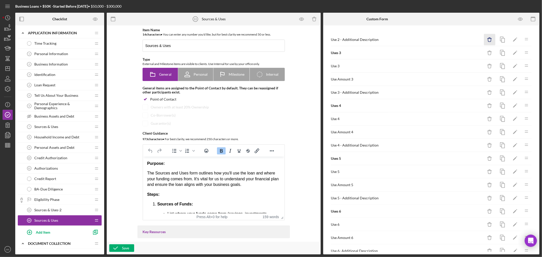
click at [485, 38] on icon "Icon/Delete" at bounding box center [489, 39] width 11 height 11
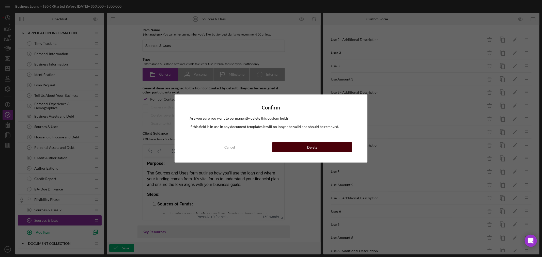
click at [325, 146] on button "Delete" at bounding box center [312, 147] width 80 height 10
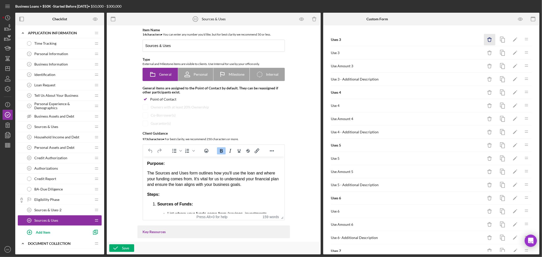
click at [486, 37] on icon "Icon/Delete" at bounding box center [489, 39] width 11 height 11
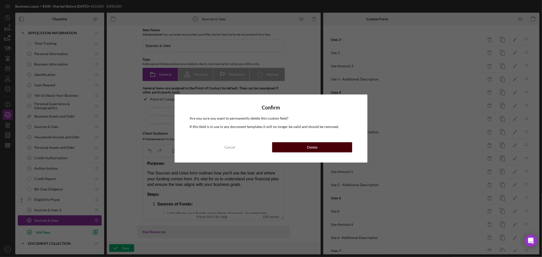
click at [308, 148] on div "Delete" at bounding box center [312, 147] width 10 height 10
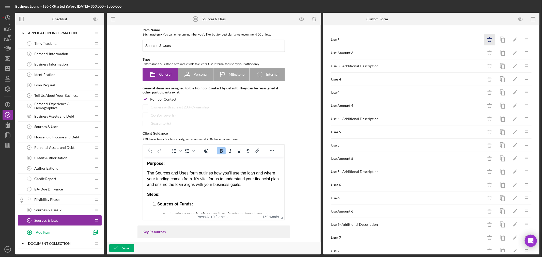
click at [489, 38] on icon "button" at bounding box center [490, 38] width 2 height 1
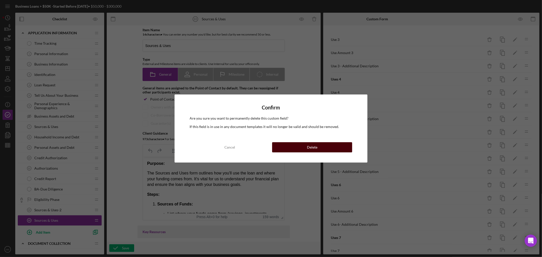
click at [322, 146] on button "Delete" at bounding box center [312, 147] width 80 height 10
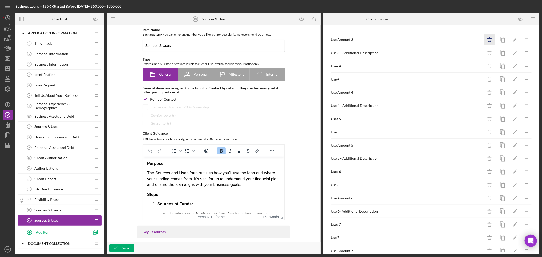
click at [486, 39] on icon "Icon/Delete" at bounding box center [489, 39] width 11 height 11
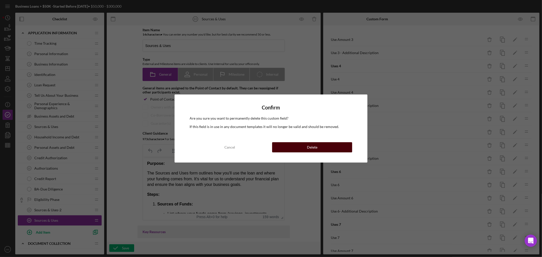
click at [335, 148] on button "Delete" at bounding box center [312, 147] width 80 height 10
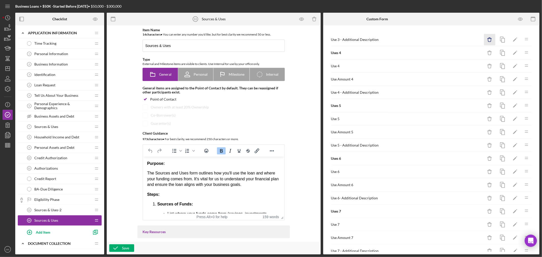
click at [486, 39] on icon "Icon/Delete" at bounding box center [489, 39] width 11 height 11
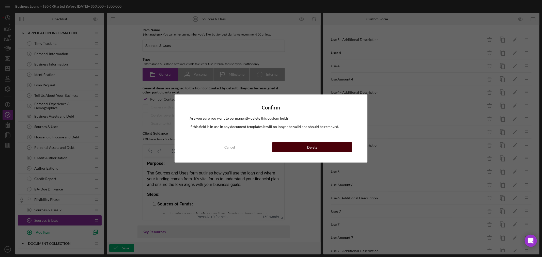
click at [313, 149] on div "Delete" at bounding box center [312, 147] width 10 height 10
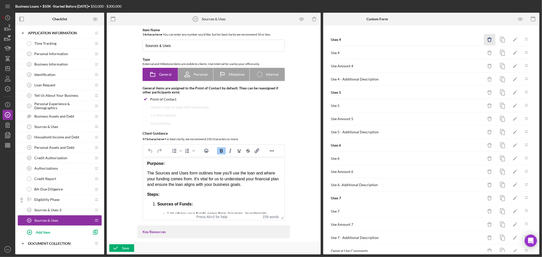
click at [489, 38] on icon "button" at bounding box center [490, 38] width 2 height 1
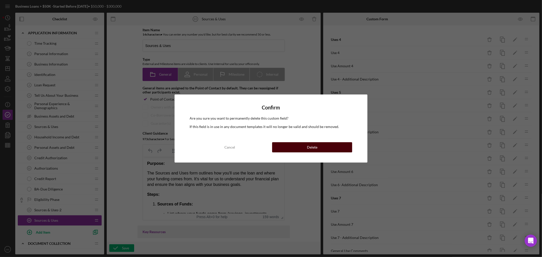
click at [317, 144] on div "Delete" at bounding box center [312, 147] width 10 height 10
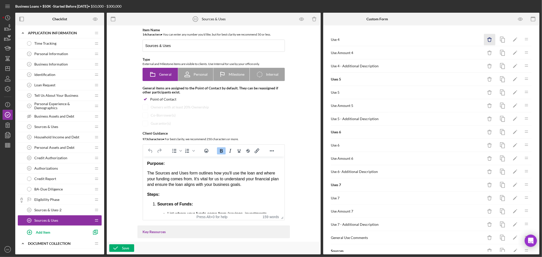
click at [487, 38] on line "button" at bounding box center [489, 38] width 4 height 0
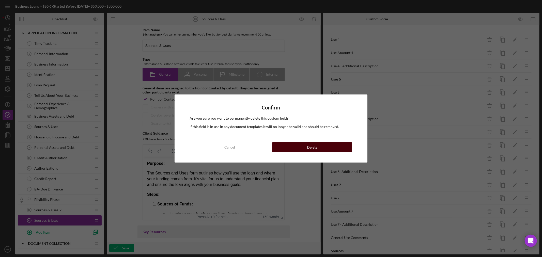
click at [318, 144] on button "Delete" at bounding box center [312, 147] width 80 height 10
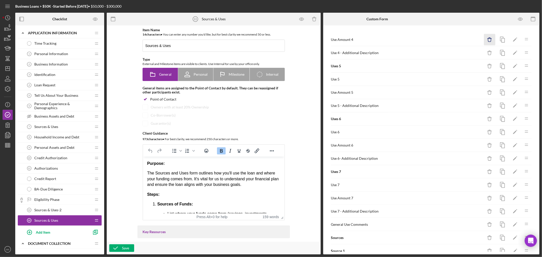
click at [487, 38] on line "button" at bounding box center [489, 38] width 4 height 0
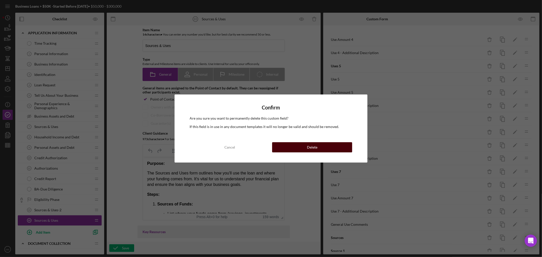
click at [329, 148] on button "Delete" at bounding box center [312, 147] width 80 height 10
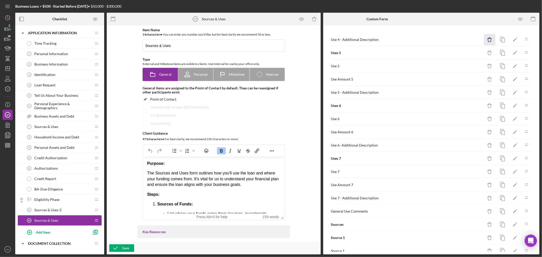
click at [488, 39] on icon "button" at bounding box center [489, 39] width 3 height 3
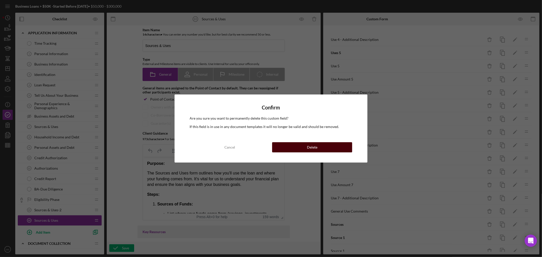
click at [333, 146] on button "Delete" at bounding box center [312, 147] width 80 height 10
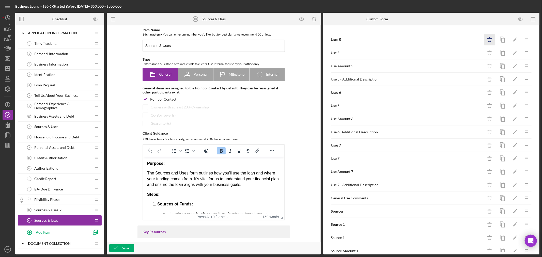
click at [487, 38] on line "button" at bounding box center [489, 38] width 4 height 0
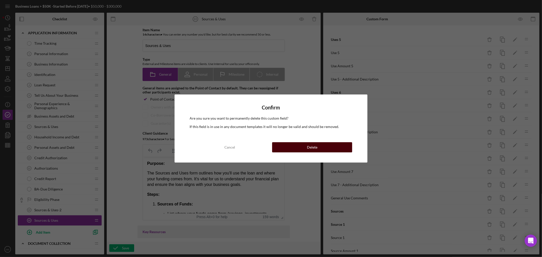
click at [310, 148] on div "Delete" at bounding box center [312, 147] width 10 height 10
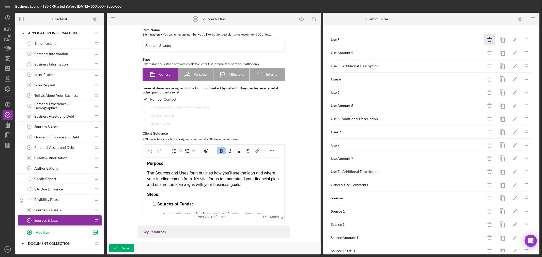
click at [486, 39] on icon "Icon/Delete" at bounding box center [489, 39] width 11 height 11
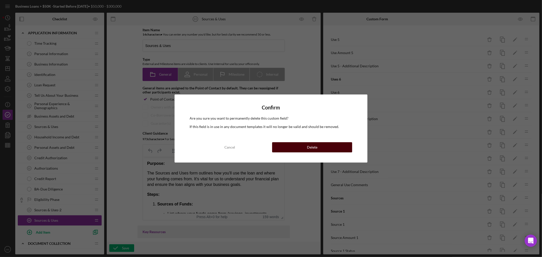
click at [315, 148] on div "Delete" at bounding box center [312, 147] width 10 height 10
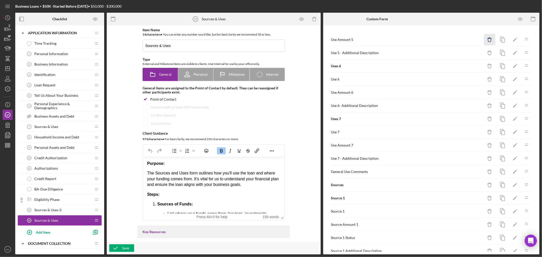
click at [486, 39] on icon "Icon/Delete" at bounding box center [489, 39] width 11 height 11
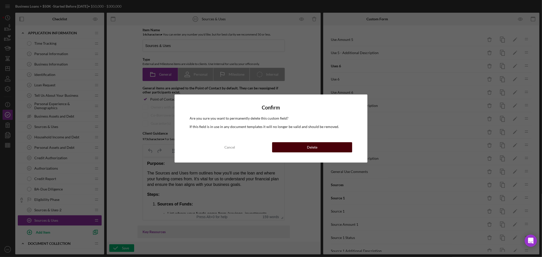
click at [323, 146] on button "Delete" at bounding box center [312, 147] width 80 height 10
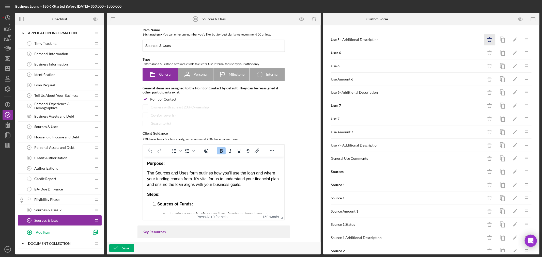
click at [485, 40] on icon "Icon/Delete" at bounding box center [489, 39] width 11 height 11
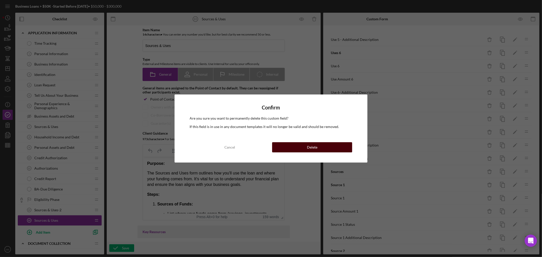
click at [330, 146] on button "Delete" at bounding box center [312, 147] width 80 height 10
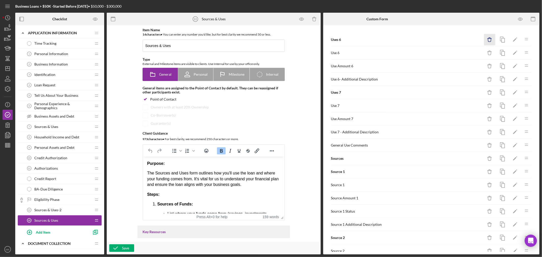
click at [487, 38] on line "button" at bounding box center [489, 38] width 4 height 0
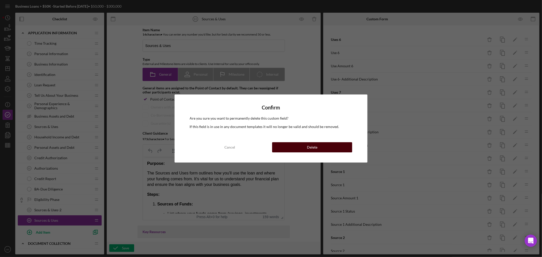
click at [319, 147] on button "Delete" at bounding box center [312, 147] width 80 height 10
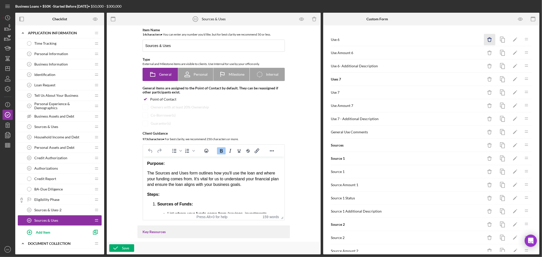
click at [485, 40] on icon "Icon/Delete" at bounding box center [489, 39] width 11 height 11
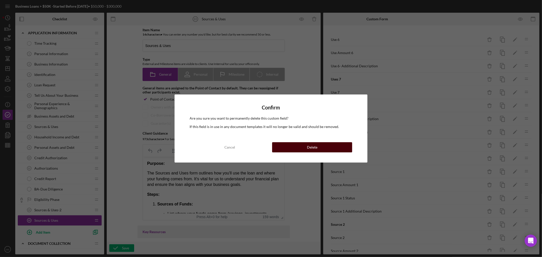
click at [313, 146] on div "Delete" at bounding box center [312, 147] width 10 height 10
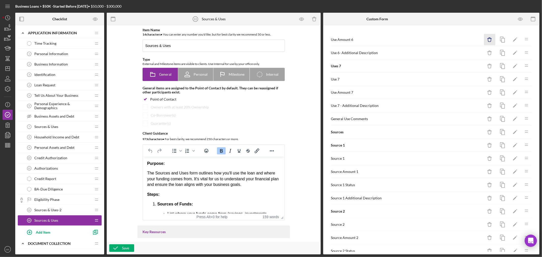
click at [485, 38] on icon "Icon/Delete" at bounding box center [489, 39] width 11 height 11
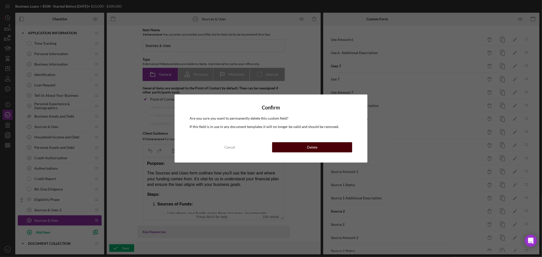
click at [321, 147] on button "Delete" at bounding box center [312, 147] width 80 height 10
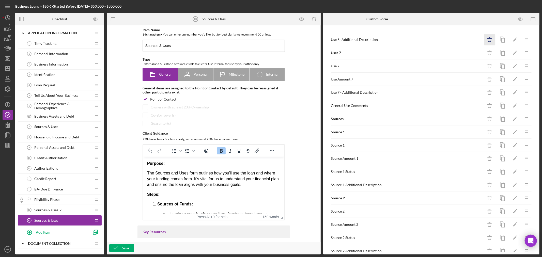
click at [488, 40] on icon "button" at bounding box center [489, 39] width 3 height 3
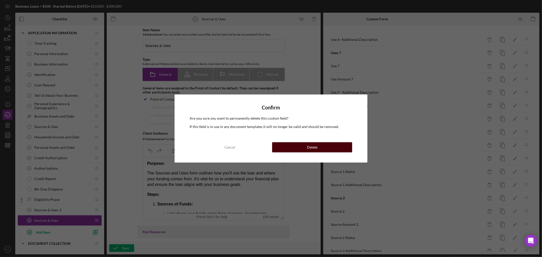
click at [315, 148] on div "Delete" at bounding box center [312, 147] width 10 height 10
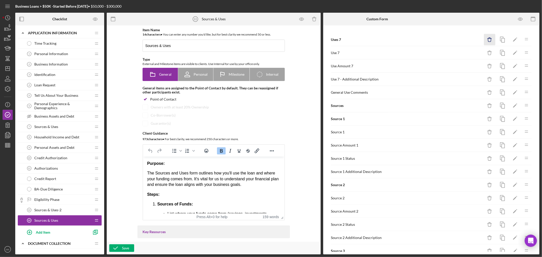
click at [487, 38] on line "button" at bounding box center [489, 38] width 4 height 0
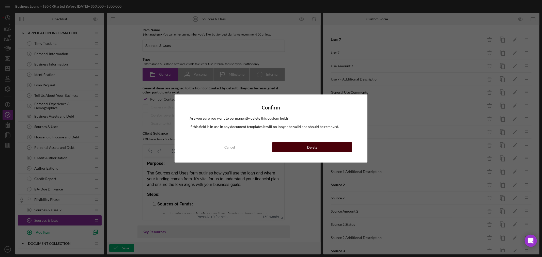
click at [328, 148] on button "Delete" at bounding box center [312, 147] width 80 height 10
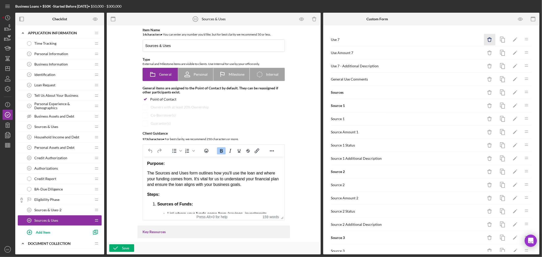
click at [489, 38] on icon "button" at bounding box center [490, 38] width 2 height 1
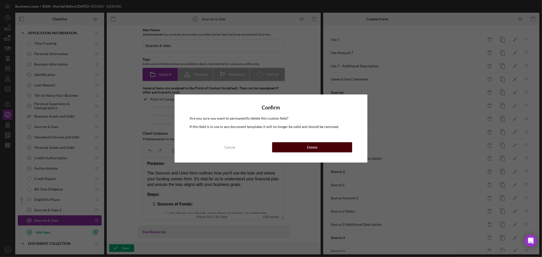
click at [305, 145] on button "Delete" at bounding box center [312, 147] width 80 height 10
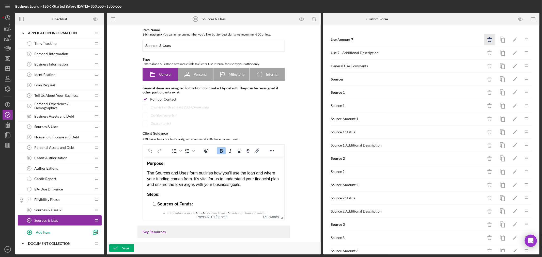
click at [487, 38] on line "button" at bounding box center [489, 38] width 4 height 0
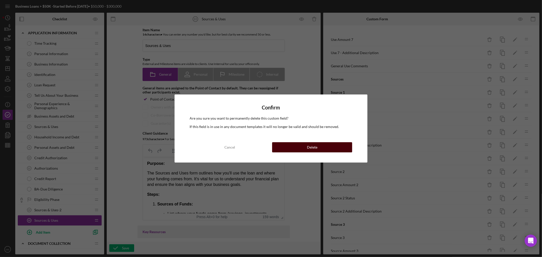
click at [322, 147] on button "Delete" at bounding box center [312, 147] width 80 height 10
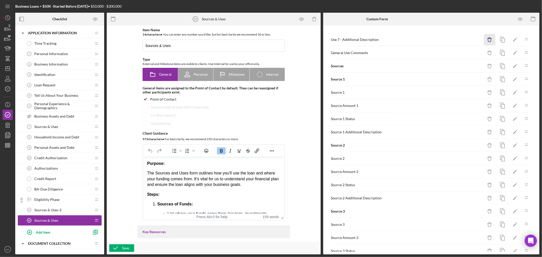
click at [487, 38] on line "button" at bounding box center [489, 38] width 4 height 0
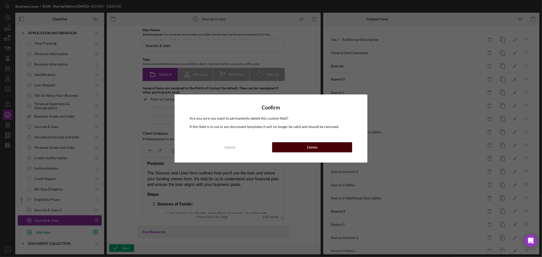
click at [311, 146] on div "Delete" at bounding box center [312, 147] width 10 height 10
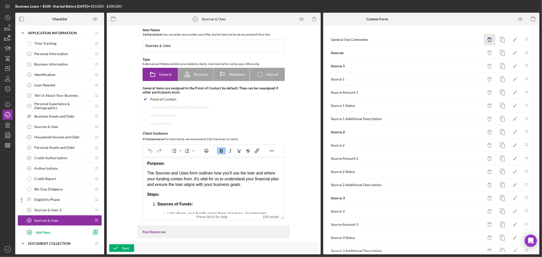
click at [485, 39] on icon "Icon/Delete" at bounding box center [489, 39] width 11 height 11
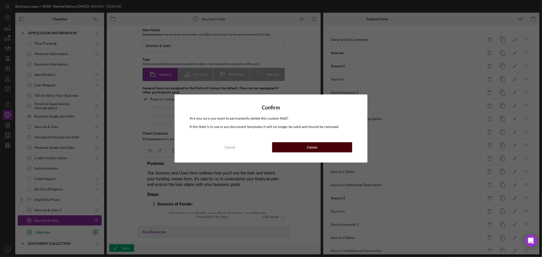
click at [333, 147] on button "Delete" at bounding box center [312, 147] width 80 height 10
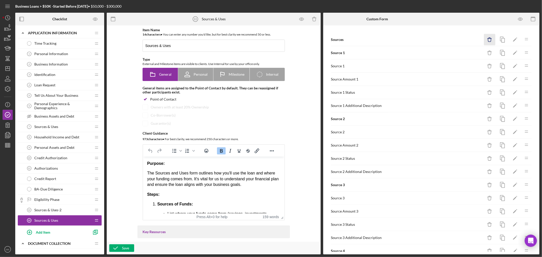
click at [486, 39] on icon "Icon/Delete" at bounding box center [489, 39] width 11 height 11
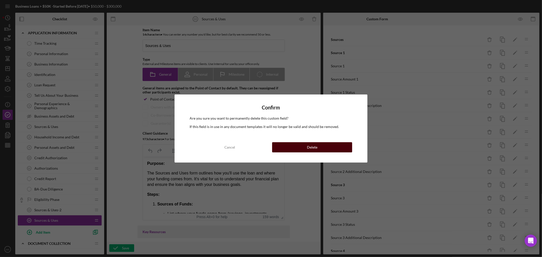
click at [314, 146] on div "Delete" at bounding box center [312, 147] width 10 height 10
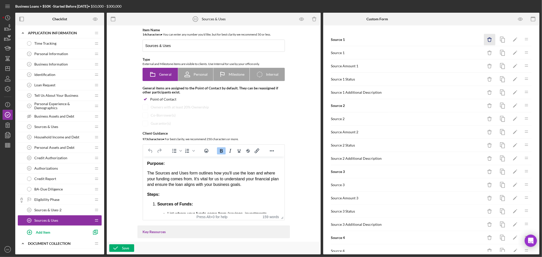
click at [487, 38] on line "button" at bounding box center [489, 38] width 4 height 0
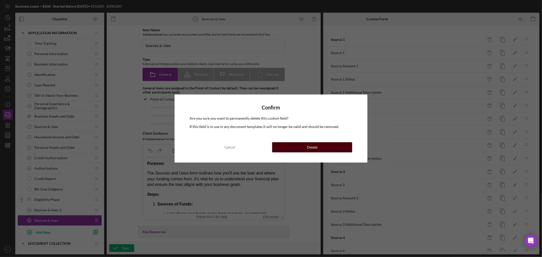
click at [332, 147] on button "Delete" at bounding box center [312, 147] width 80 height 10
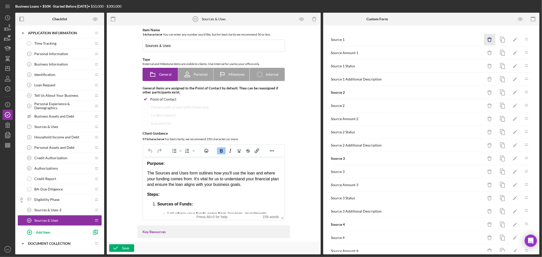
click at [485, 39] on icon "Icon/Delete" at bounding box center [489, 39] width 11 height 11
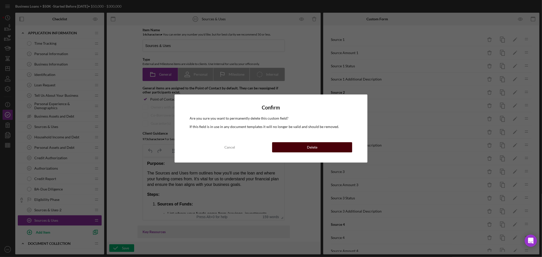
click at [328, 146] on button "Delete" at bounding box center [312, 147] width 80 height 10
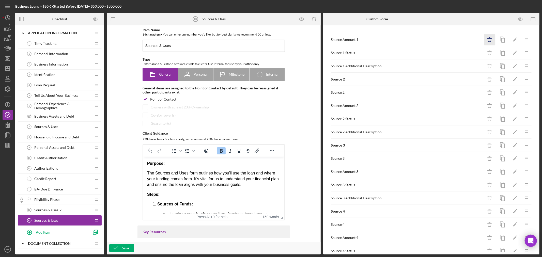
click at [485, 37] on icon "Icon/Delete" at bounding box center [489, 39] width 11 height 11
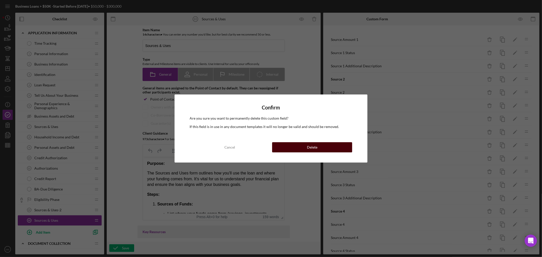
click at [312, 145] on div "Delete" at bounding box center [312, 147] width 10 height 10
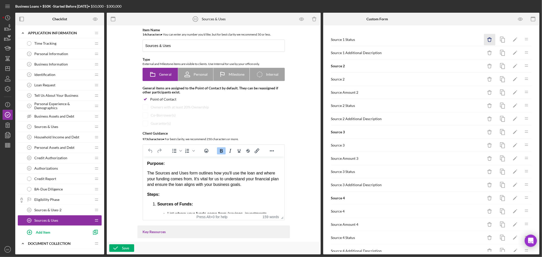
click at [486, 39] on icon "Icon/Delete" at bounding box center [489, 39] width 11 height 11
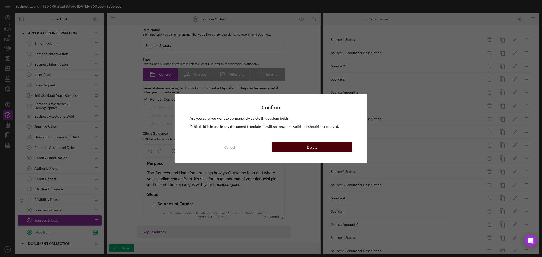
click at [329, 146] on button "Delete" at bounding box center [312, 147] width 80 height 10
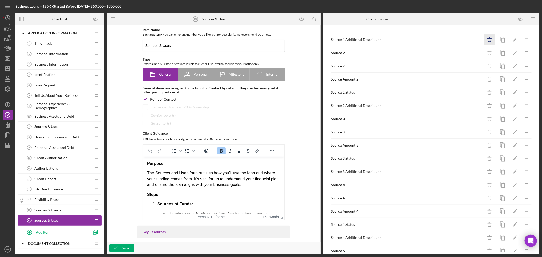
click at [487, 38] on line "button" at bounding box center [489, 38] width 4 height 0
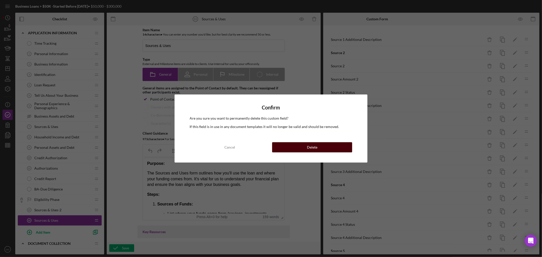
click at [329, 149] on button "Delete" at bounding box center [312, 147] width 80 height 10
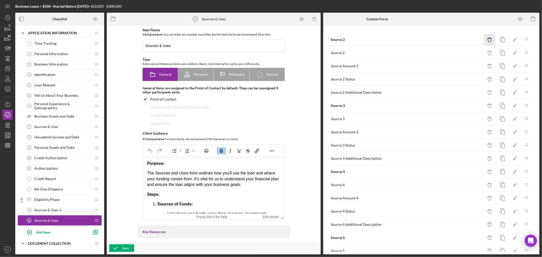
click at [485, 39] on icon "Icon/Delete" at bounding box center [489, 39] width 11 height 11
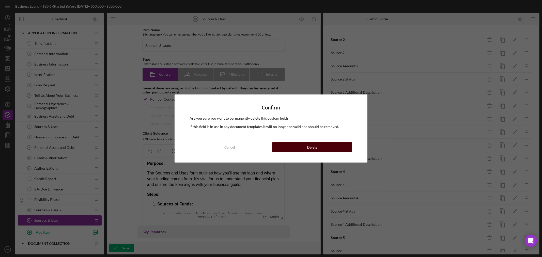
click at [314, 145] on div "Delete" at bounding box center [312, 147] width 10 height 10
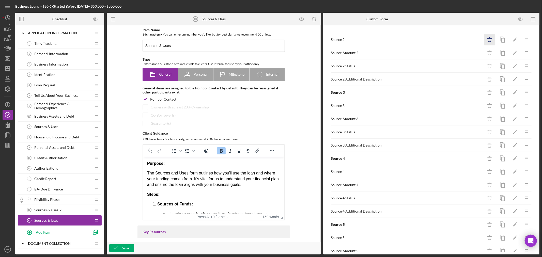
click at [485, 40] on icon "Icon/Delete" at bounding box center [489, 39] width 11 height 11
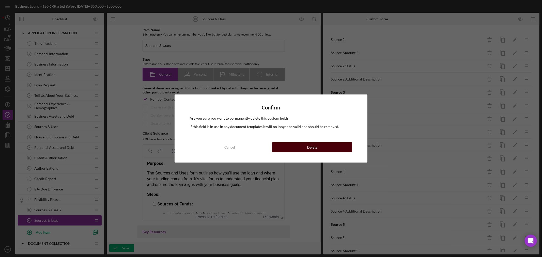
click at [332, 148] on button "Delete" at bounding box center [312, 147] width 80 height 10
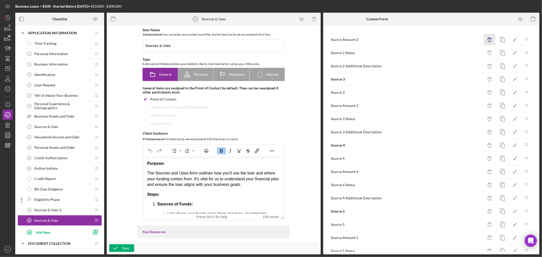
click at [486, 39] on icon "Icon/Delete" at bounding box center [489, 39] width 11 height 11
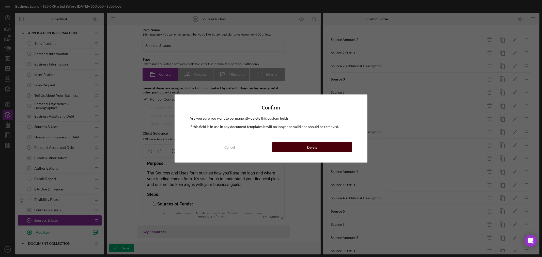
click at [323, 148] on button "Delete" at bounding box center [312, 147] width 80 height 10
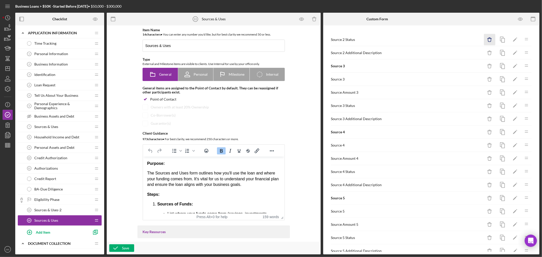
click at [489, 38] on icon "button" at bounding box center [490, 38] width 2 height 1
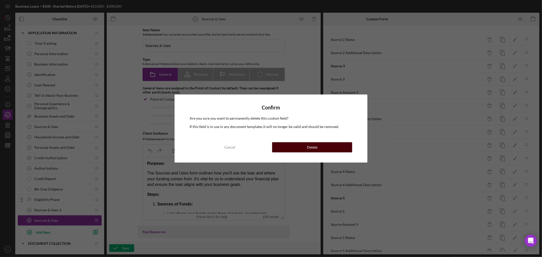
click at [318, 148] on button "Delete" at bounding box center [312, 147] width 80 height 10
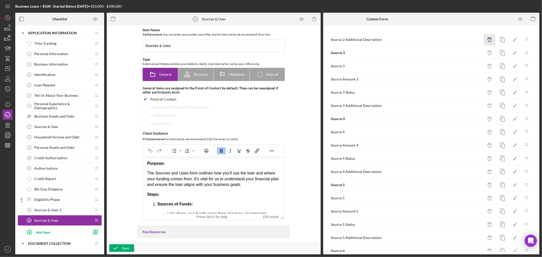
click at [485, 39] on icon "Icon/Delete" at bounding box center [489, 39] width 11 height 11
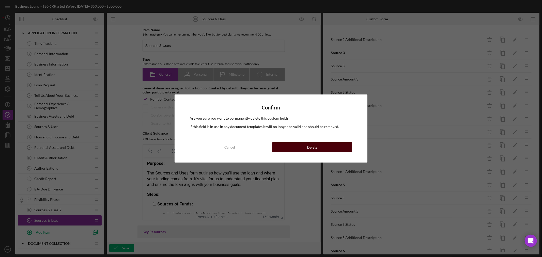
click at [309, 149] on div "Delete" at bounding box center [312, 147] width 10 height 10
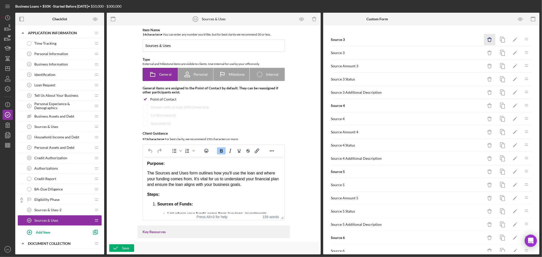
click at [485, 39] on icon "Icon/Delete" at bounding box center [489, 39] width 11 height 11
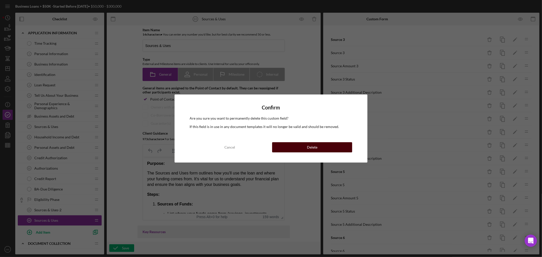
click at [330, 151] on button "Delete" at bounding box center [312, 147] width 80 height 10
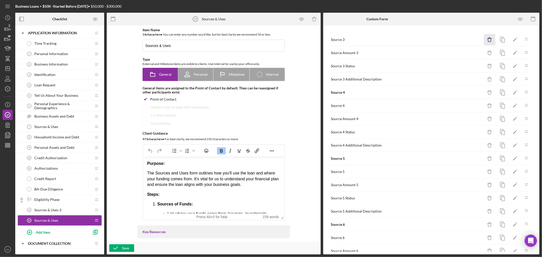
click at [486, 39] on icon "Icon/Delete" at bounding box center [489, 39] width 11 height 11
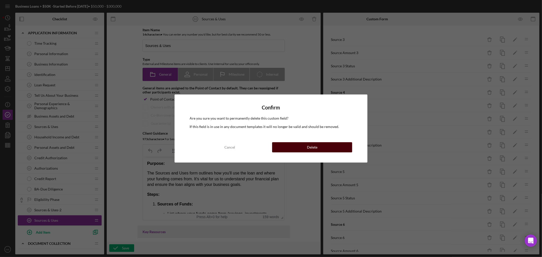
click at [342, 145] on button "Delete" at bounding box center [312, 147] width 80 height 10
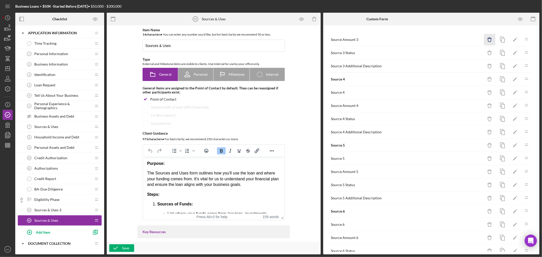
click at [486, 40] on icon "Icon/Delete" at bounding box center [489, 39] width 11 height 11
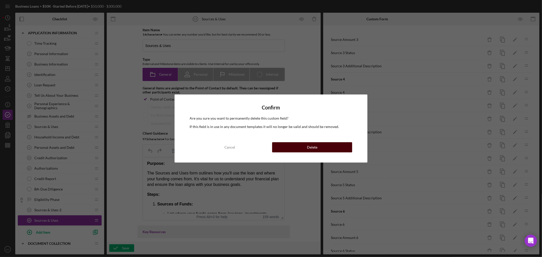
click at [330, 148] on button "Delete" at bounding box center [312, 147] width 80 height 10
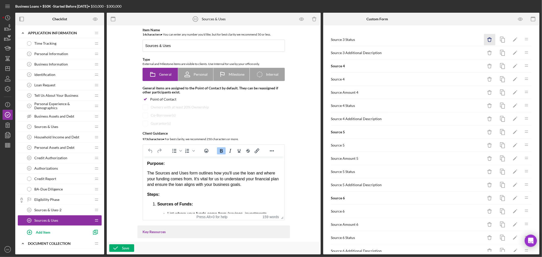
click at [487, 38] on line "button" at bounding box center [489, 38] width 4 height 0
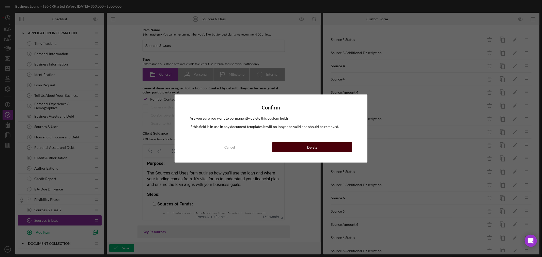
click at [339, 147] on button "Delete" at bounding box center [312, 147] width 80 height 10
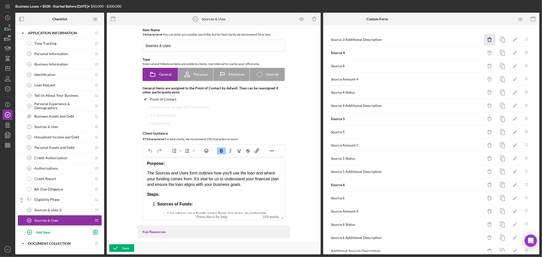
click at [486, 37] on icon "Icon/Delete" at bounding box center [489, 39] width 11 height 11
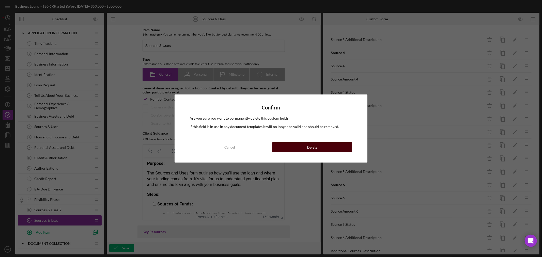
click at [323, 147] on button "Delete" at bounding box center [312, 147] width 80 height 10
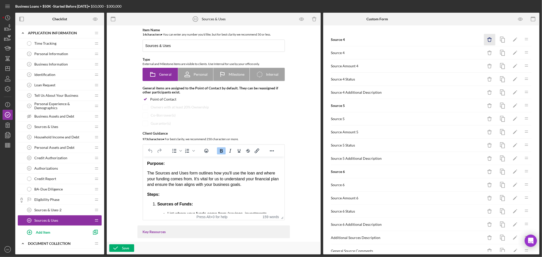
click at [485, 38] on icon "Icon/Delete" at bounding box center [489, 39] width 11 height 11
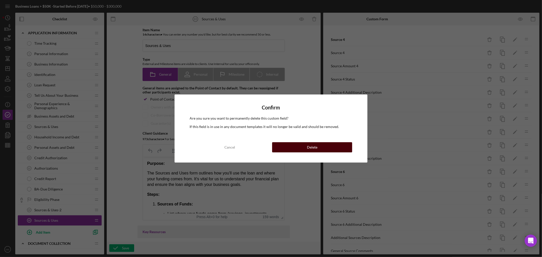
click at [322, 147] on button "Delete" at bounding box center [312, 147] width 80 height 10
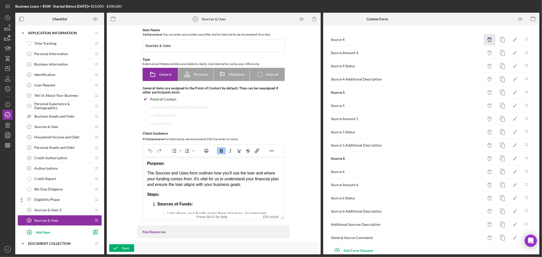
click at [485, 39] on icon "Icon/Delete" at bounding box center [489, 39] width 11 height 11
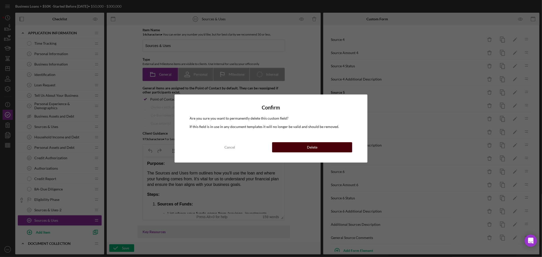
click at [301, 147] on button "Delete" at bounding box center [312, 147] width 80 height 10
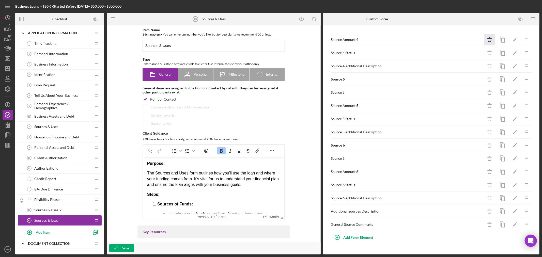
click at [489, 41] on icon "Icon/Delete" at bounding box center [489, 39] width 11 height 11
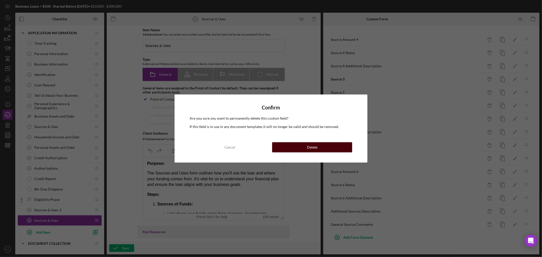
click at [319, 147] on button "Delete" at bounding box center [312, 147] width 80 height 10
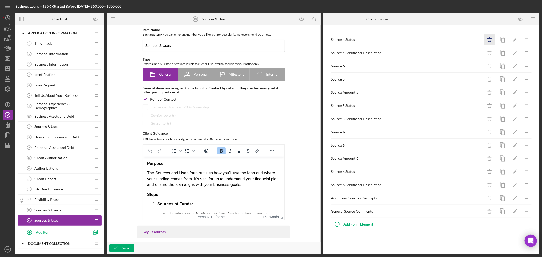
click at [491, 40] on icon "button" at bounding box center [489, 39] width 3 height 3
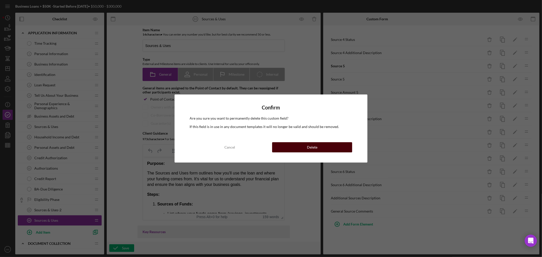
click at [319, 146] on button "Delete" at bounding box center [312, 147] width 80 height 10
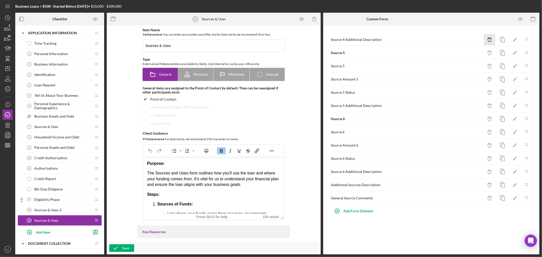
click at [489, 39] on icon "Icon/Delete" at bounding box center [489, 39] width 11 height 11
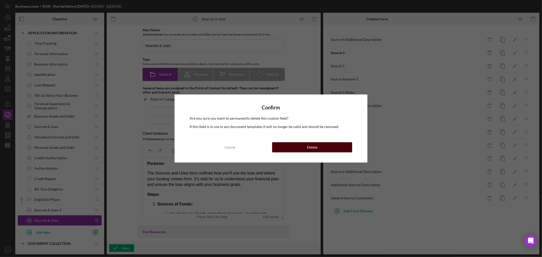
click at [311, 146] on div "Delete" at bounding box center [312, 147] width 10 height 10
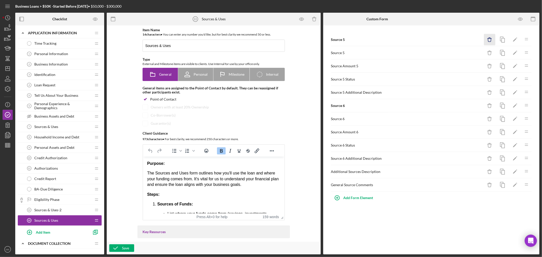
click at [491, 41] on icon "Icon/Delete" at bounding box center [489, 39] width 11 height 11
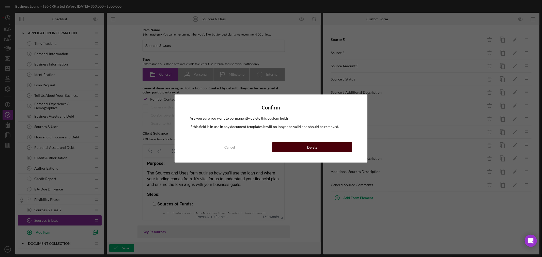
click at [338, 147] on button "Delete" at bounding box center [312, 147] width 80 height 10
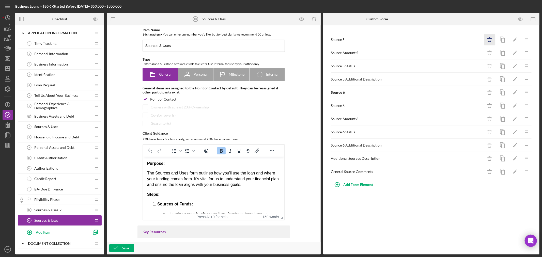
click at [490, 40] on icon "Icon/Delete" at bounding box center [489, 39] width 11 height 11
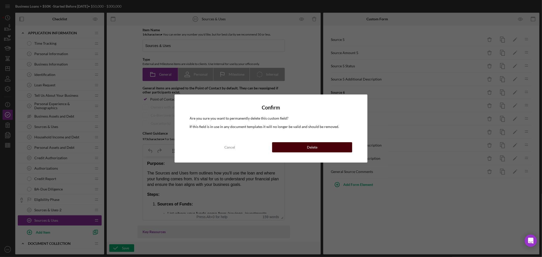
click at [307, 148] on div "Delete" at bounding box center [312, 147] width 10 height 10
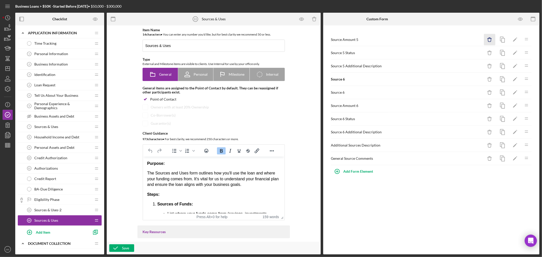
click at [488, 39] on icon "Icon/Delete" at bounding box center [489, 39] width 11 height 11
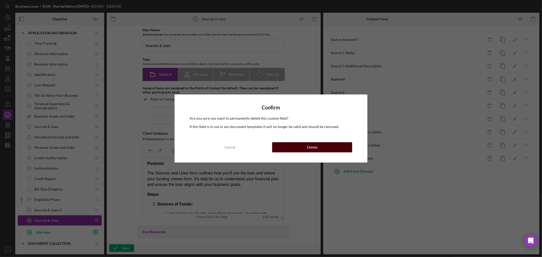
click at [317, 146] on div "Delete" at bounding box center [312, 147] width 10 height 10
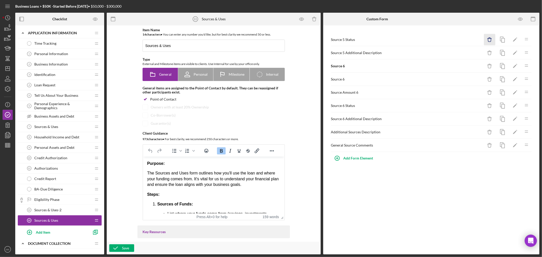
click at [491, 38] on icon "Icon/Delete" at bounding box center [489, 39] width 11 height 11
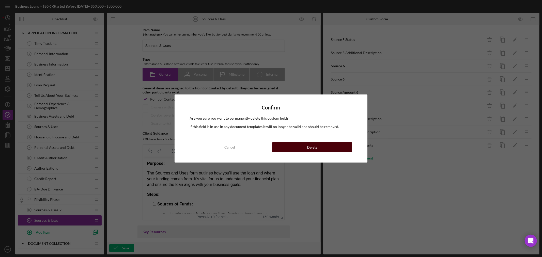
click at [317, 149] on div "Delete" at bounding box center [312, 147] width 10 height 10
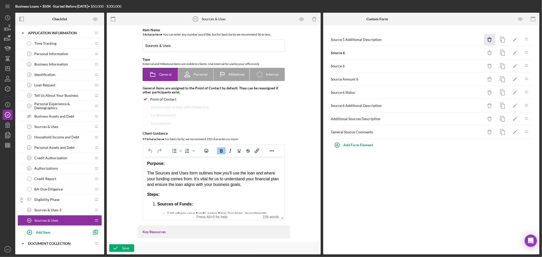
click at [490, 39] on icon "Icon/Delete" at bounding box center [489, 39] width 11 height 11
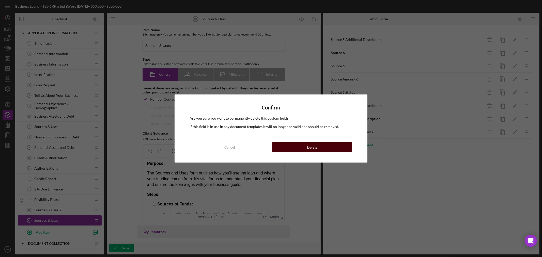
click at [333, 148] on button "Delete" at bounding box center [312, 147] width 80 height 10
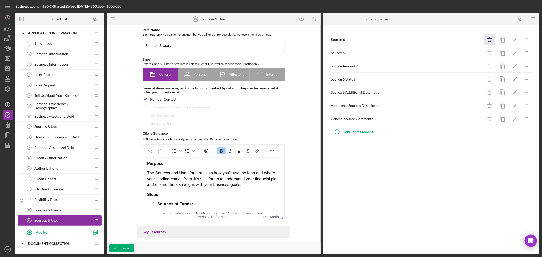
click at [489, 38] on line "button" at bounding box center [489, 38] width 4 height 0
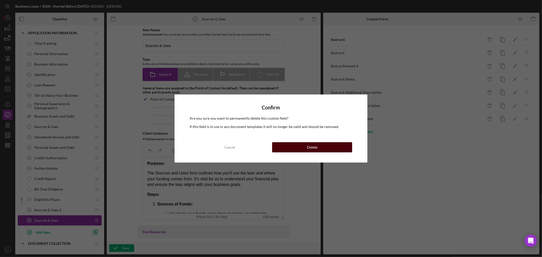
click at [315, 147] on div "Delete" at bounding box center [312, 147] width 10 height 10
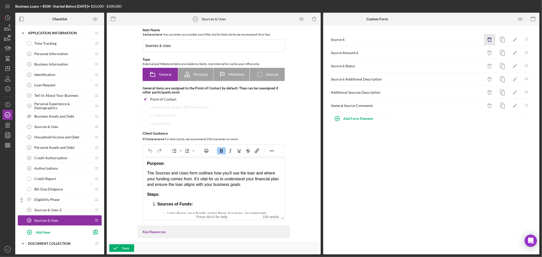
click at [490, 38] on line "button" at bounding box center [489, 38] width 4 height 0
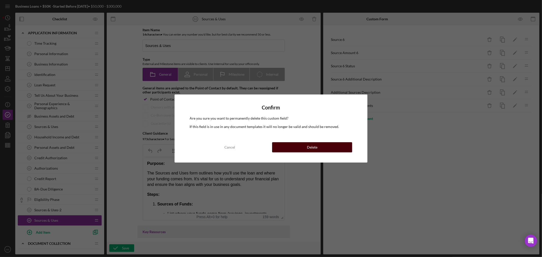
click at [305, 147] on button "Delete" at bounding box center [312, 147] width 80 height 10
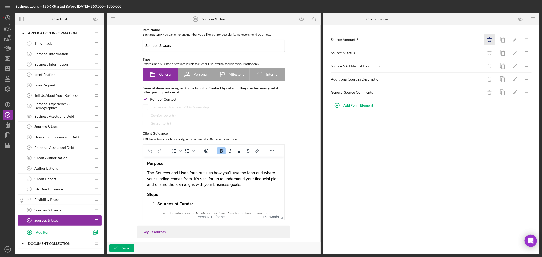
click at [490, 38] on icon "button" at bounding box center [490, 38] width 2 height 1
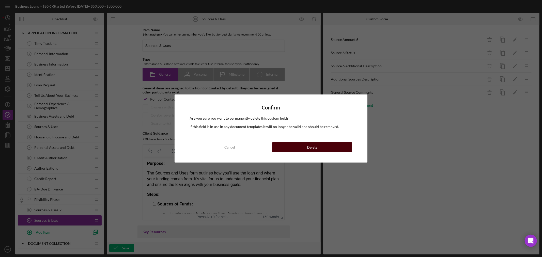
click at [336, 147] on button "Delete" at bounding box center [312, 147] width 80 height 10
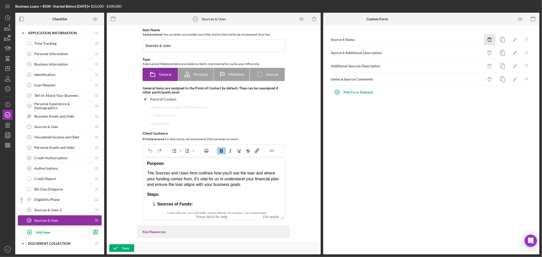
click at [491, 38] on icon "Icon/Delete" at bounding box center [489, 39] width 11 height 11
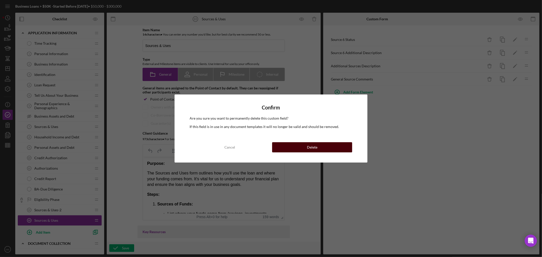
click at [335, 148] on button "Delete" at bounding box center [312, 147] width 80 height 10
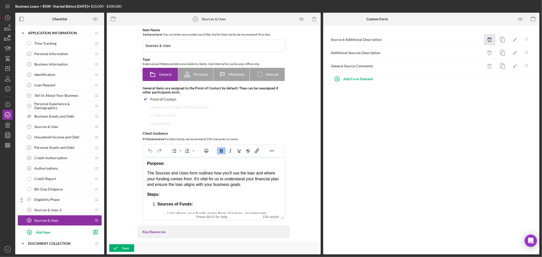
click at [490, 39] on icon "Icon/Delete" at bounding box center [489, 39] width 11 height 11
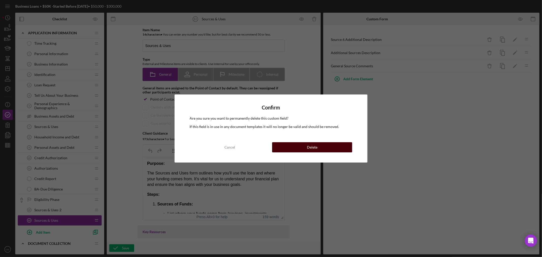
click at [339, 148] on button "Delete" at bounding box center [312, 147] width 80 height 10
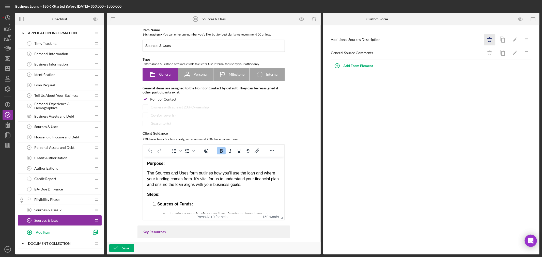
click at [490, 38] on line "button" at bounding box center [489, 38] width 4 height 0
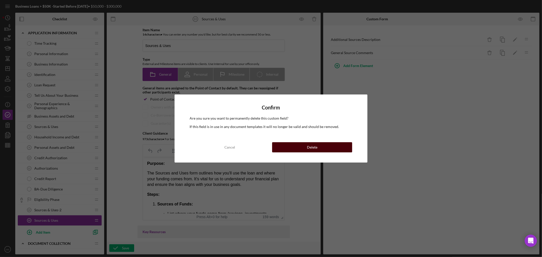
click at [345, 147] on button "Delete" at bounding box center [312, 147] width 80 height 10
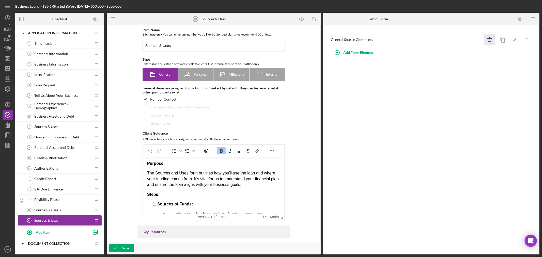
click at [489, 38] on icon "button" at bounding box center [490, 38] width 2 height 1
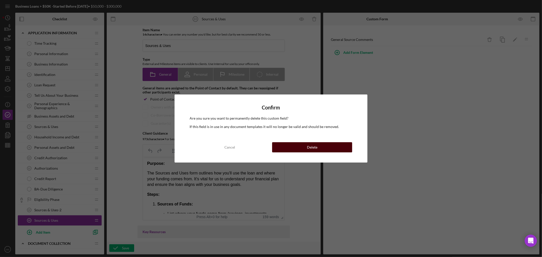
click at [340, 148] on button "Delete" at bounding box center [312, 147] width 80 height 10
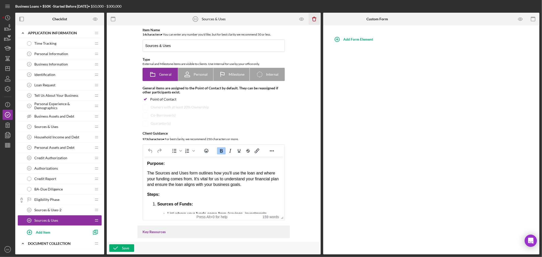
click at [314, 18] on line "button" at bounding box center [314, 18] width 4 height 0
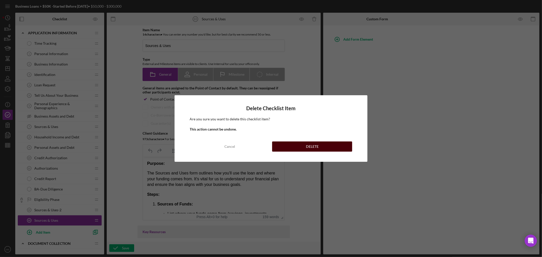
click at [305, 145] on button "DELETE" at bounding box center [312, 146] width 80 height 10
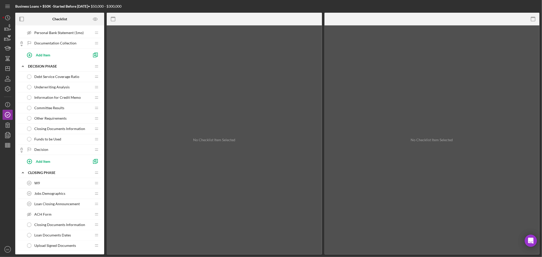
scroll to position [282, 0]
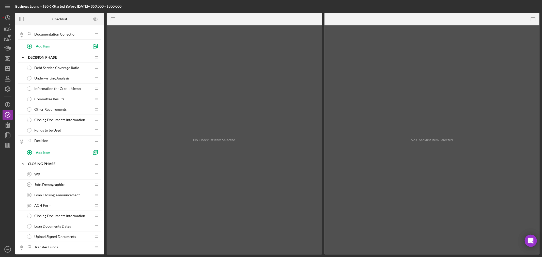
click at [60, 78] on span "Underwriting Analysis" at bounding box center [51, 78] width 35 height 4
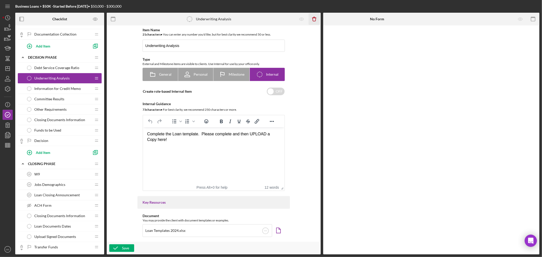
click at [315, 18] on g "button" at bounding box center [314, 19] width 4 height 4
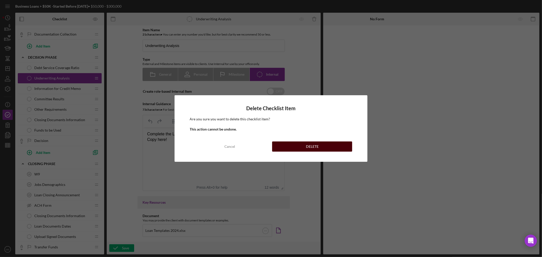
click at [311, 145] on div "DELETE" at bounding box center [312, 146] width 13 height 10
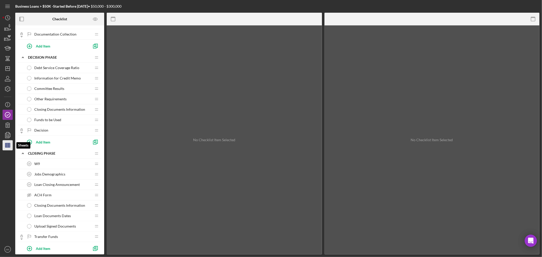
click at [6, 146] on icon "button" at bounding box center [7, 145] width 13 height 13
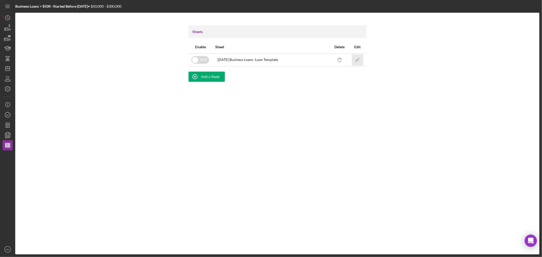
click at [357, 59] on icon "Icon/Edit" at bounding box center [357, 59] width 11 height 11
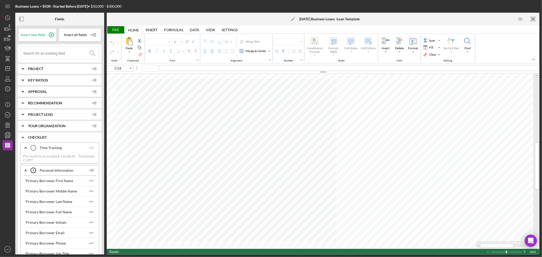
type input "Calibri"
type input "11"
type input "A85"
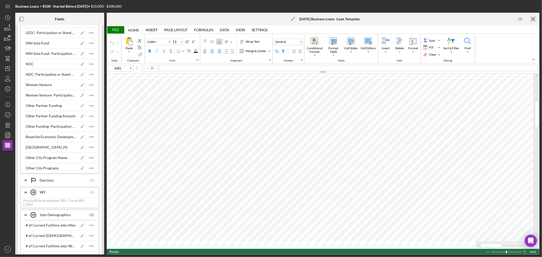
scroll to position [2738, 0]
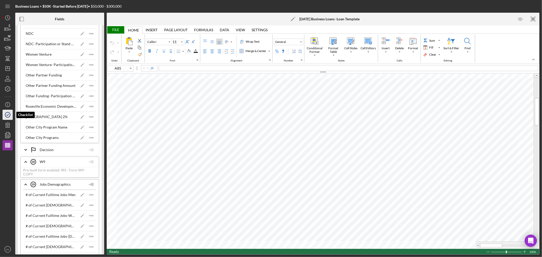
click at [8, 115] on icon "button" at bounding box center [7, 114] width 13 height 13
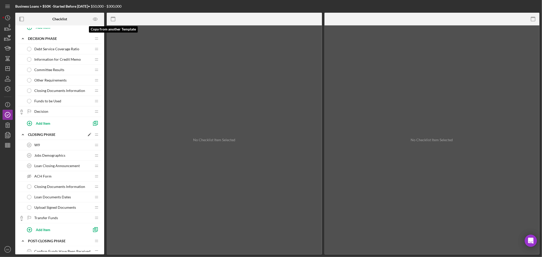
scroll to position [310, 0]
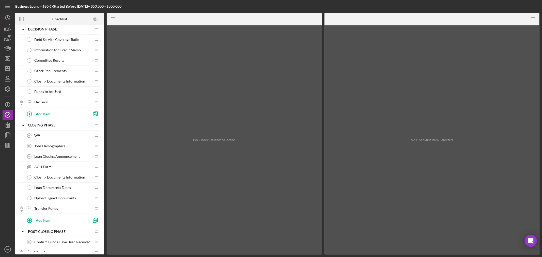
click at [63, 48] on div "Information for Credit Memo Information for Credit Memo" at bounding box center [57, 50] width 67 height 10
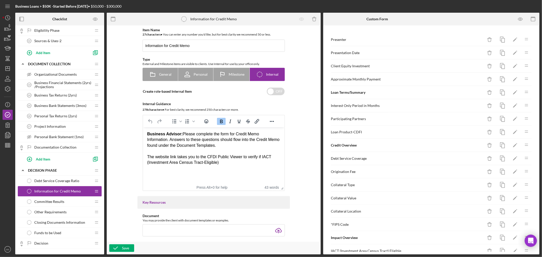
scroll to position [197, 0]
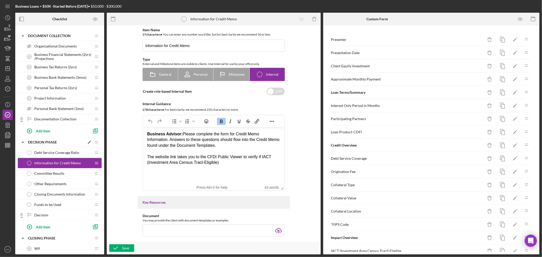
click at [89, 142] on icon "Icon/Edit" at bounding box center [89, 142] width 9 height 9
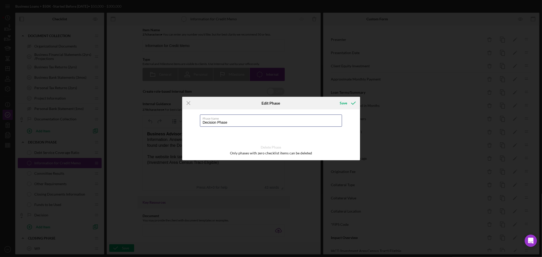
drag, startPoint x: 237, startPoint y: 123, endPoint x: 190, endPoint y: 119, distance: 47.4
click at [190, 119] on div "Phase Name Decision Phase Delete Phase Only phases with zero checklist items ca…" at bounding box center [271, 134] width 178 height 51
type input "MCCD Credit Summary Inputs"
click at [341, 103] on div "Save" at bounding box center [343, 103] width 7 height 10
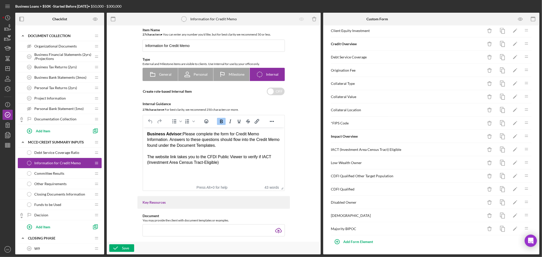
scroll to position [103, 0]
click at [359, 242] on div "Add Form Element" at bounding box center [358, 242] width 30 height 10
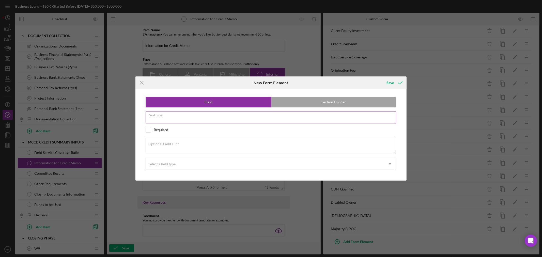
click at [179, 118] on input "Field Label" at bounding box center [271, 117] width 250 height 12
paste input "Single or Multiple Draw"
type input "Single or Multiple Draw"
click at [189, 145] on textarea "Optional Field Hint" at bounding box center [271, 146] width 250 height 16
paste textarea "Type in Single or Multiple"
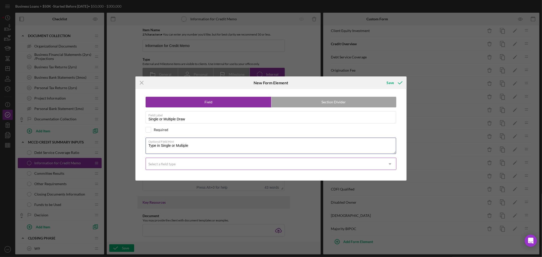
type textarea "Type in Single or Multiple"
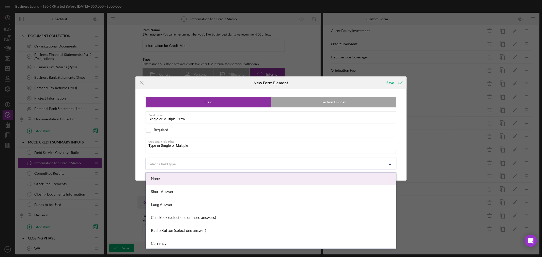
click at [201, 164] on div "Select a field type" at bounding box center [265, 164] width 238 height 12
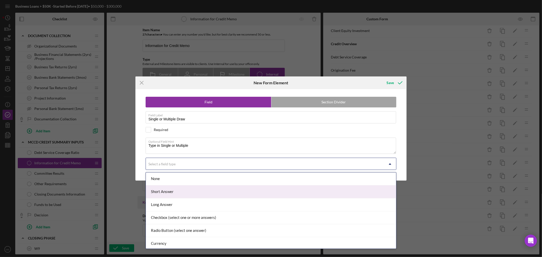
click at [189, 193] on div "Short Answer" at bounding box center [271, 191] width 250 height 13
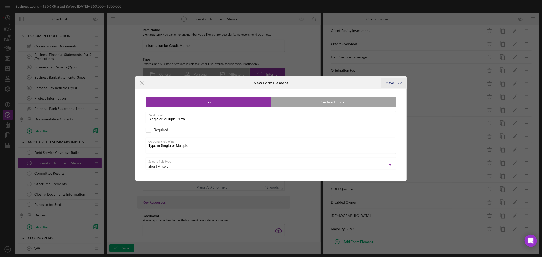
click at [390, 82] on div "Save" at bounding box center [389, 83] width 7 height 10
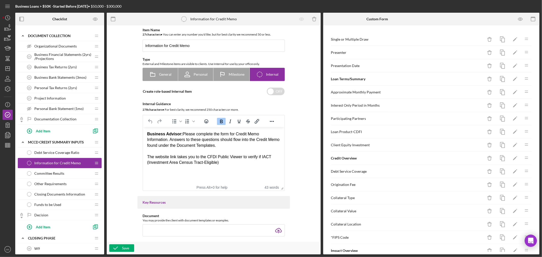
scroll to position [0, 0]
click at [510, 132] on icon "Icon/Edit" at bounding box center [514, 132] width 11 height 11
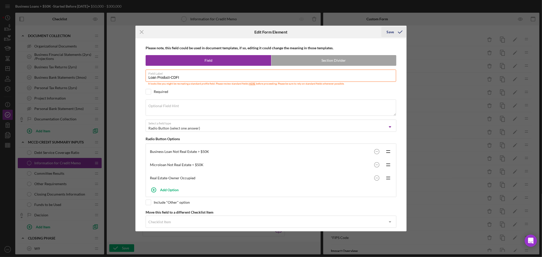
click at [388, 31] on div "Save" at bounding box center [389, 32] width 7 height 10
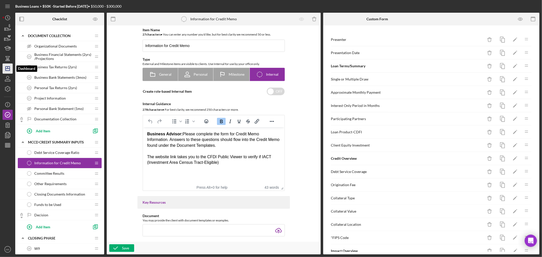
click at [8, 69] on icon "Icon/Dashboard" at bounding box center [7, 68] width 13 height 13
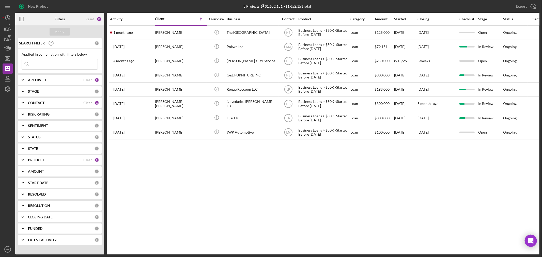
click at [22, 159] on icon "Icon/Expander" at bounding box center [23, 160] width 13 height 13
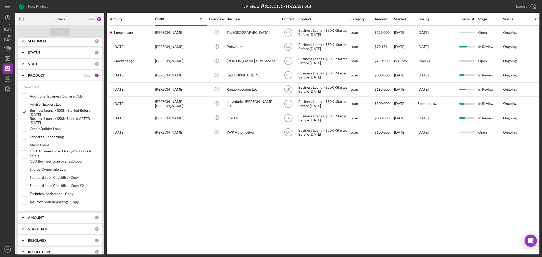
scroll to position [56, 0]
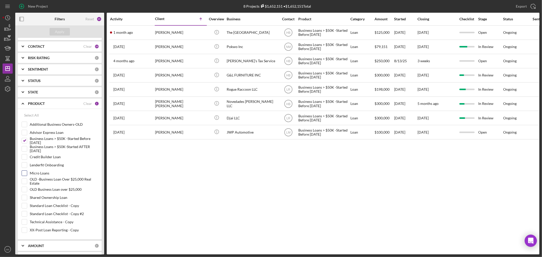
click at [24, 173] on input "Micro Loans" at bounding box center [24, 173] width 5 height 5
checkbox input "true"
click at [59, 31] on div "Apply" at bounding box center [59, 32] width 9 height 8
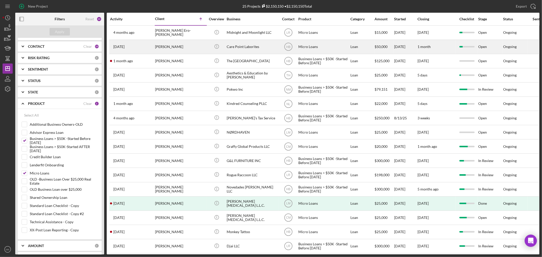
click at [253, 46] on div "Care Point Laborites" at bounding box center [252, 46] width 51 height 13
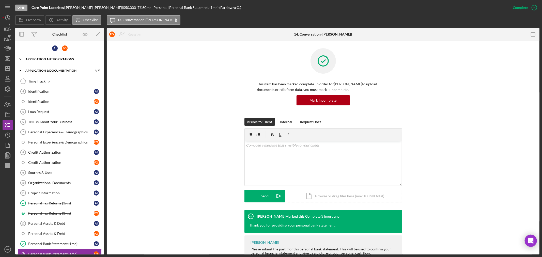
click at [19, 57] on icon "Icon/Expander" at bounding box center [20, 59] width 10 height 10
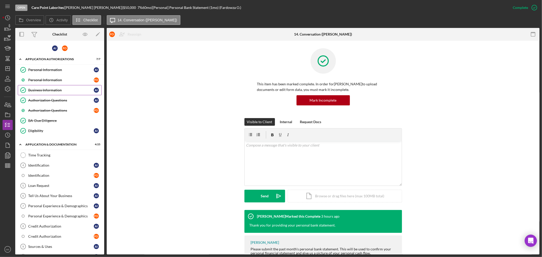
click at [66, 89] on div "Business Information" at bounding box center [61, 90] width 66 height 4
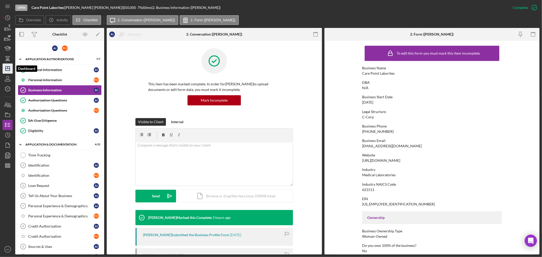
click at [9, 70] on icon "Icon/Dashboard" at bounding box center [7, 68] width 13 height 13
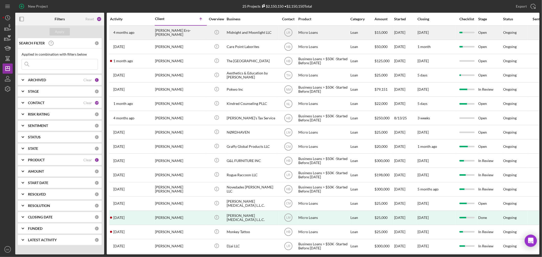
click at [251, 32] on div "Midnight and Moonlight LLC" at bounding box center [252, 32] width 51 height 13
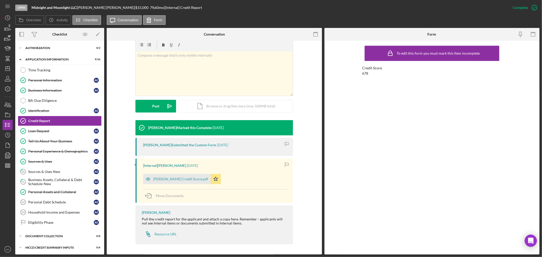
scroll to position [25, 0]
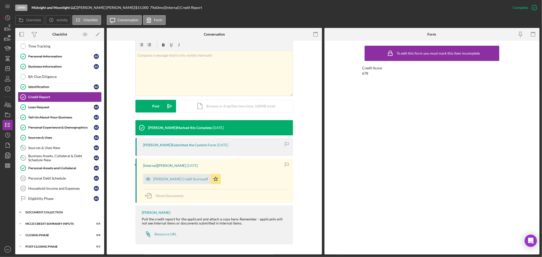
click at [39, 212] on div "Document Collection" at bounding box center [61, 212] width 72 height 3
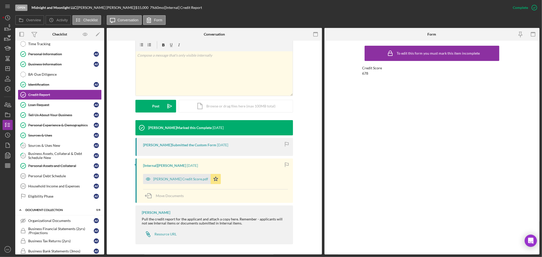
scroll to position [0, 0]
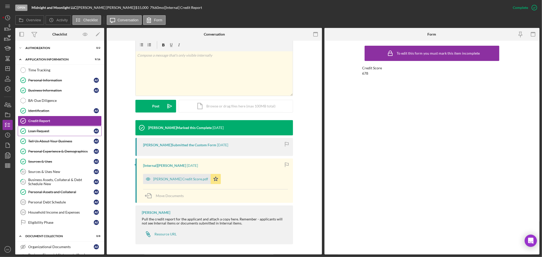
click at [72, 131] on div "Loan Request" at bounding box center [61, 131] width 66 height 4
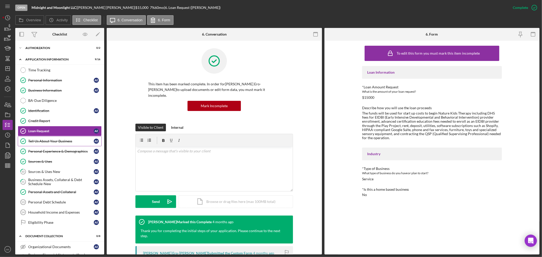
click at [68, 141] on div "Tell Us About Your Business" at bounding box center [61, 141] width 66 height 4
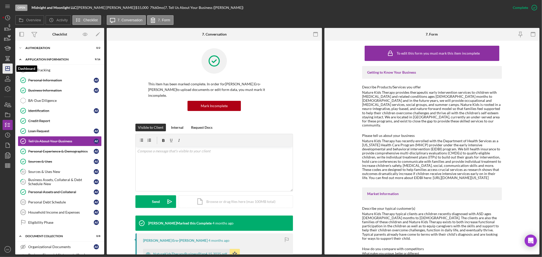
click at [6, 69] on icon "Icon/Dashboard" at bounding box center [7, 68] width 13 height 13
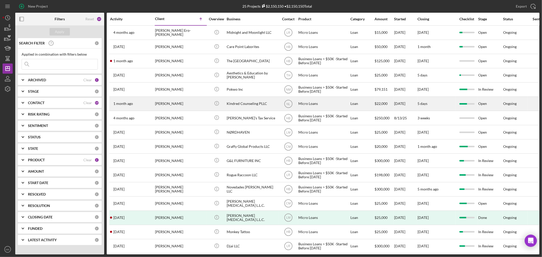
click at [252, 104] on div "Kindred Counseling PLLC" at bounding box center [252, 103] width 51 height 13
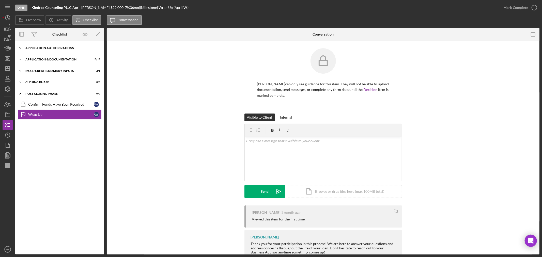
click at [19, 48] on icon "Icon/Expander" at bounding box center [20, 48] width 10 height 10
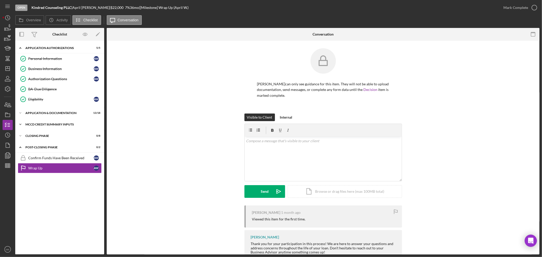
click at [20, 124] on icon "Icon/Expander" at bounding box center [20, 124] width 10 height 10
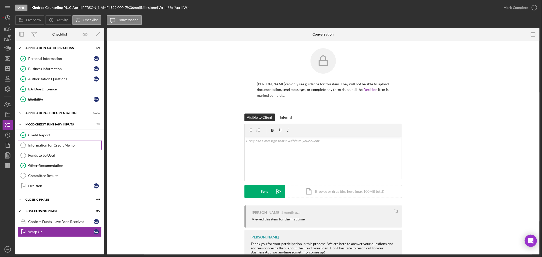
click at [64, 146] on div "Information for Credit Memo" at bounding box center [64, 145] width 73 height 4
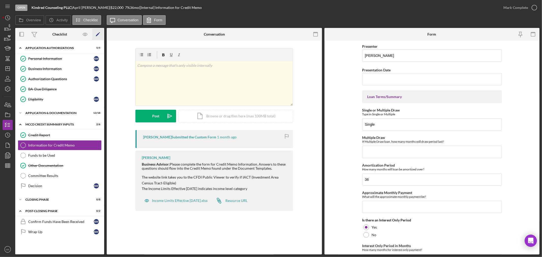
click at [97, 34] on polygon "button" at bounding box center [98, 35] width 4 height 4
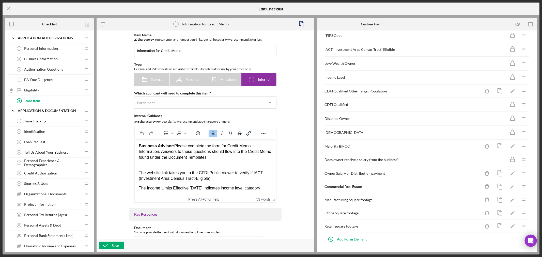
scroll to position [291, 0]
click at [508, 88] on icon "Icon/Edit" at bounding box center [512, 90] width 11 height 11
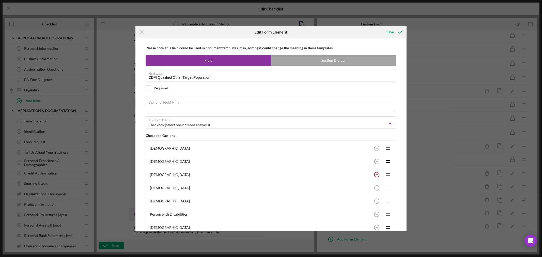
click at [374, 151] on circle at bounding box center [376, 148] width 5 height 5
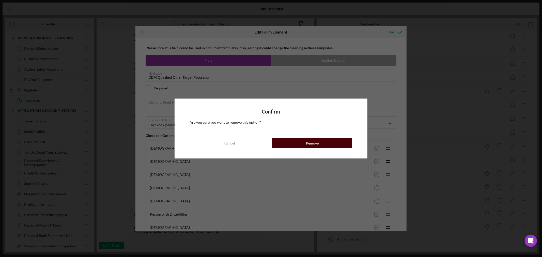
click at [315, 144] on div "Remove" at bounding box center [312, 143] width 13 height 10
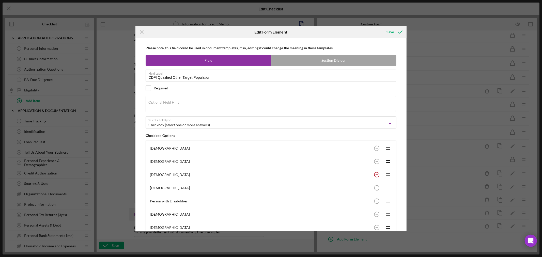
click at [375, 151] on circle at bounding box center [376, 148] width 5 height 5
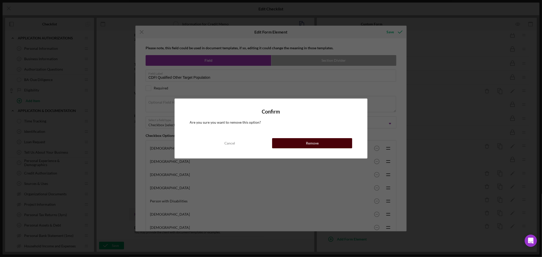
click at [313, 144] on div "Remove" at bounding box center [312, 143] width 13 height 10
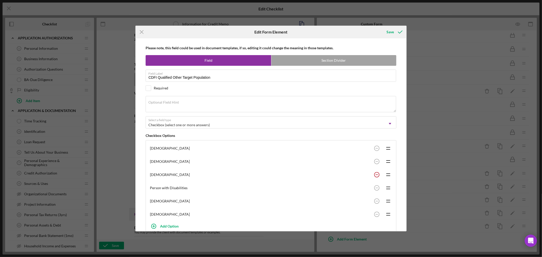
click at [376, 176] on circle at bounding box center [376, 174] width 5 height 5
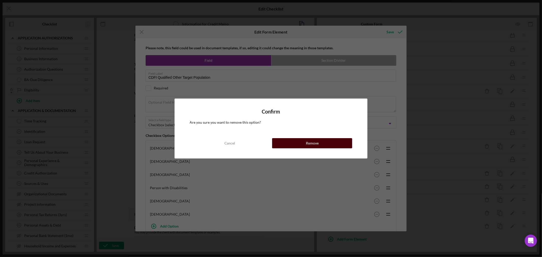
click at [308, 144] on div "Remove" at bounding box center [312, 143] width 13 height 10
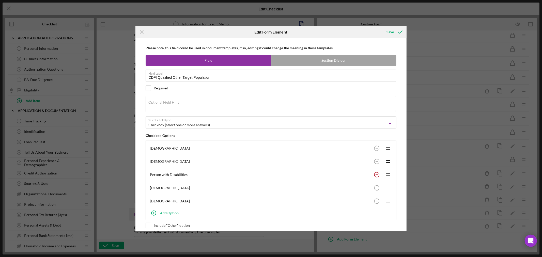
click at [375, 149] on rect at bounding box center [376, 148] width 3 height 1
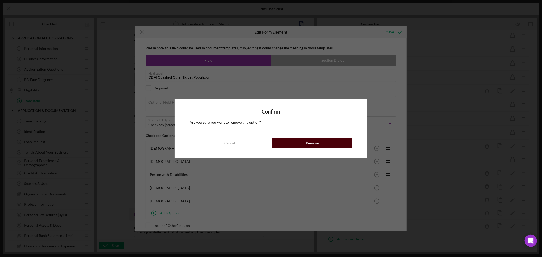
click at [324, 144] on button "Remove" at bounding box center [312, 143] width 80 height 10
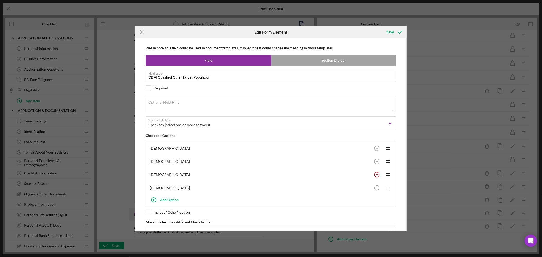
click at [376, 149] on rect at bounding box center [376, 148] width 3 height 1
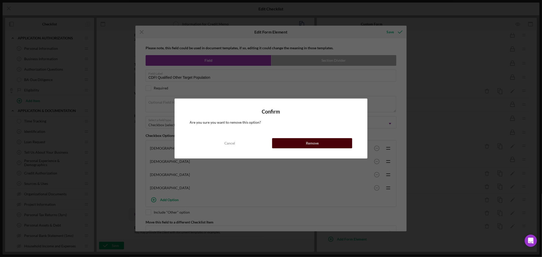
click at [310, 143] on div "Remove" at bounding box center [312, 143] width 13 height 10
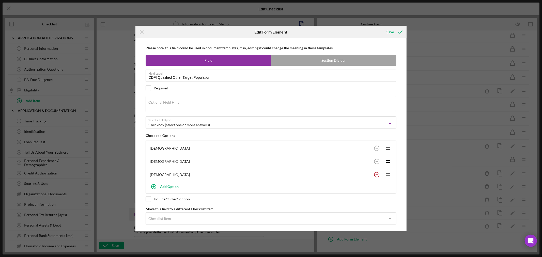
click at [376, 151] on circle at bounding box center [376, 148] width 5 height 5
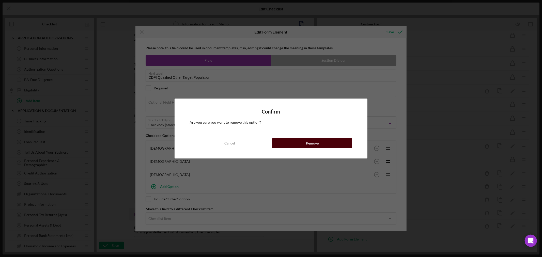
click at [326, 145] on button "Remove" at bounding box center [312, 143] width 80 height 10
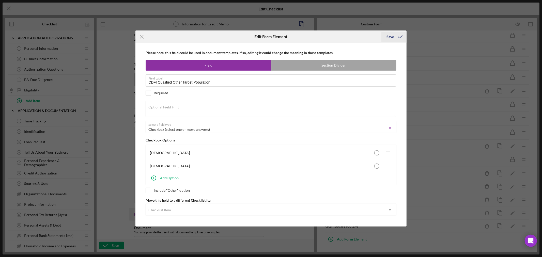
click at [392, 34] on div "Save" at bounding box center [389, 37] width 7 height 10
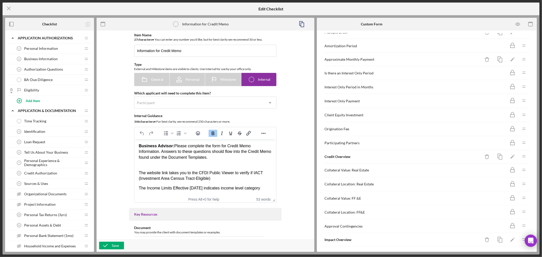
scroll to position [0, 0]
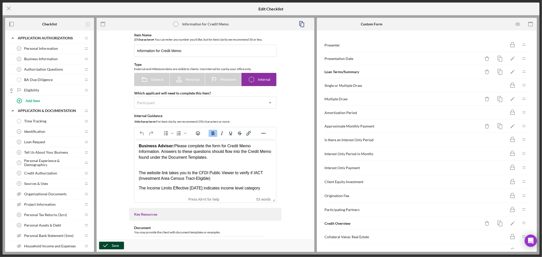
click at [115, 246] on div "Save" at bounding box center [115, 246] width 7 height 8
click at [9, 8] on line at bounding box center [8, 8] width 3 height 3
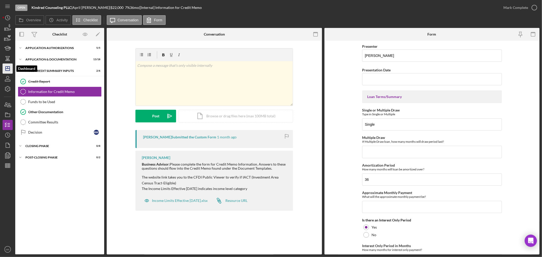
click at [8, 68] on icon "Icon/Dashboard" at bounding box center [7, 68] width 13 height 13
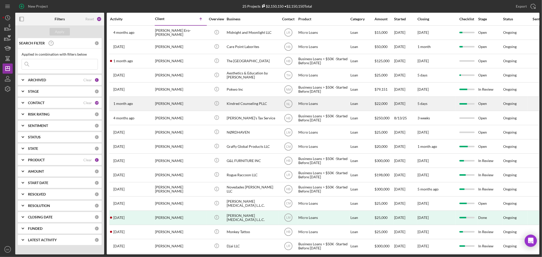
click at [260, 104] on div "Kindred Counseling PLLC" at bounding box center [252, 103] width 51 height 13
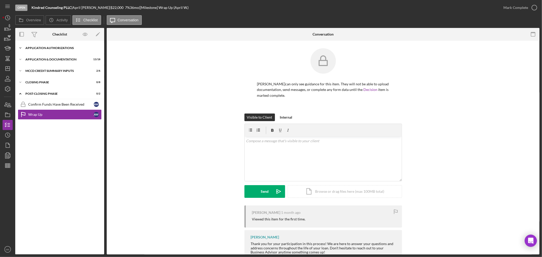
click at [43, 46] on div "Icon/Expander Application Authorizations 5 / 5" at bounding box center [59, 48] width 89 height 10
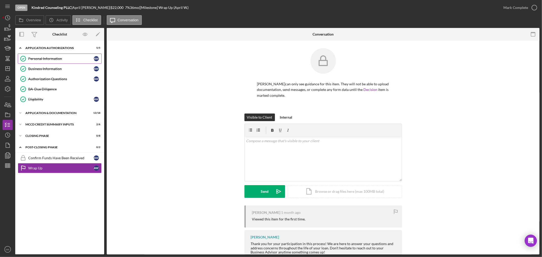
click at [67, 60] on div "Personal Information" at bounding box center [61, 59] width 66 height 4
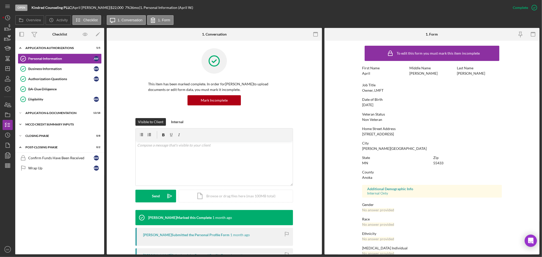
click at [50, 124] on div "MCCD Credit Summary Inputs" at bounding box center [61, 124] width 72 height 3
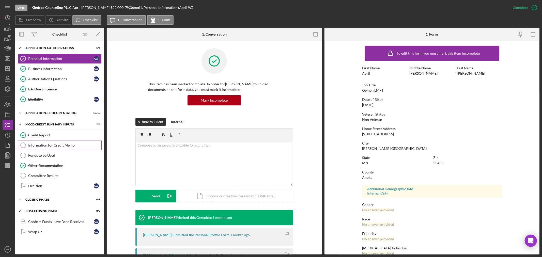
click at [67, 145] on div "Information for Credit Memo" at bounding box center [64, 145] width 73 height 4
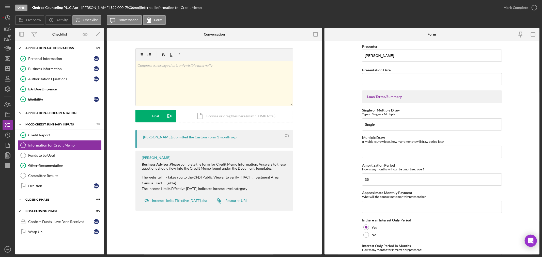
click at [64, 113] on div "Application & Documentation" at bounding box center [61, 113] width 72 height 3
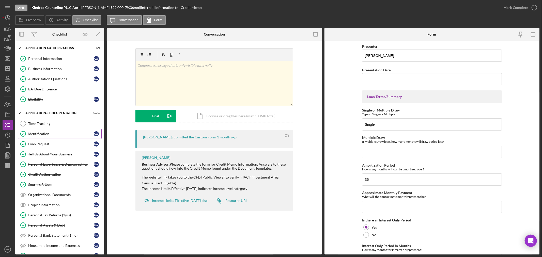
click at [43, 134] on div "Identification" at bounding box center [61, 134] width 66 height 4
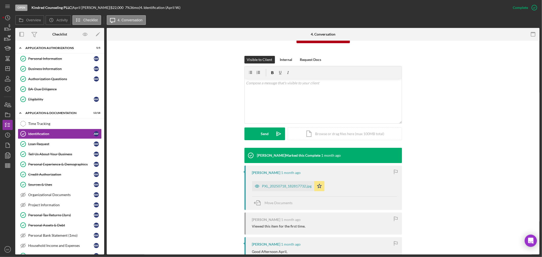
scroll to position [85, 0]
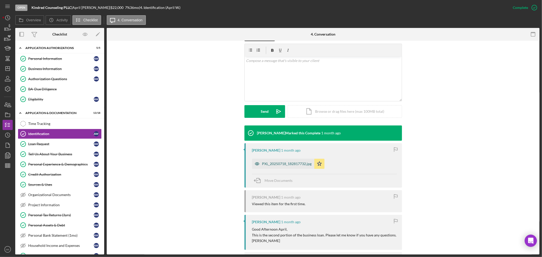
click at [286, 163] on div "PXL_20250718_182817732.jpg" at bounding box center [287, 164] width 50 height 4
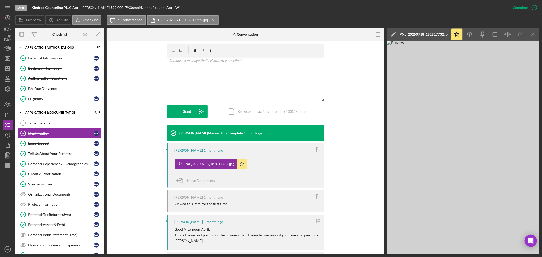
scroll to position [0, 0]
click at [6, 68] on icon "Icon/Dashboard" at bounding box center [7, 68] width 13 height 13
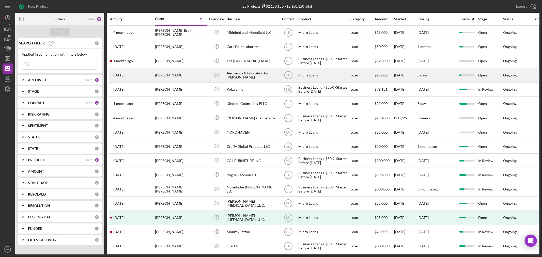
click at [239, 74] on div "Aesthetics & Education by [PERSON_NAME]" at bounding box center [252, 75] width 51 height 13
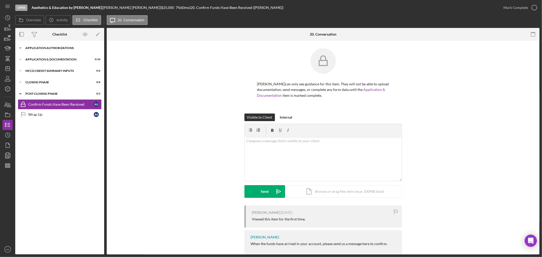
click at [20, 47] on icon "Icon/Expander" at bounding box center [20, 48] width 10 height 10
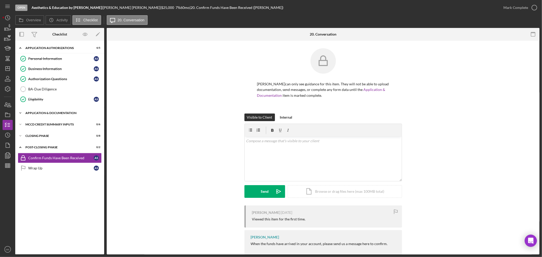
click at [19, 113] on icon "Icon/Expander" at bounding box center [20, 113] width 10 height 10
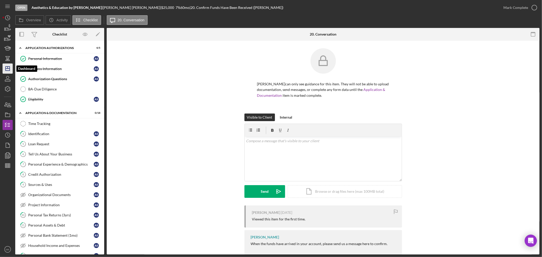
click at [7, 69] on icon "Icon/Dashboard" at bounding box center [7, 68] width 13 height 13
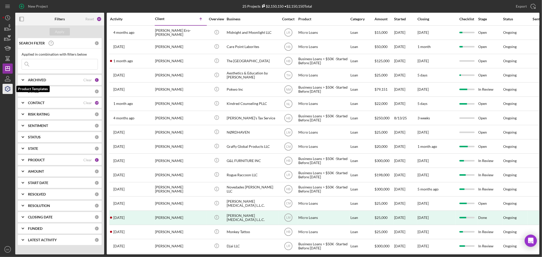
click at [4, 90] on icon "button" at bounding box center [7, 89] width 13 height 13
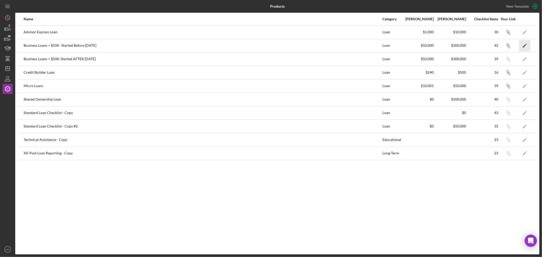
click at [524, 47] on icon "Icon/Edit" at bounding box center [524, 45] width 11 height 11
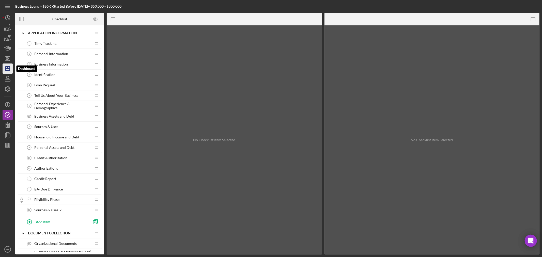
click at [9, 69] on icon "Icon/Dashboard" at bounding box center [7, 68] width 13 height 13
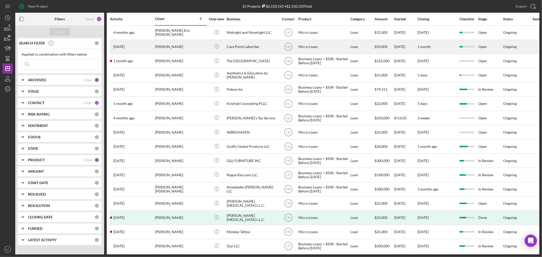
click at [248, 46] on div "Care Point Laborites" at bounding box center [252, 46] width 51 height 13
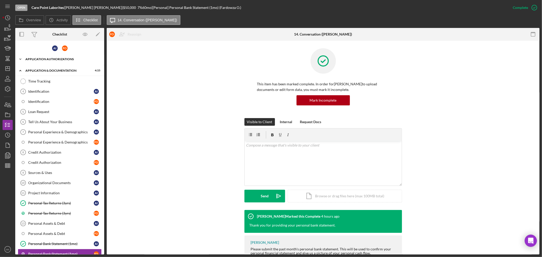
click at [21, 57] on icon "Icon/Expander" at bounding box center [20, 59] width 10 height 10
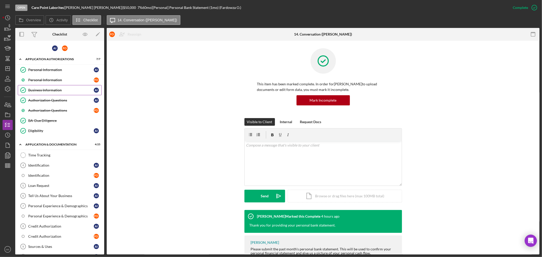
click at [45, 90] on div "Business Information" at bounding box center [61, 90] width 66 height 4
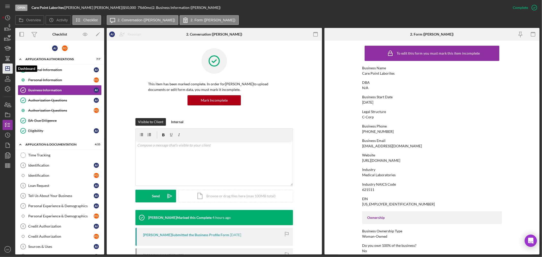
click at [7, 67] on icon "Icon/Dashboard" at bounding box center [7, 68] width 13 height 13
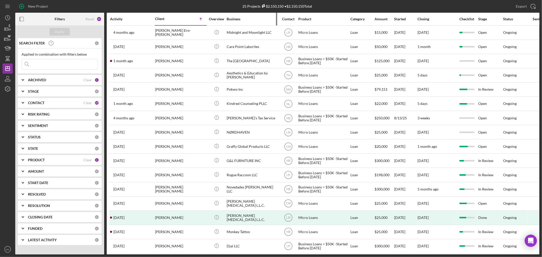
click at [239, 19] on div "Business" at bounding box center [252, 19] width 51 height 4
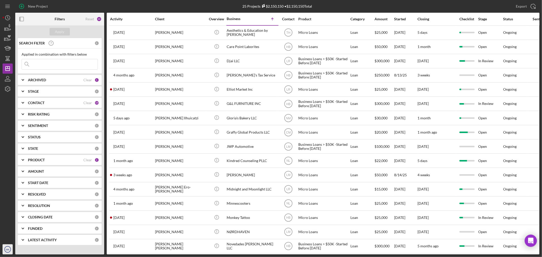
click at [7, 248] on text "MK" at bounding box center [8, 249] width 4 height 3
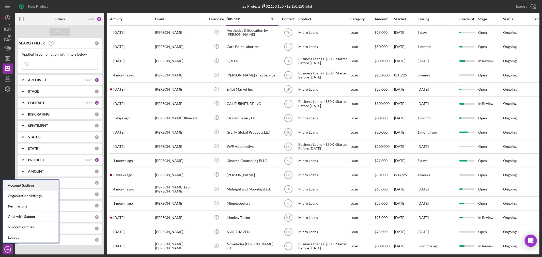
click at [48, 184] on div "Account Settings" at bounding box center [31, 185] width 56 height 10
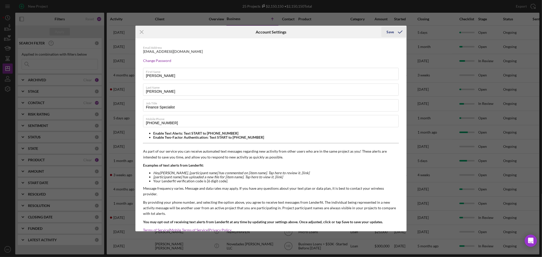
click at [389, 31] on div "Save" at bounding box center [389, 32] width 7 height 10
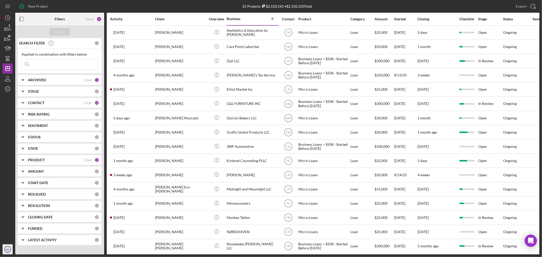
click at [8, 249] on text "MK" at bounding box center [8, 249] width 4 height 3
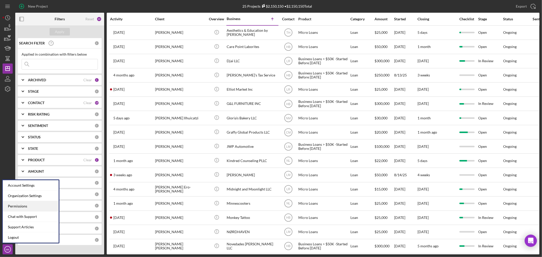
click at [41, 207] on div "Permissions" at bounding box center [31, 206] width 56 height 10
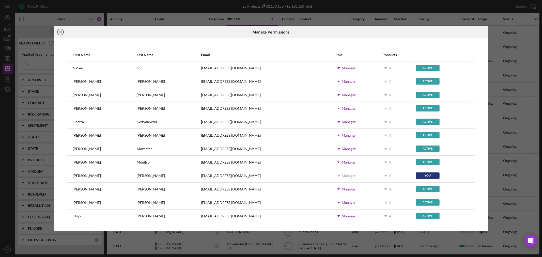
click at [61, 31] on icon "Icon/Close" at bounding box center [60, 32] width 13 height 13
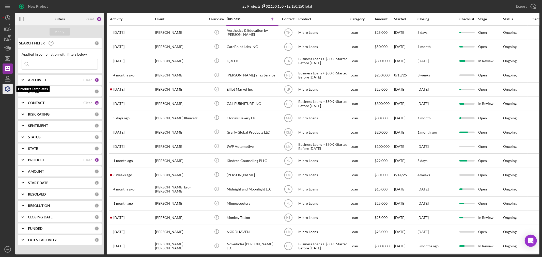
click at [10, 89] on icon "button" at bounding box center [7, 89] width 13 height 13
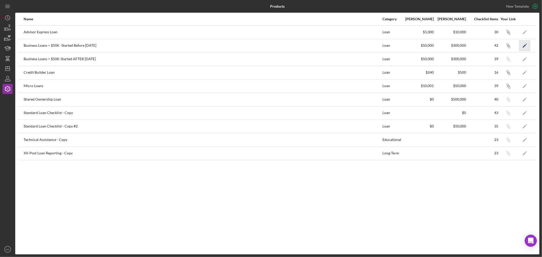
click at [525, 44] on polygon "button" at bounding box center [525, 46] width 4 height 4
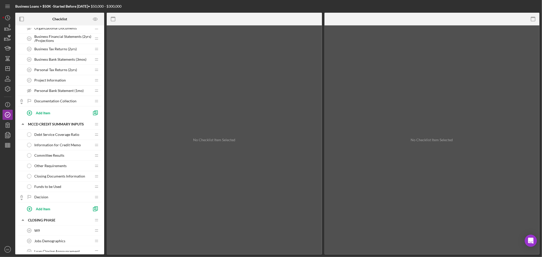
scroll to position [226, 0]
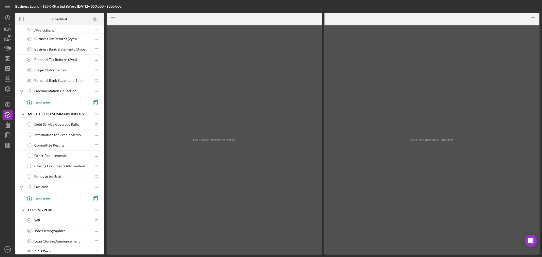
click at [65, 135] on span "Information for Credit Memo" at bounding box center [57, 135] width 46 height 4
